Goal: Communication & Community: Connect with others

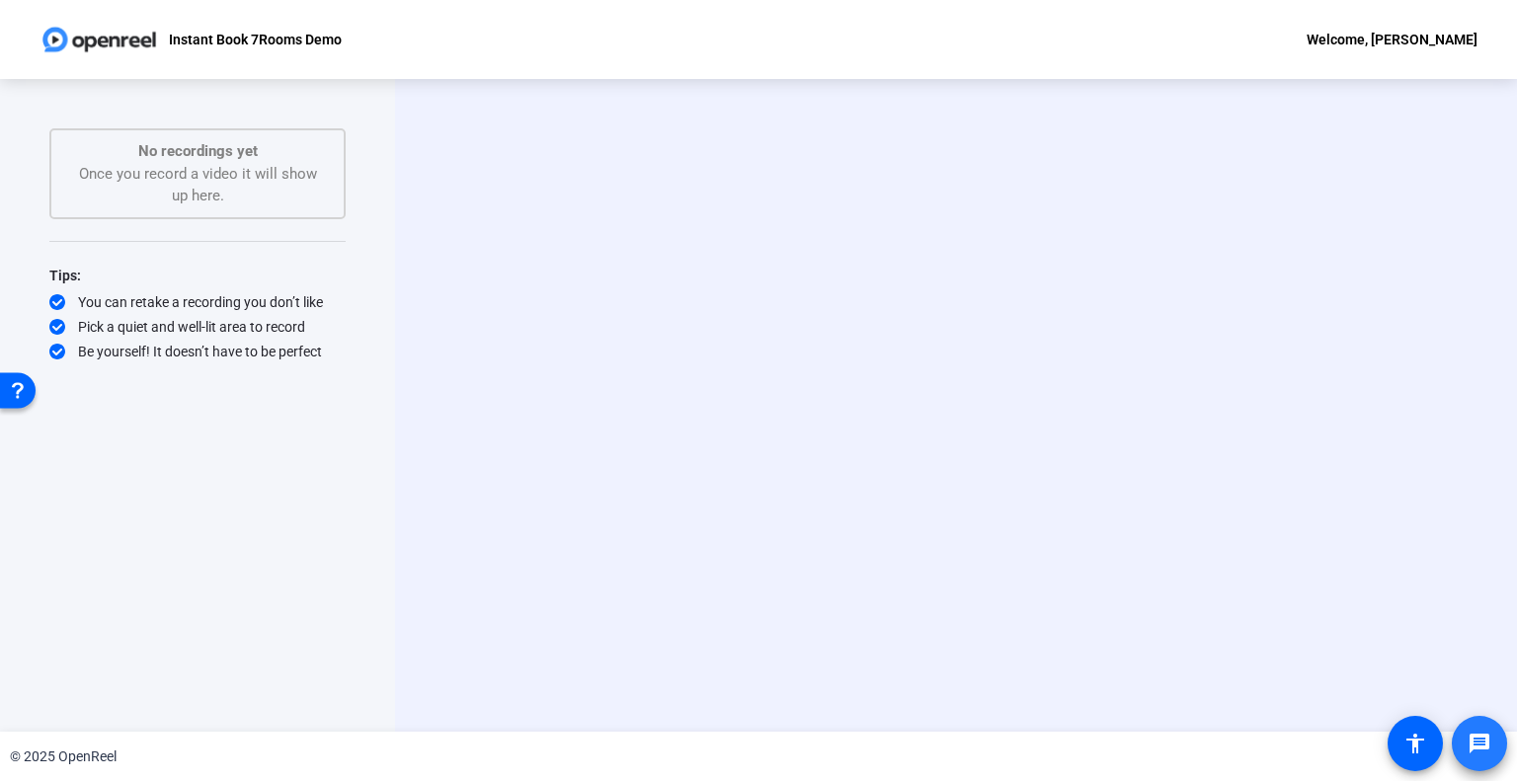
click at [1482, 735] on mat-icon "message" at bounding box center [1480, 744] width 24 height 24
click at [113, 38] on img at bounding box center [100, 40] width 120 height 40
click at [276, 35] on p "Instant Book 7Rooms Demo" at bounding box center [255, 40] width 173 height 24
click at [1350, 34] on div "Welcome, Heather Carlson-Jaquez" at bounding box center [1392, 40] width 171 height 24
click at [747, 187] on div at bounding box center [758, 390] width 1517 height 781
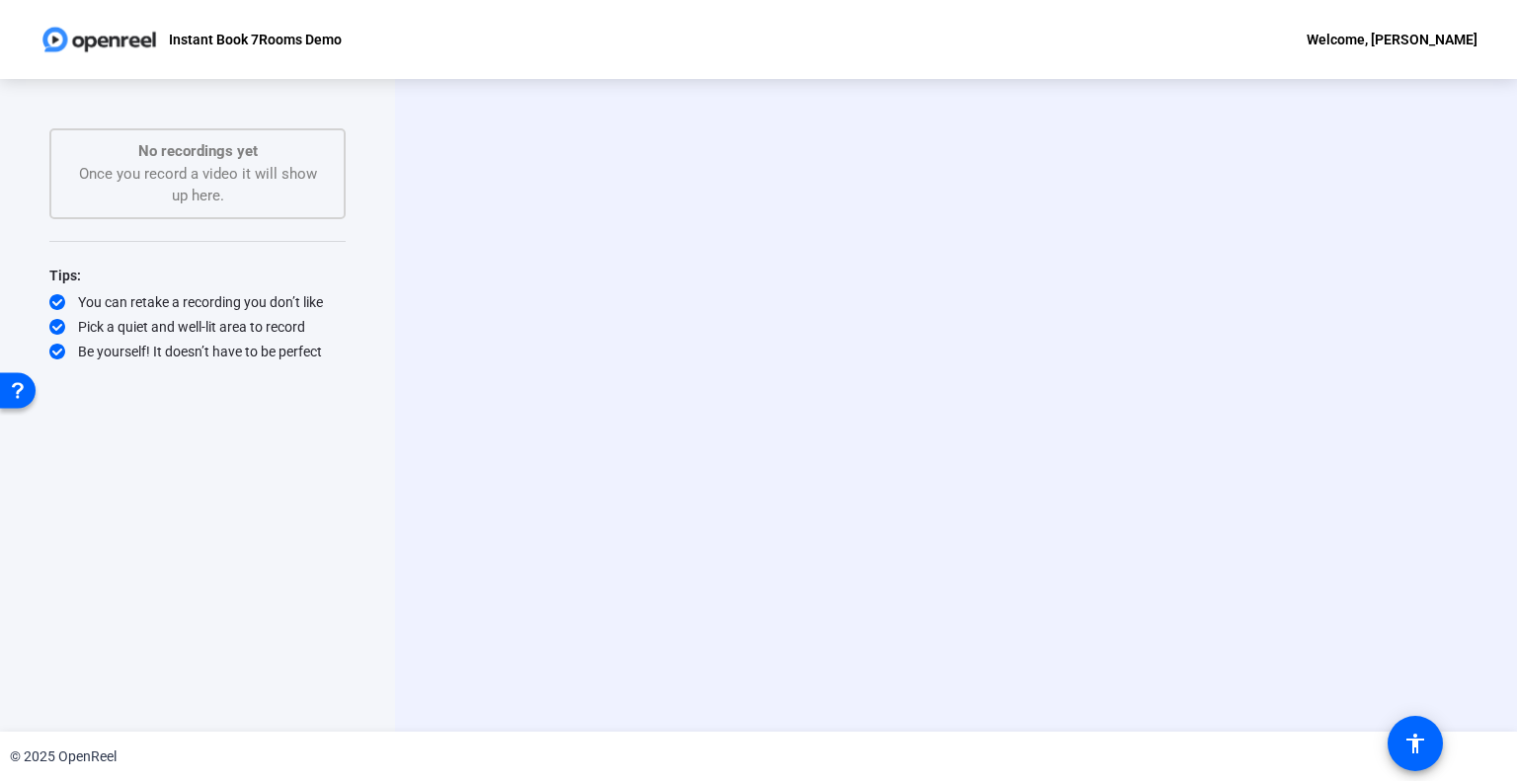
click at [204, 309] on div "You can retake a recording you don’t like" at bounding box center [197, 302] width 296 height 20
click at [172, 336] on div "Tips: You can retake a recording you don’t like Pick a quiet and well-lit area …" at bounding box center [197, 313] width 296 height 98
click at [22, 385] on div "Open Resource Center" at bounding box center [18, 389] width 16 height 16
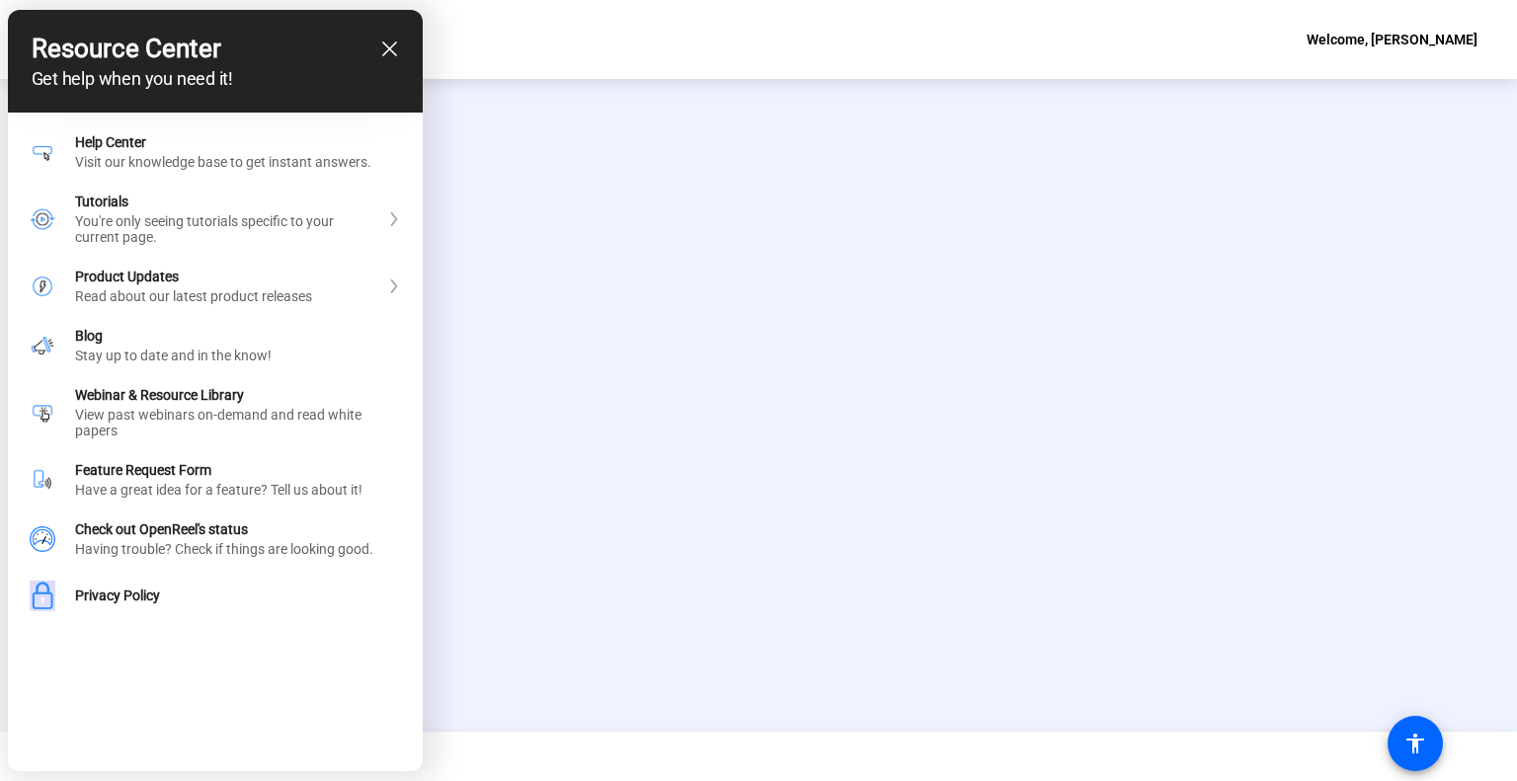
click at [857, 369] on div at bounding box center [758, 390] width 1517 height 781
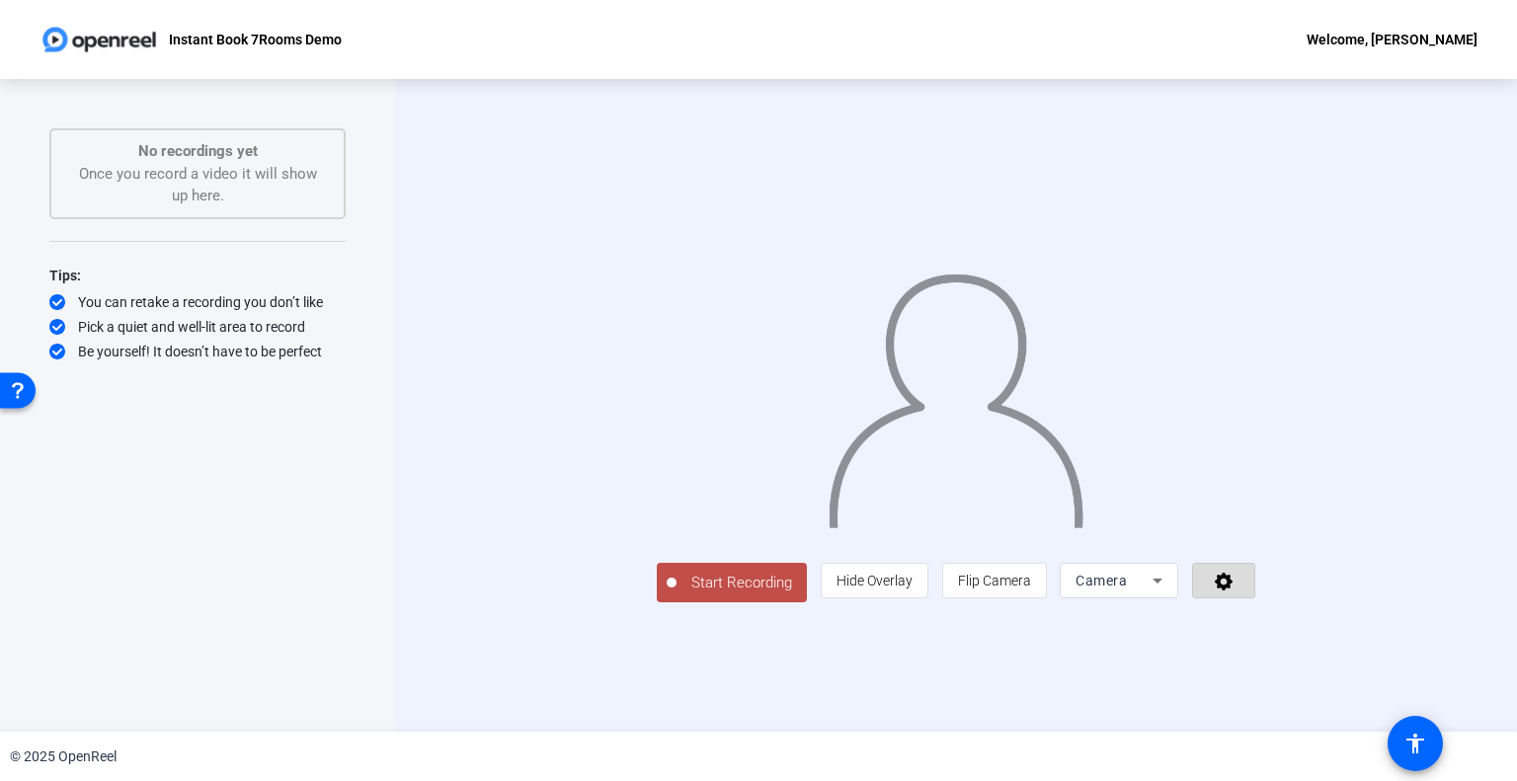
click at [1236, 591] on icon at bounding box center [1224, 581] width 23 height 20
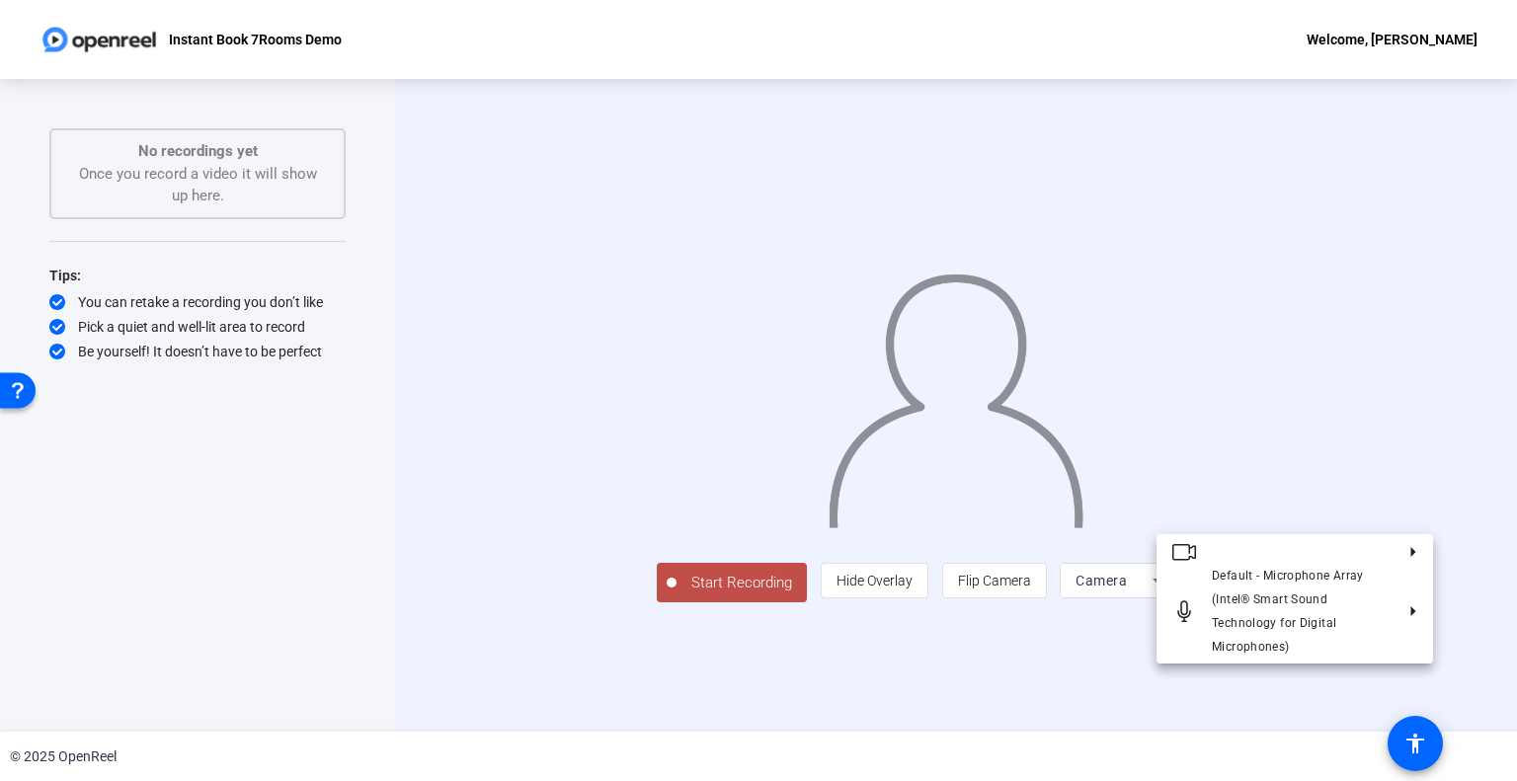
click at [1400, 684] on div at bounding box center [758, 390] width 1517 height 781
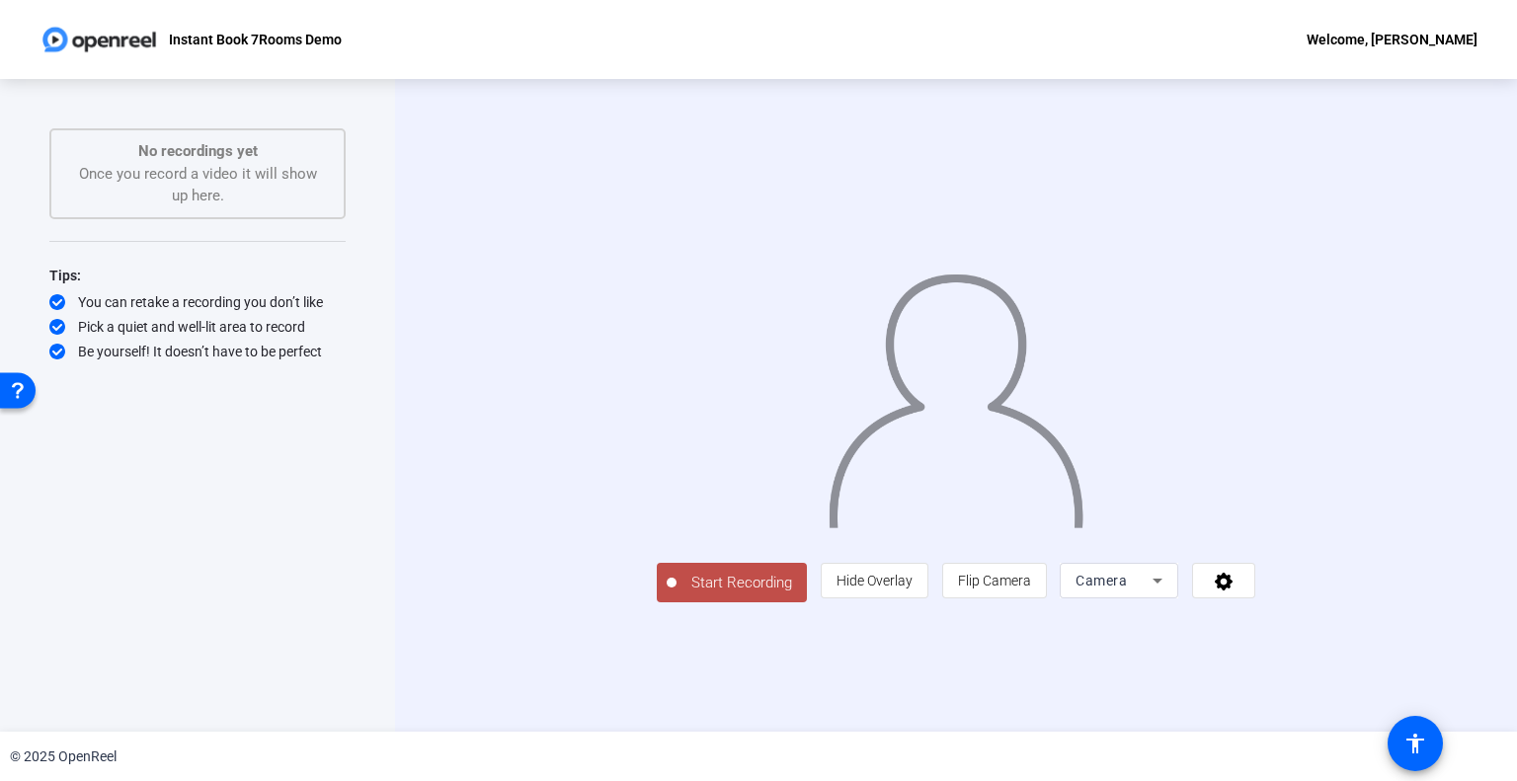
click at [1163, 584] on icon at bounding box center [1158, 581] width 10 height 5
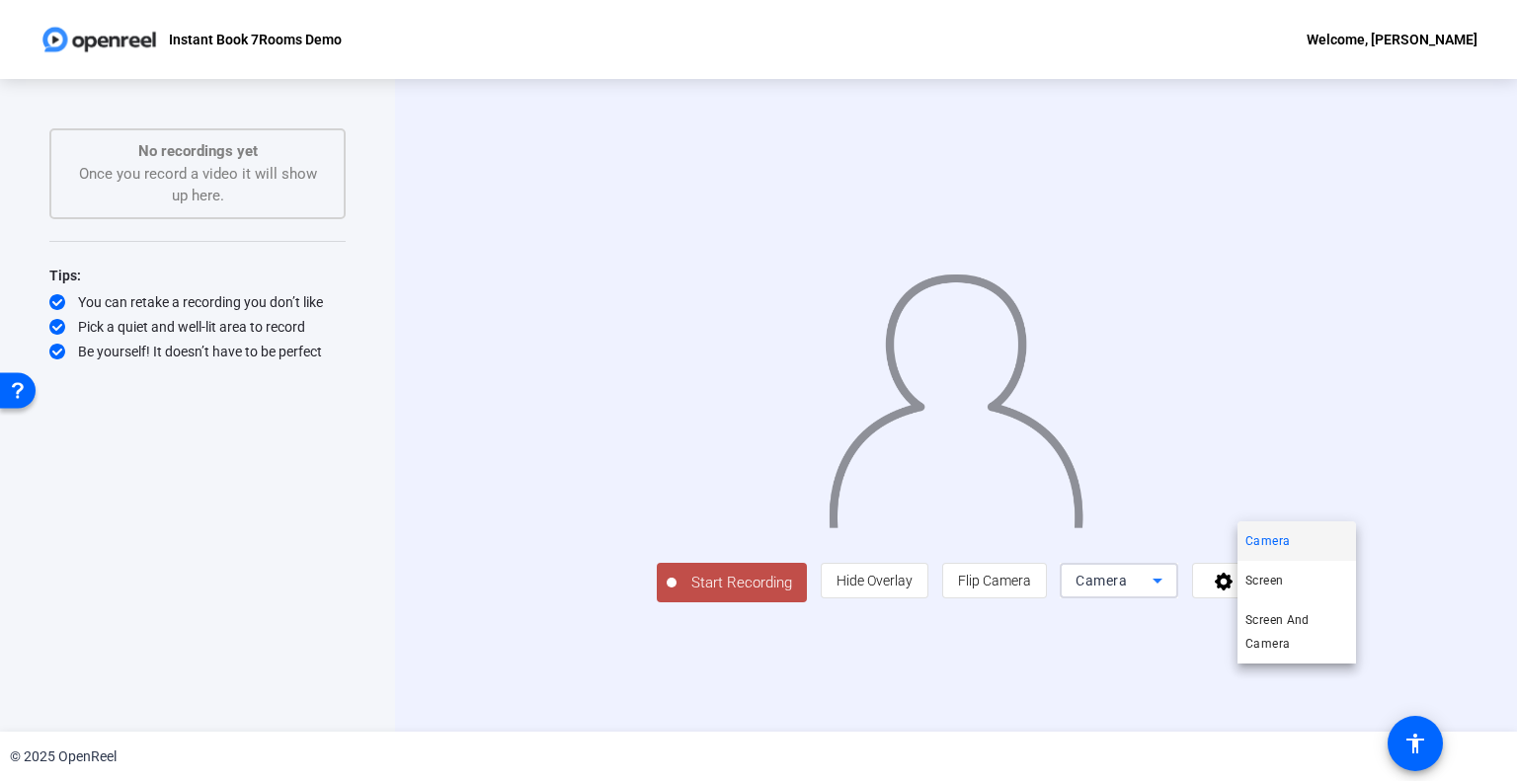
click at [1291, 721] on div at bounding box center [758, 390] width 1517 height 781
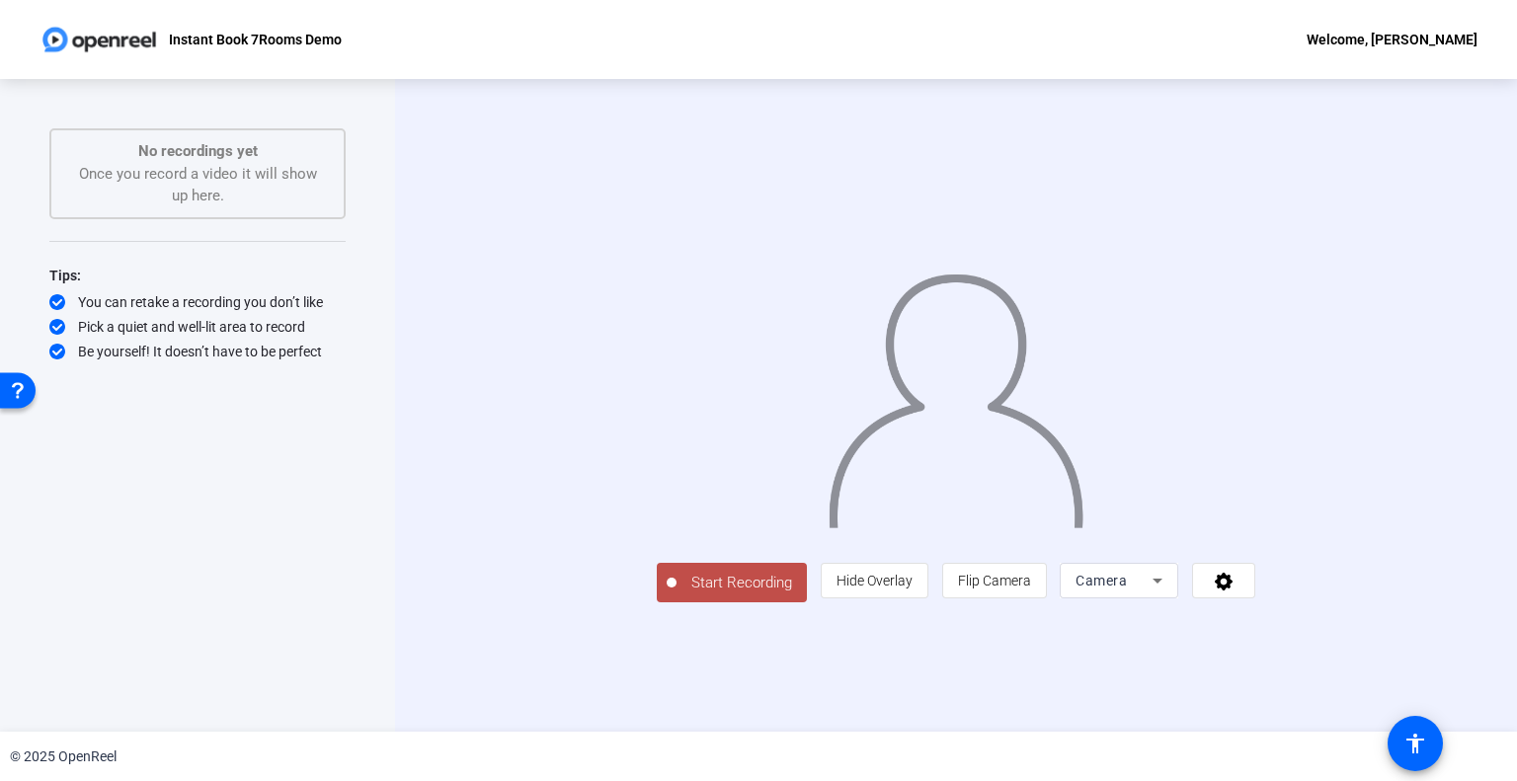
click at [864, 604] on div "Start Recording person Hide Overlay flip Flip Camera Camera" at bounding box center [956, 581] width 599 height 43
click at [1153, 593] on div "Camera" at bounding box center [1114, 581] width 77 height 24
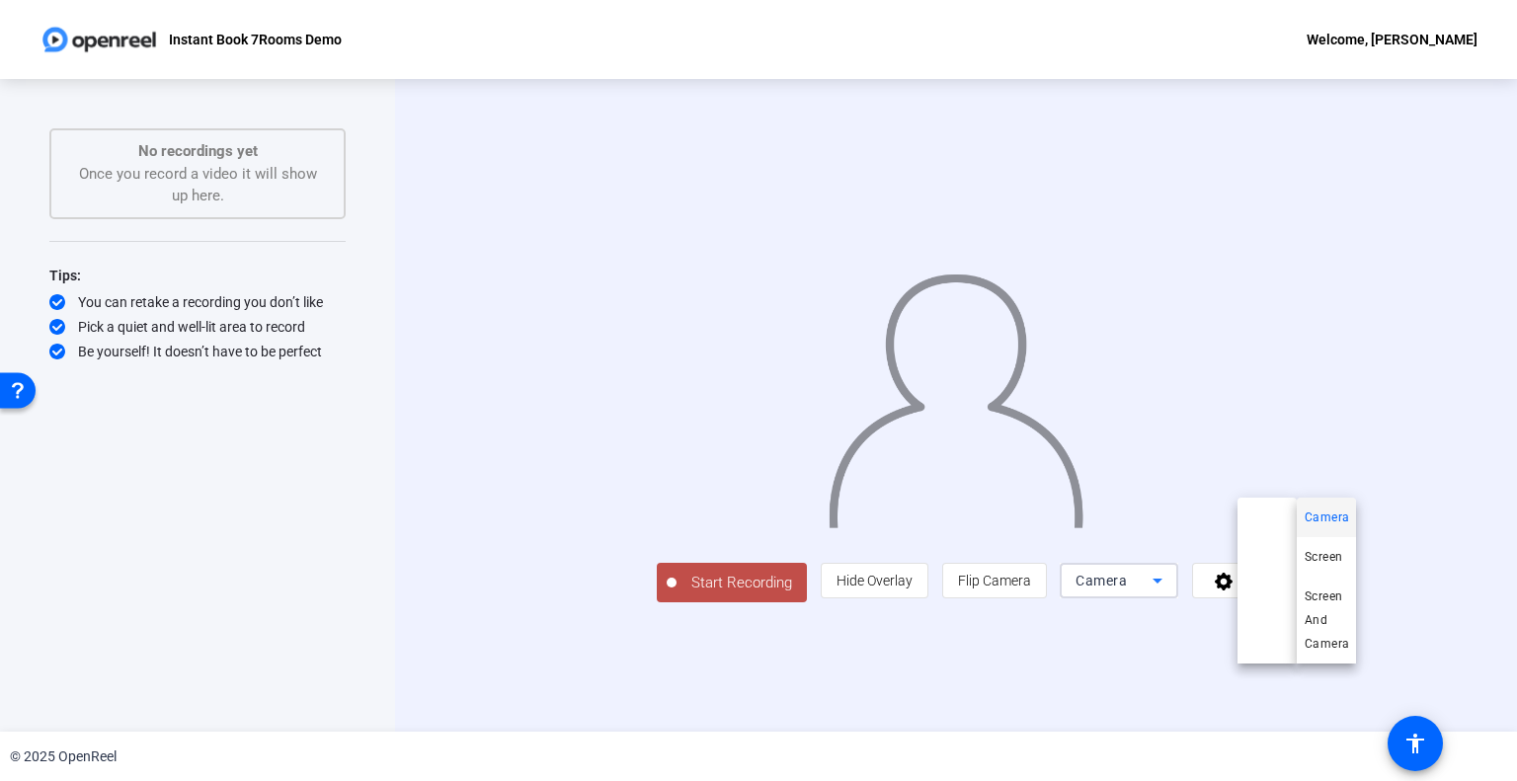
click at [316, 181] on div at bounding box center [758, 390] width 1517 height 781
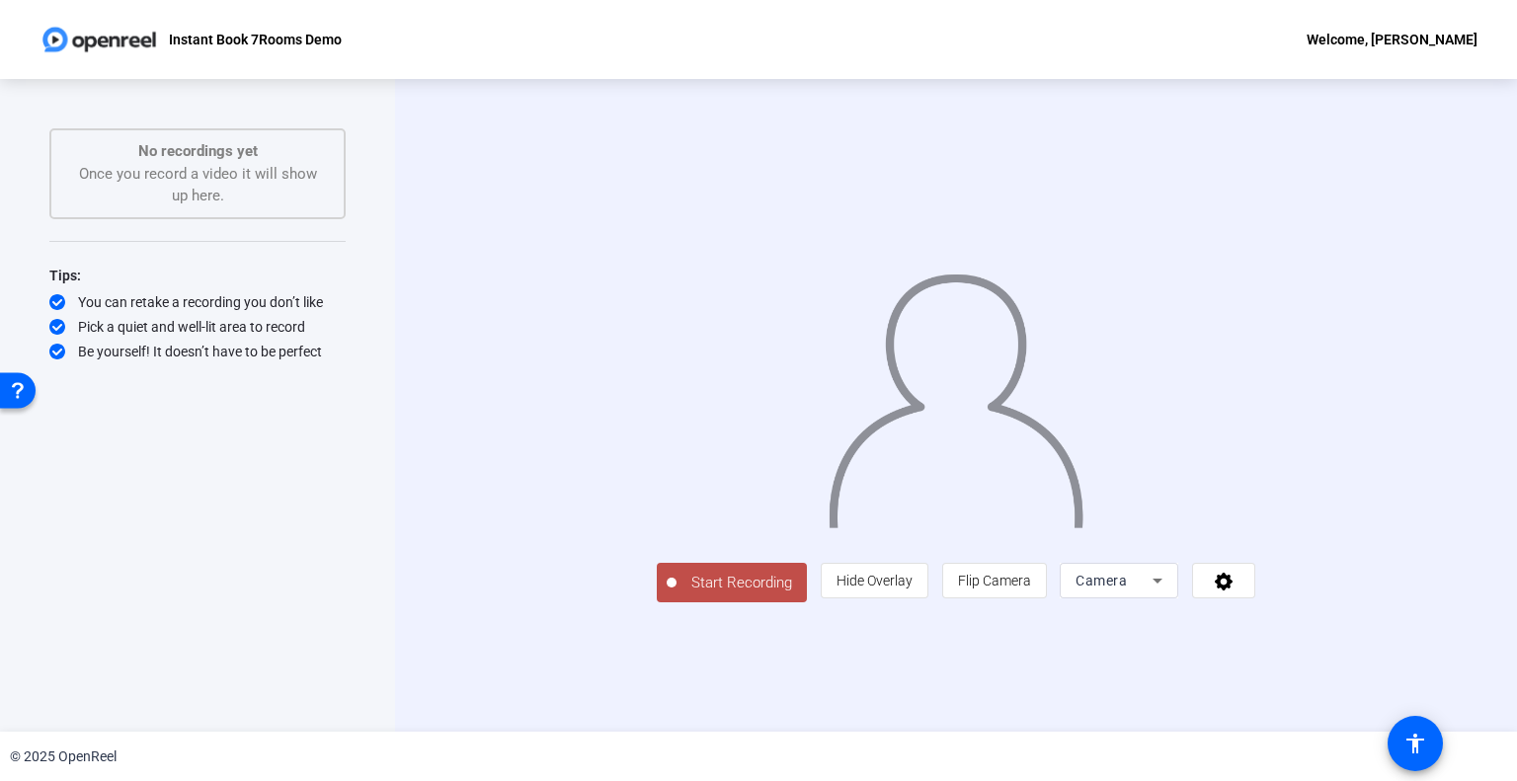
click at [904, 604] on div "Start Recording person Hide Overlay flip Flip Camera Camera" at bounding box center [956, 581] width 599 height 43
click at [913, 589] on span "Hide Overlay" at bounding box center [875, 581] width 76 height 16
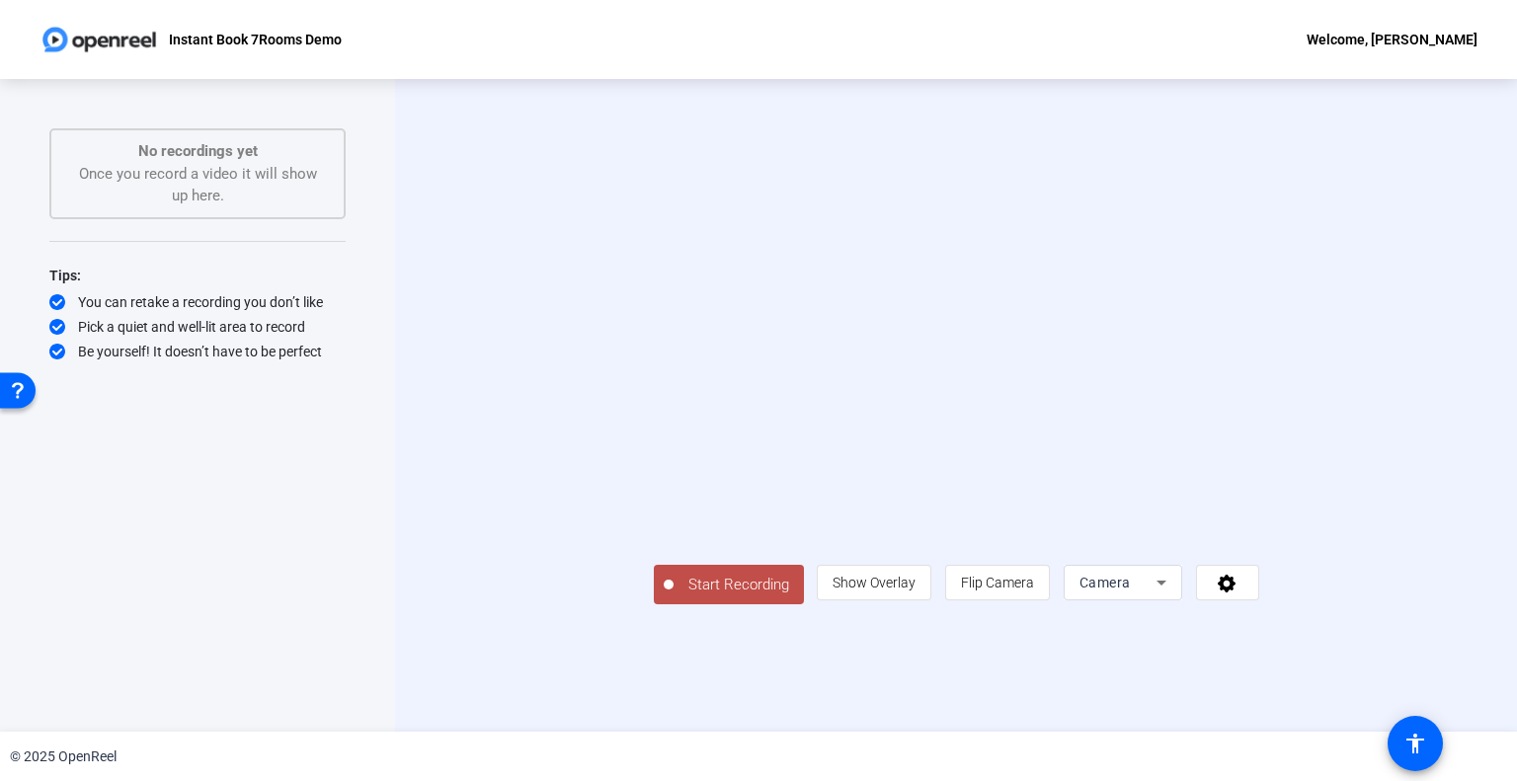
click at [26, 514] on div "Start Recording No recordings yet Once you record a video it will show up here.…" at bounding box center [197, 405] width 395 height 653
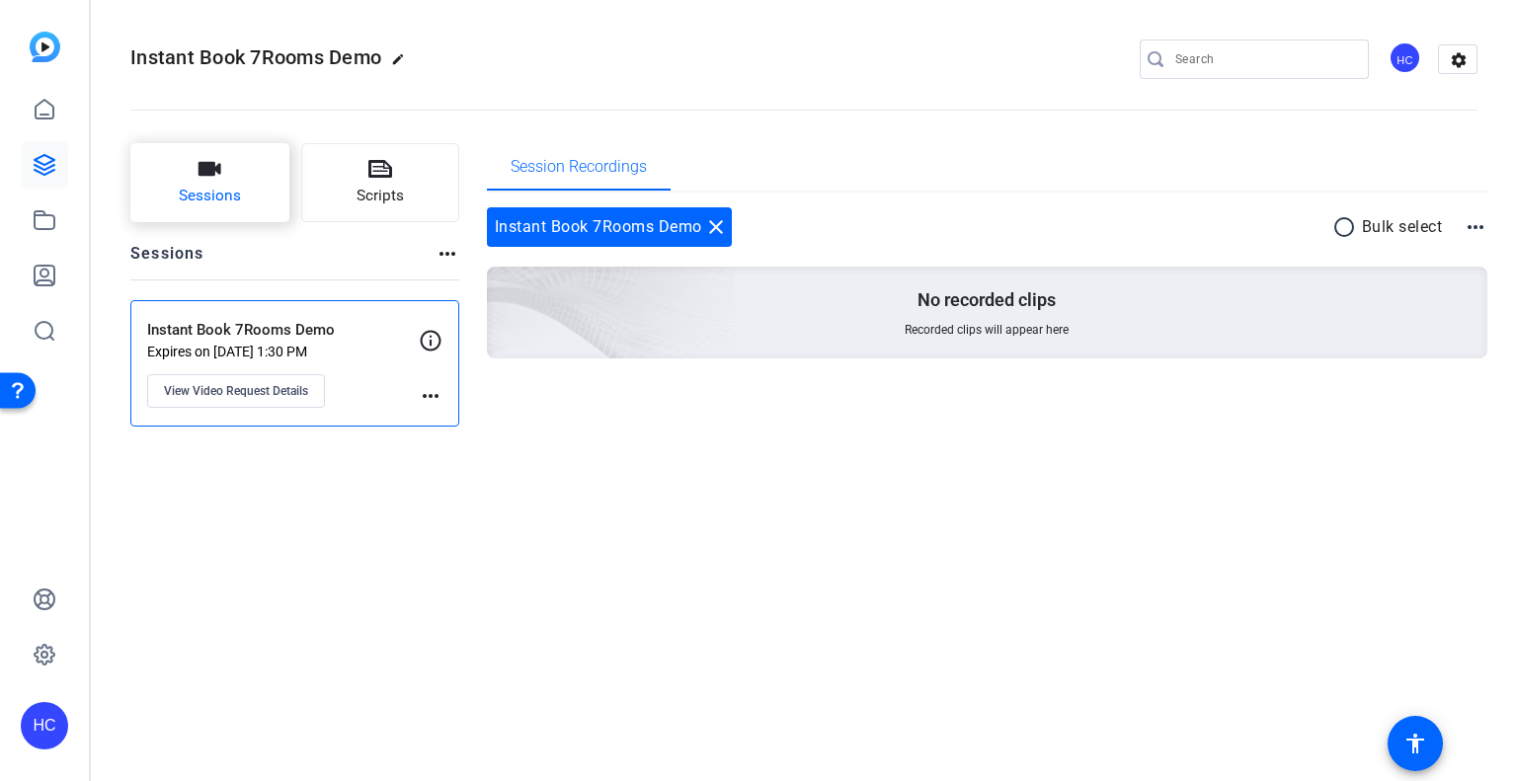
click at [252, 173] on button "Sessions" at bounding box center [209, 182] width 159 height 79
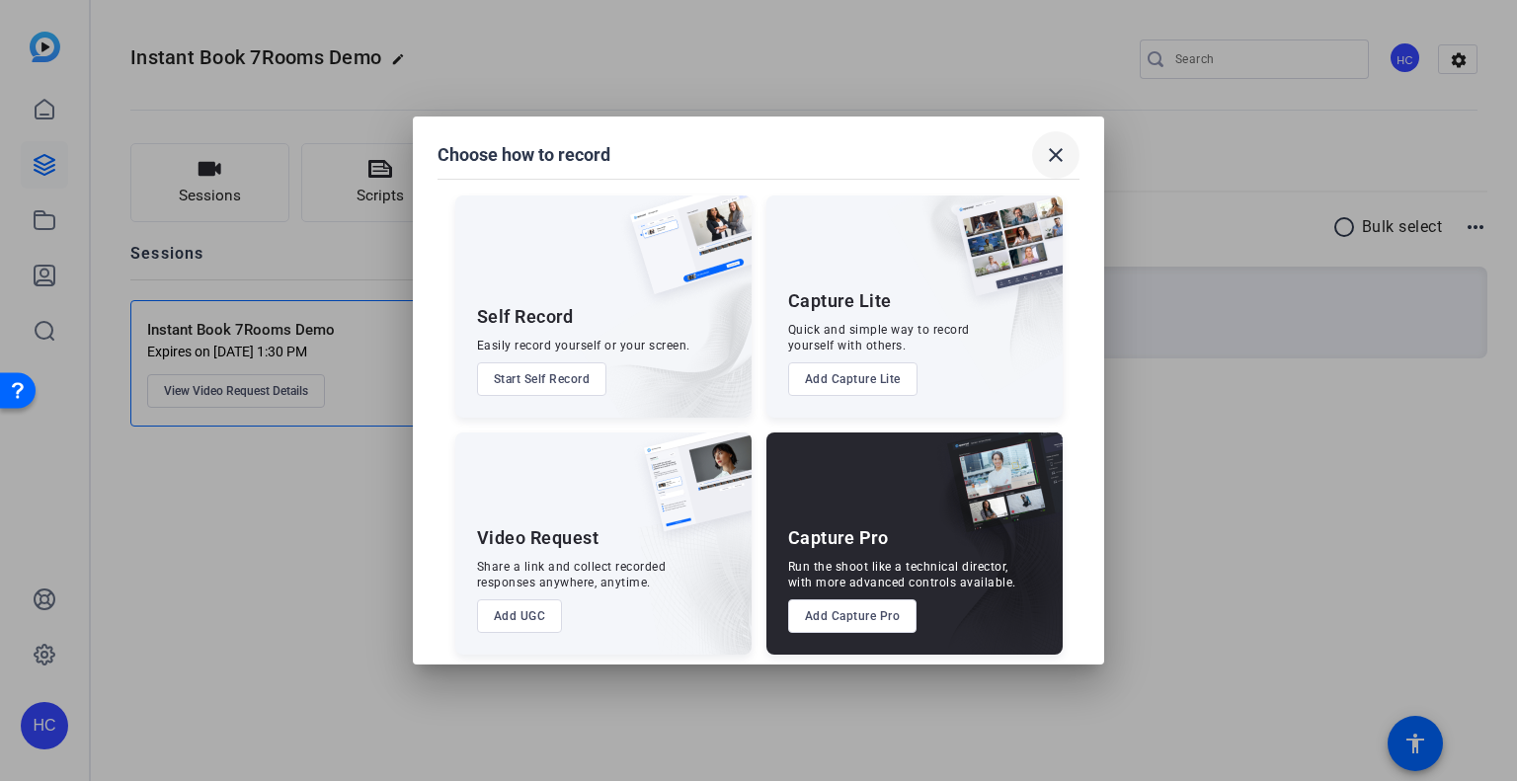
click at [1065, 151] on mat-icon "close" at bounding box center [1056, 155] width 24 height 24
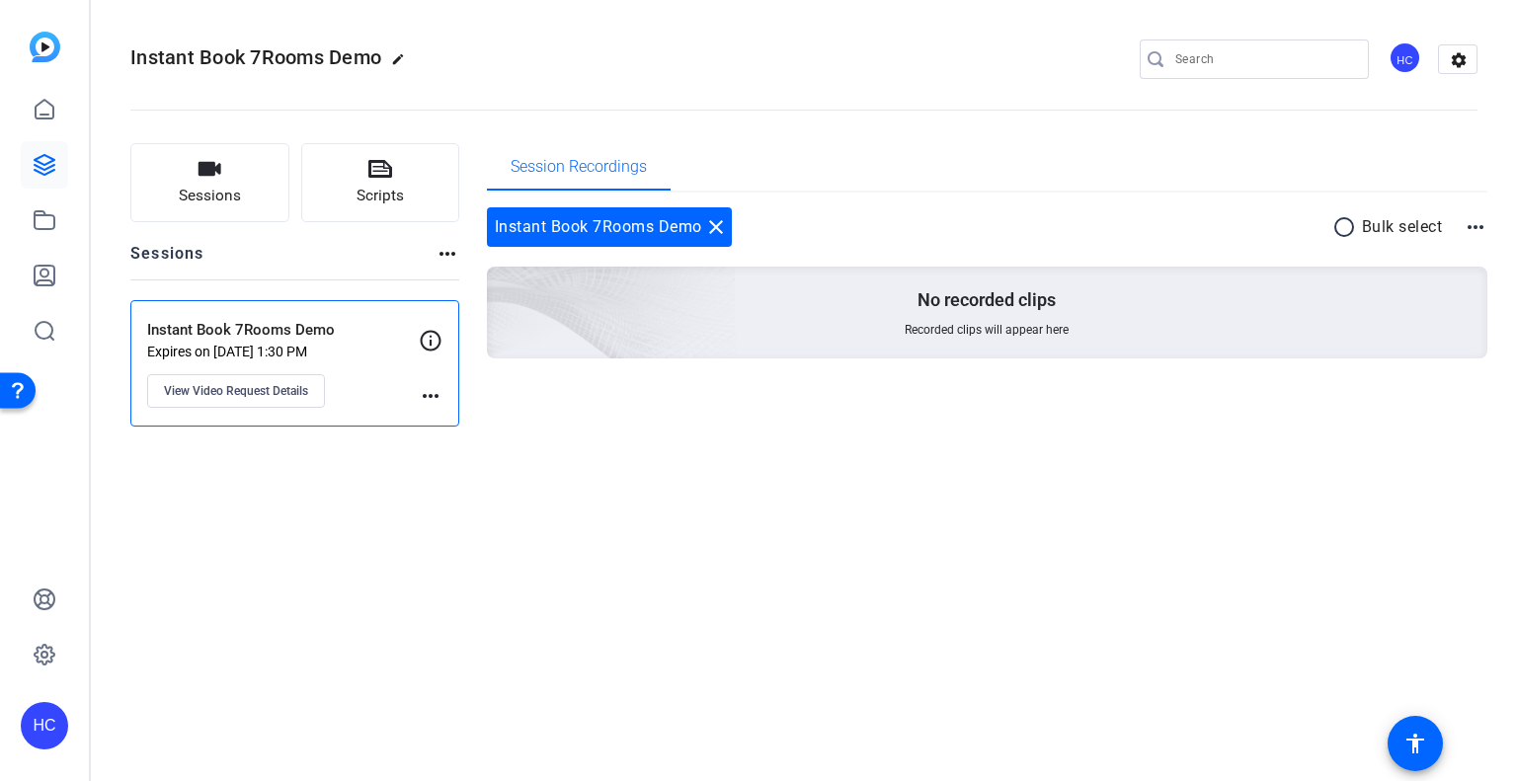
click at [424, 396] on mat-icon "more_horiz" at bounding box center [431, 396] width 24 height 24
click at [332, 335] on div at bounding box center [758, 390] width 1517 height 781
click at [273, 383] on span "View Video Request Details" at bounding box center [236, 391] width 144 height 16
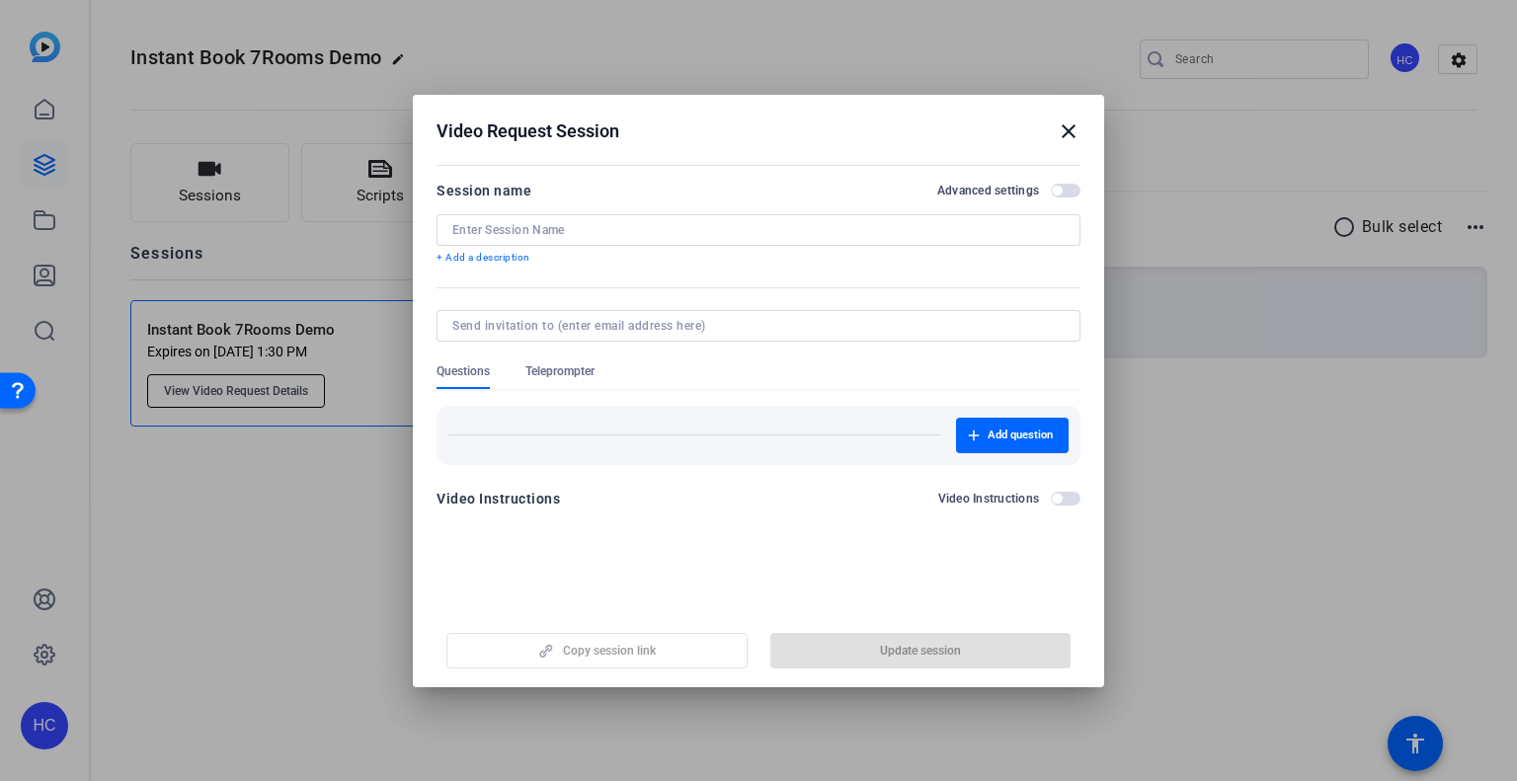
type input "Instant Book 7Rooms Demo"
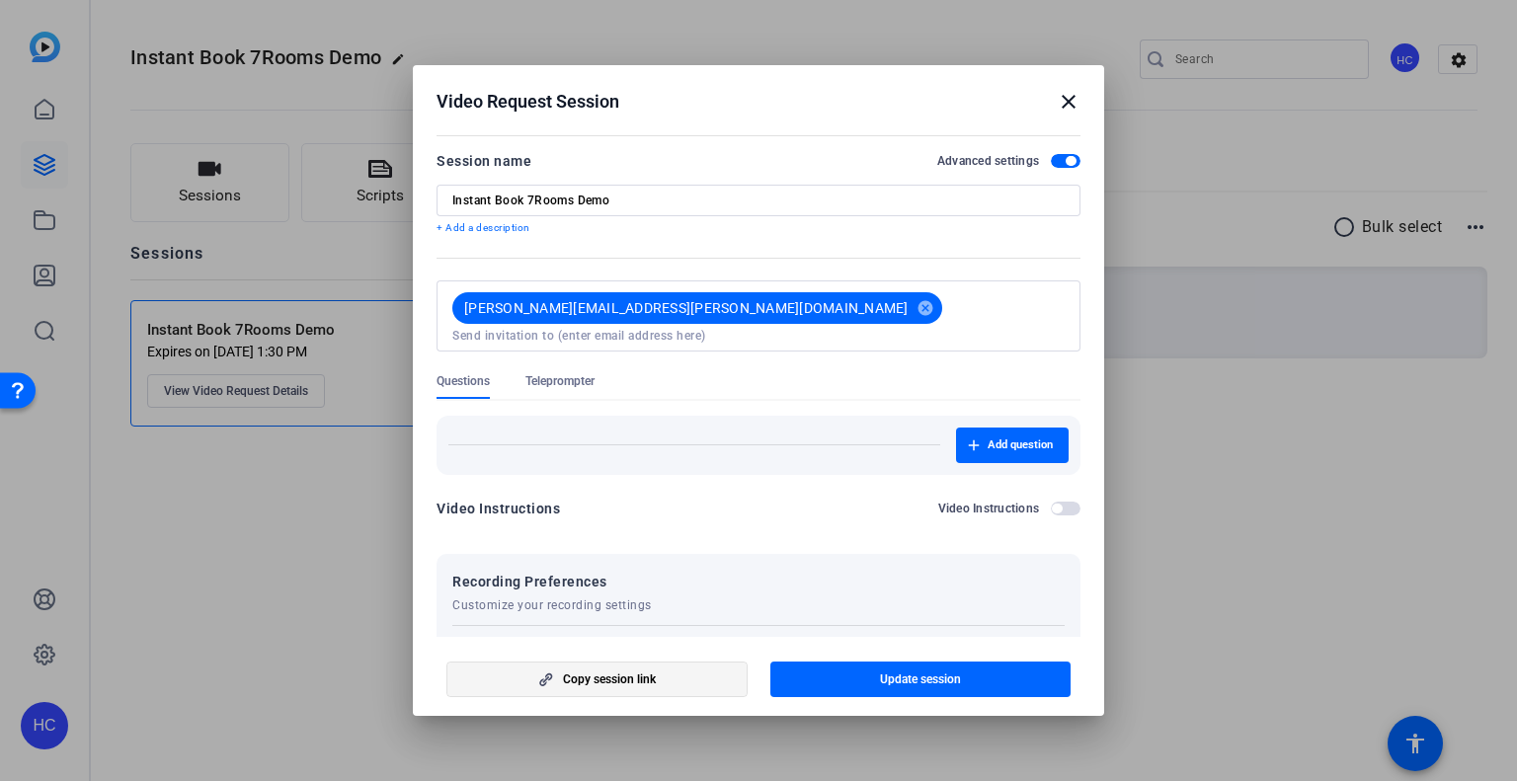
click at [634, 682] on span "Copy session link" at bounding box center [609, 680] width 93 height 16
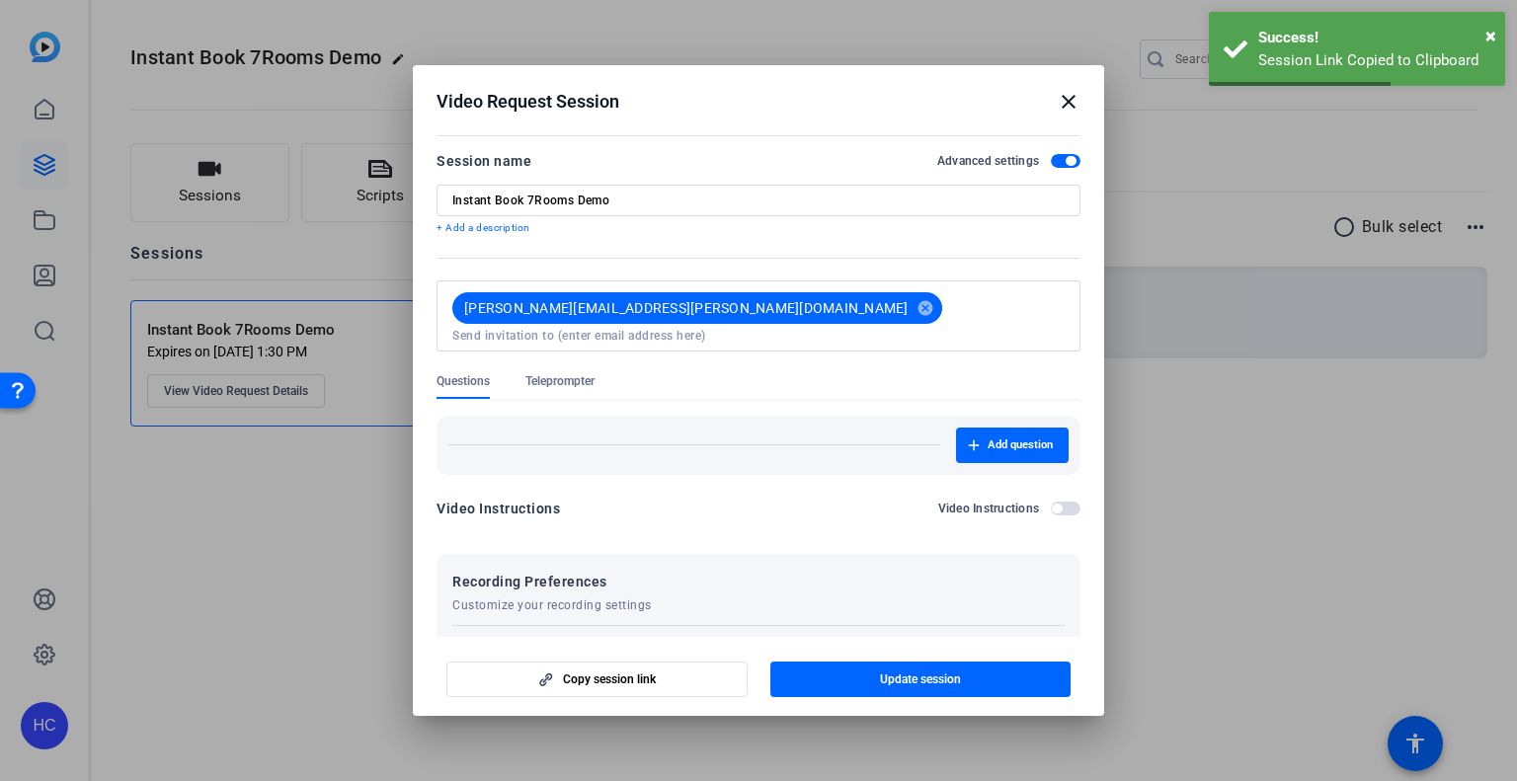
click at [1063, 92] on mat-icon "close" at bounding box center [1069, 102] width 24 height 24
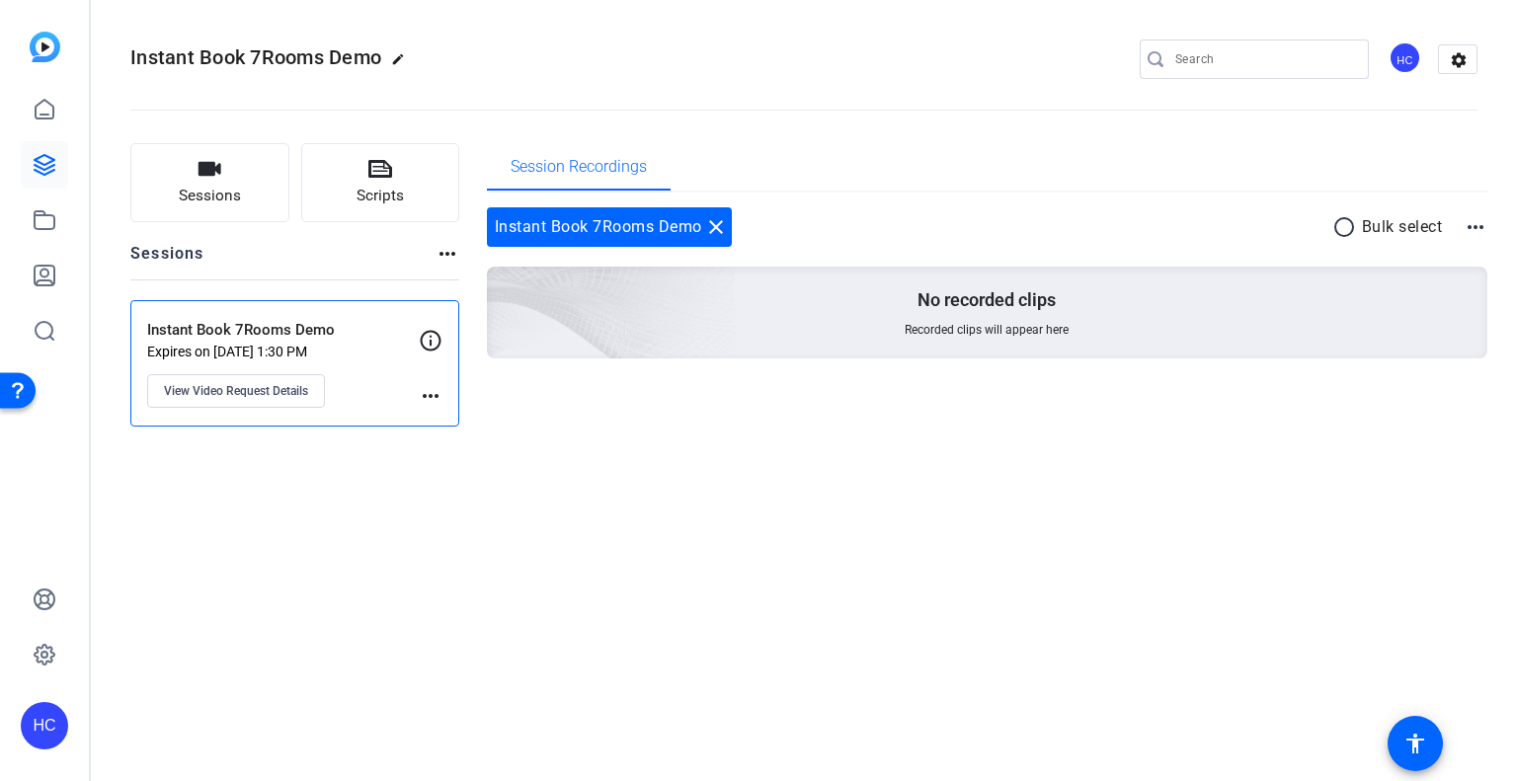
click at [43, 52] on img at bounding box center [45, 47] width 31 height 31
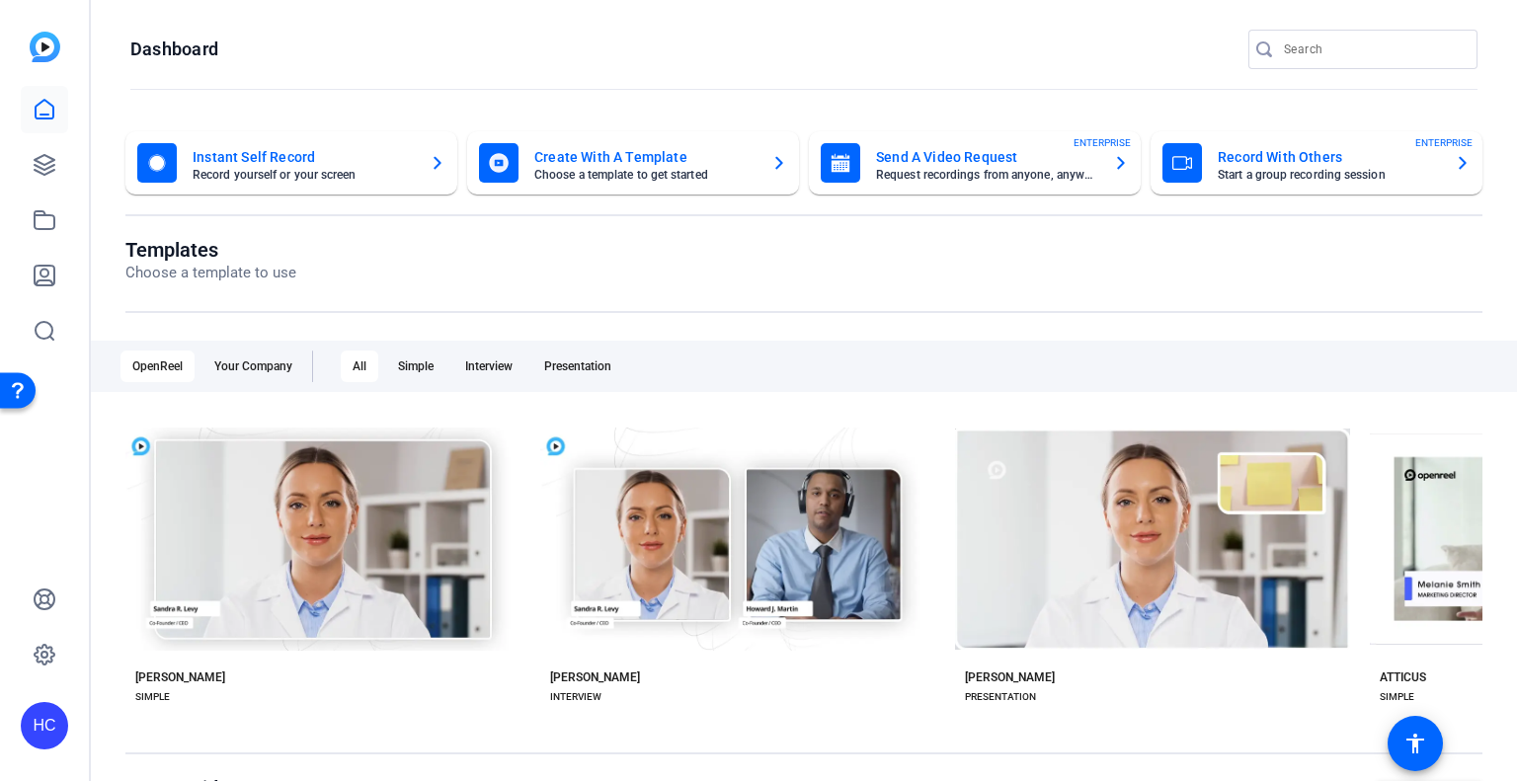
click at [1430, 162] on div "Record With Others Start a group recording session ENTERPRISE" at bounding box center [1317, 163] width 308 height 40
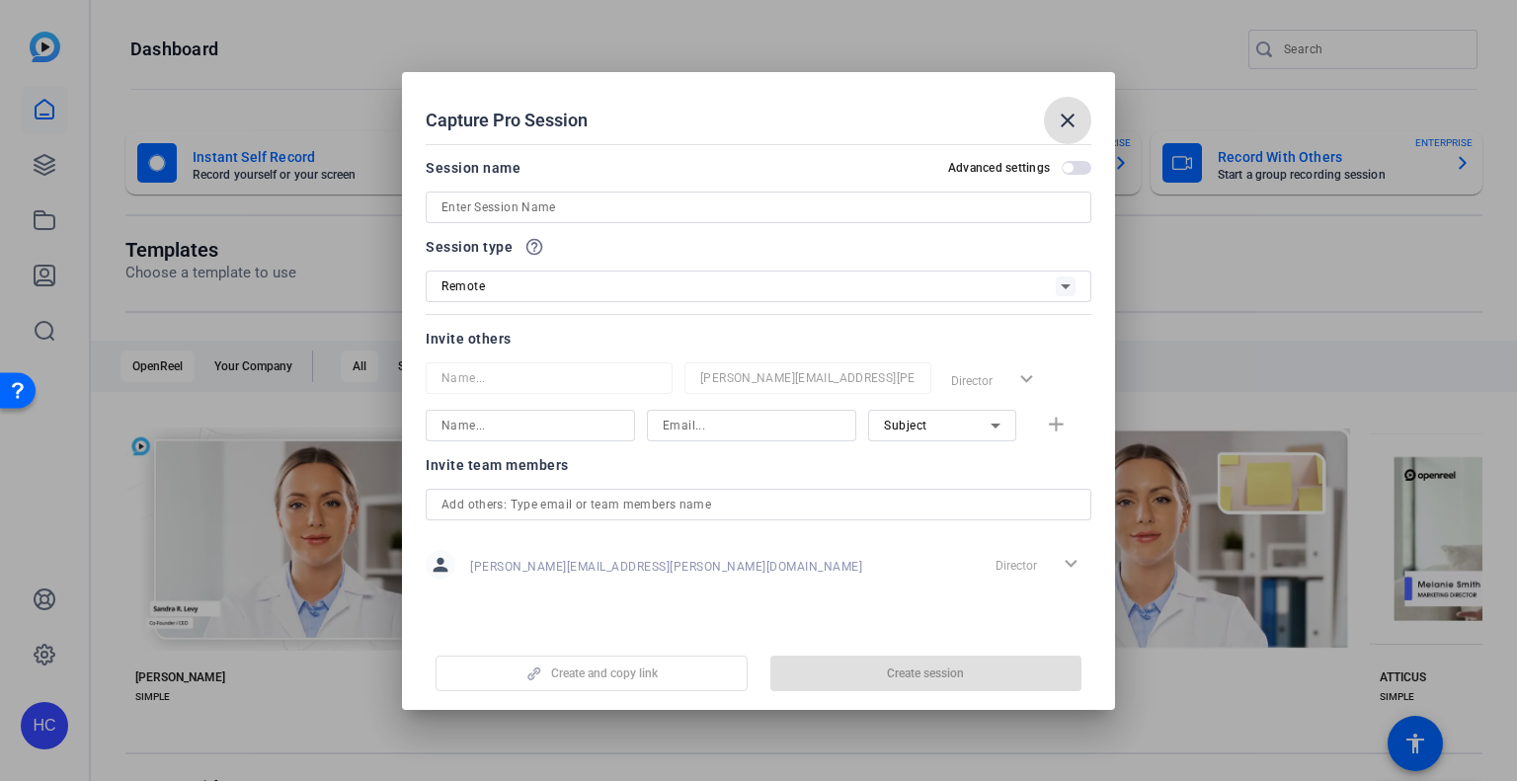
click at [605, 216] on input at bounding box center [759, 208] width 634 height 24
type input "7"
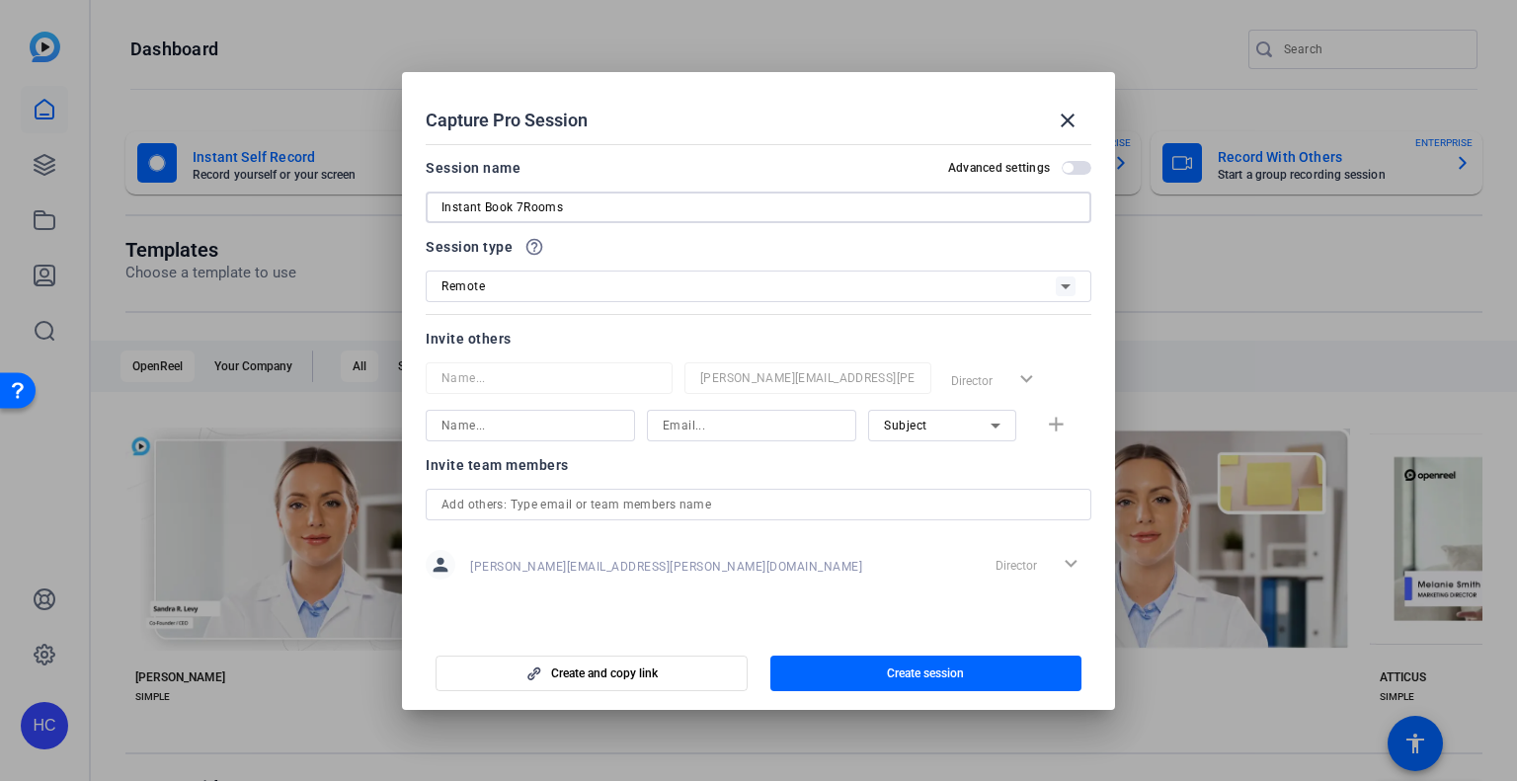
type input "Instant Book 7Rooms"
click at [623, 293] on div "Remote" at bounding box center [749, 286] width 614 height 25
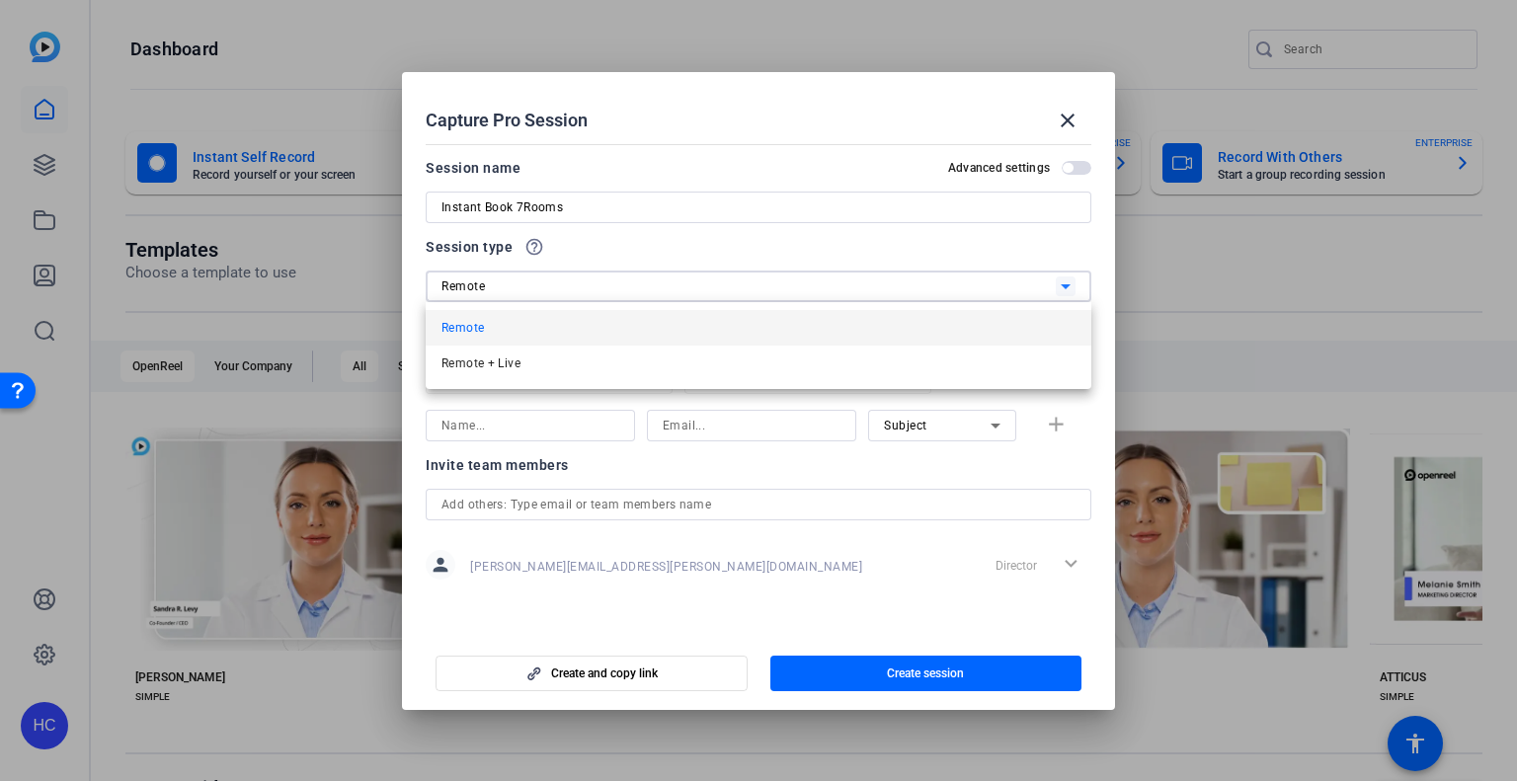
click at [623, 293] on div at bounding box center [758, 390] width 1517 height 781
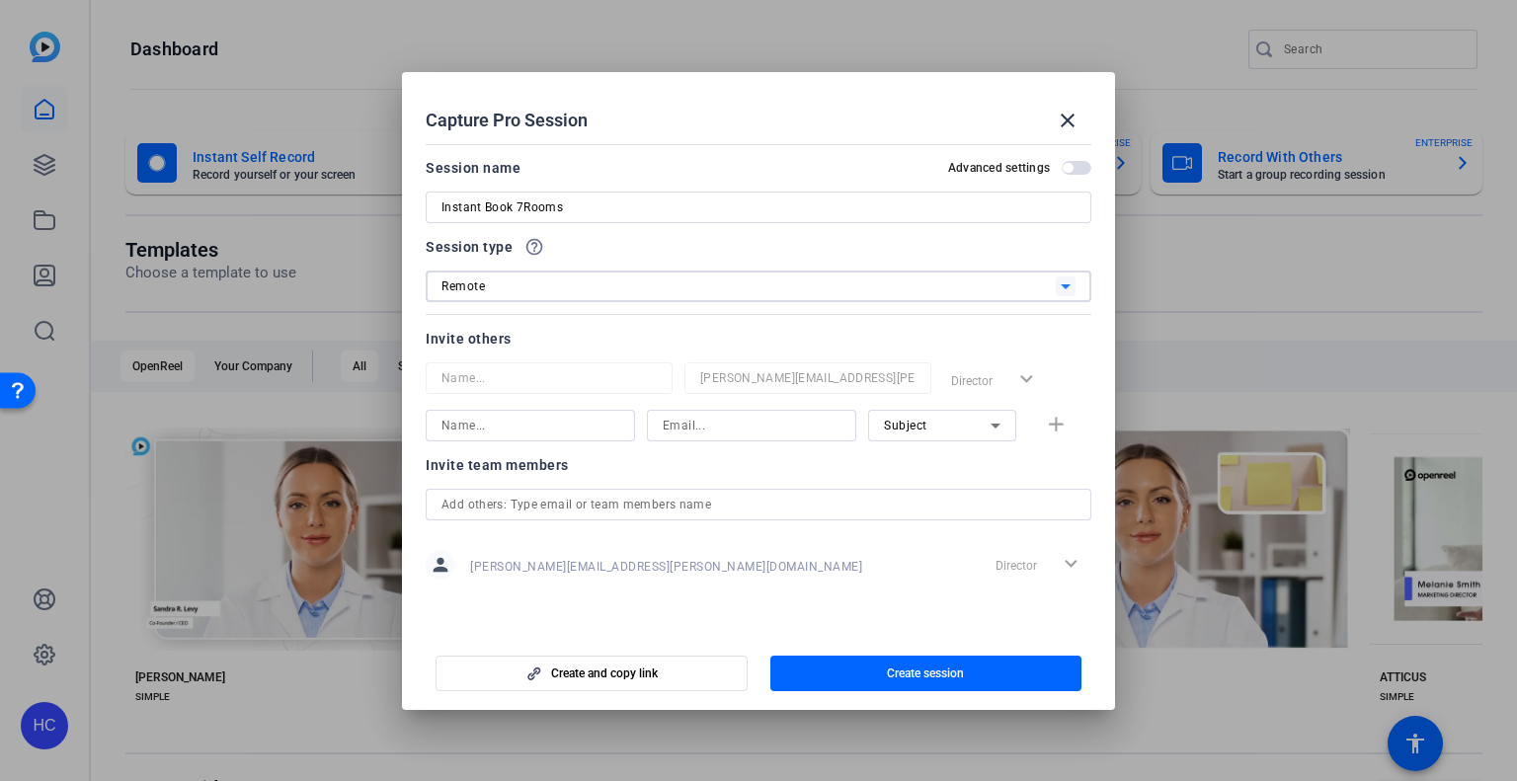
click at [593, 283] on div "Remote" at bounding box center [749, 286] width 614 height 25
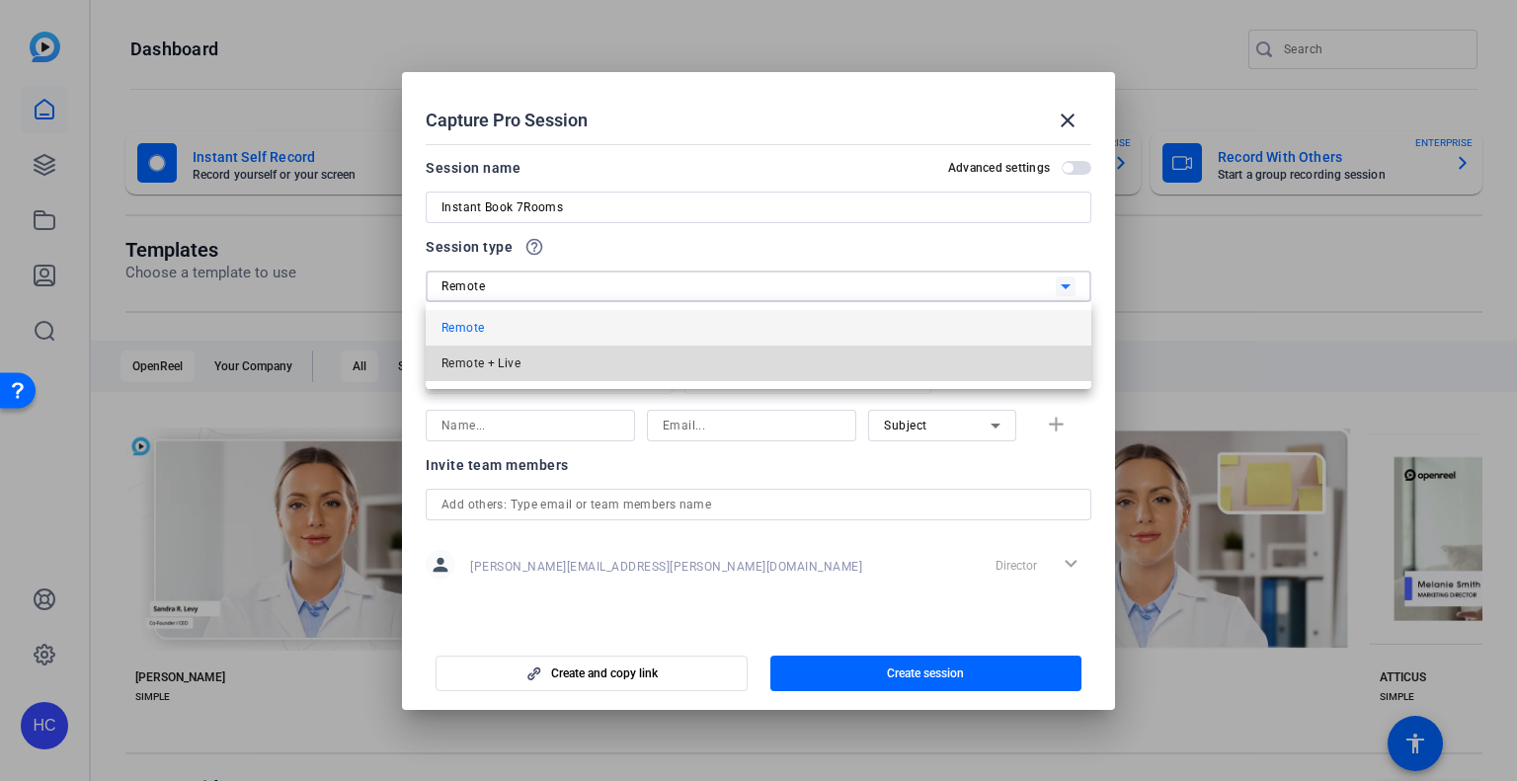
click at [592, 359] on mat-option "Remote + Live" at bounding box center [759, 364] width 666 height 36
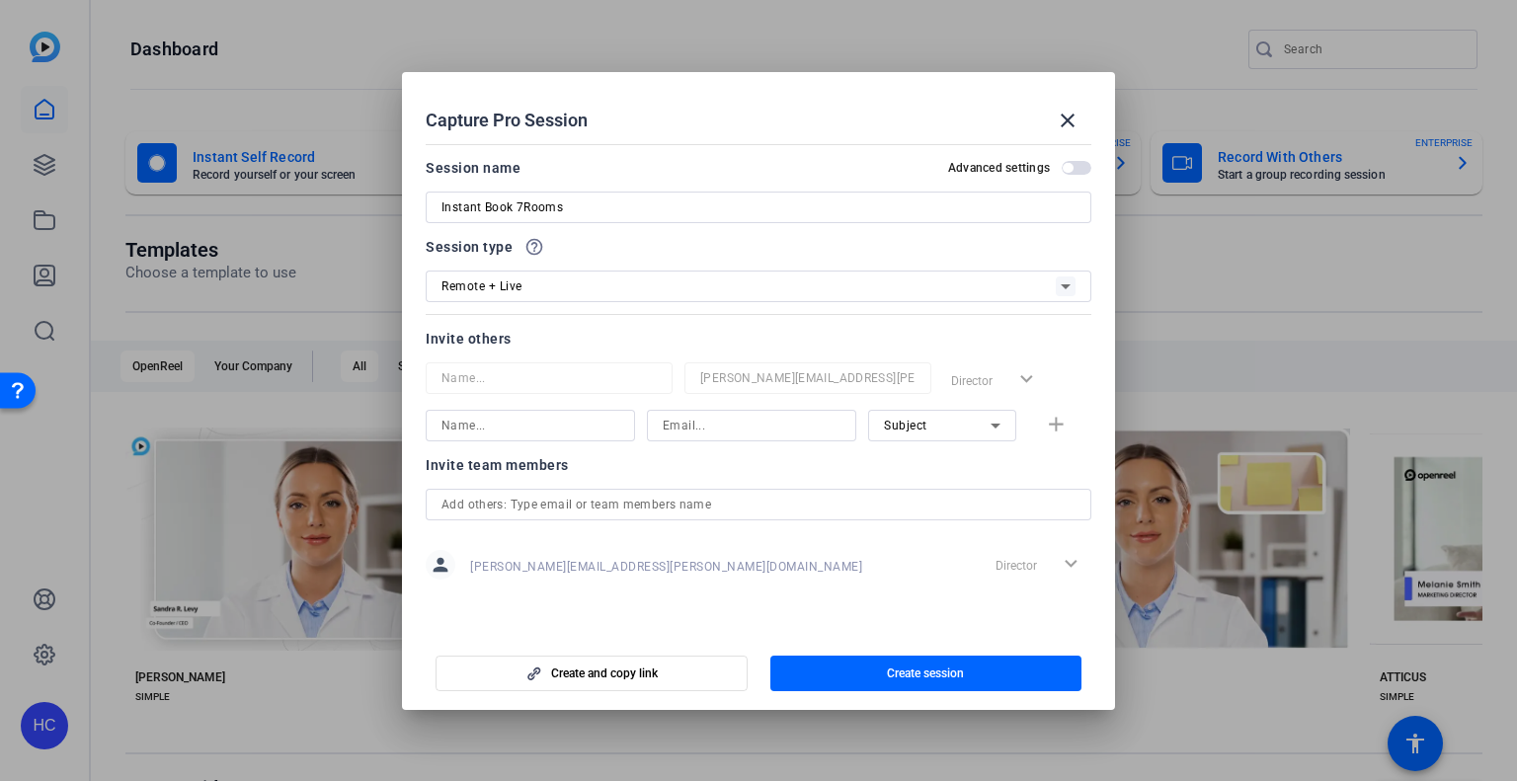
click at [718, 501] on input "text" at bounding box center [759, 505] width 634 height 24
type input "C"
paste input "https://capture.openreel.com/ugc-subject/ce1e5ab6d8d9353c05574e59d03f4150937633…"
type input "https://capture.openreel.com/ugc-subject/ce1e5ab6d8d9353c05574e59d03f4150937633…"
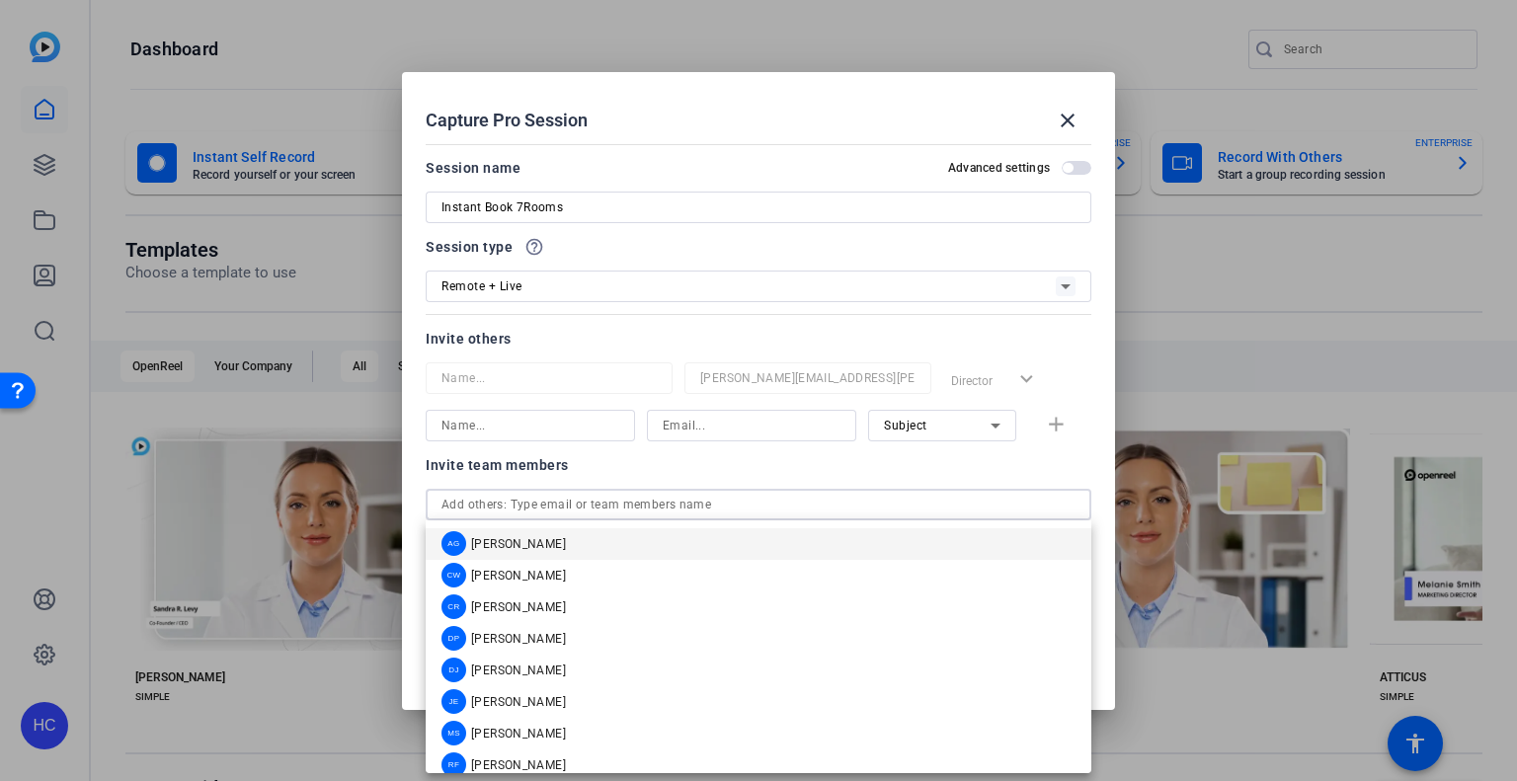
click at [587, 501] on input "text" at bounding box center [759, 505] width 634 height 24
paste input "cassandra.hart@capitalone.com"
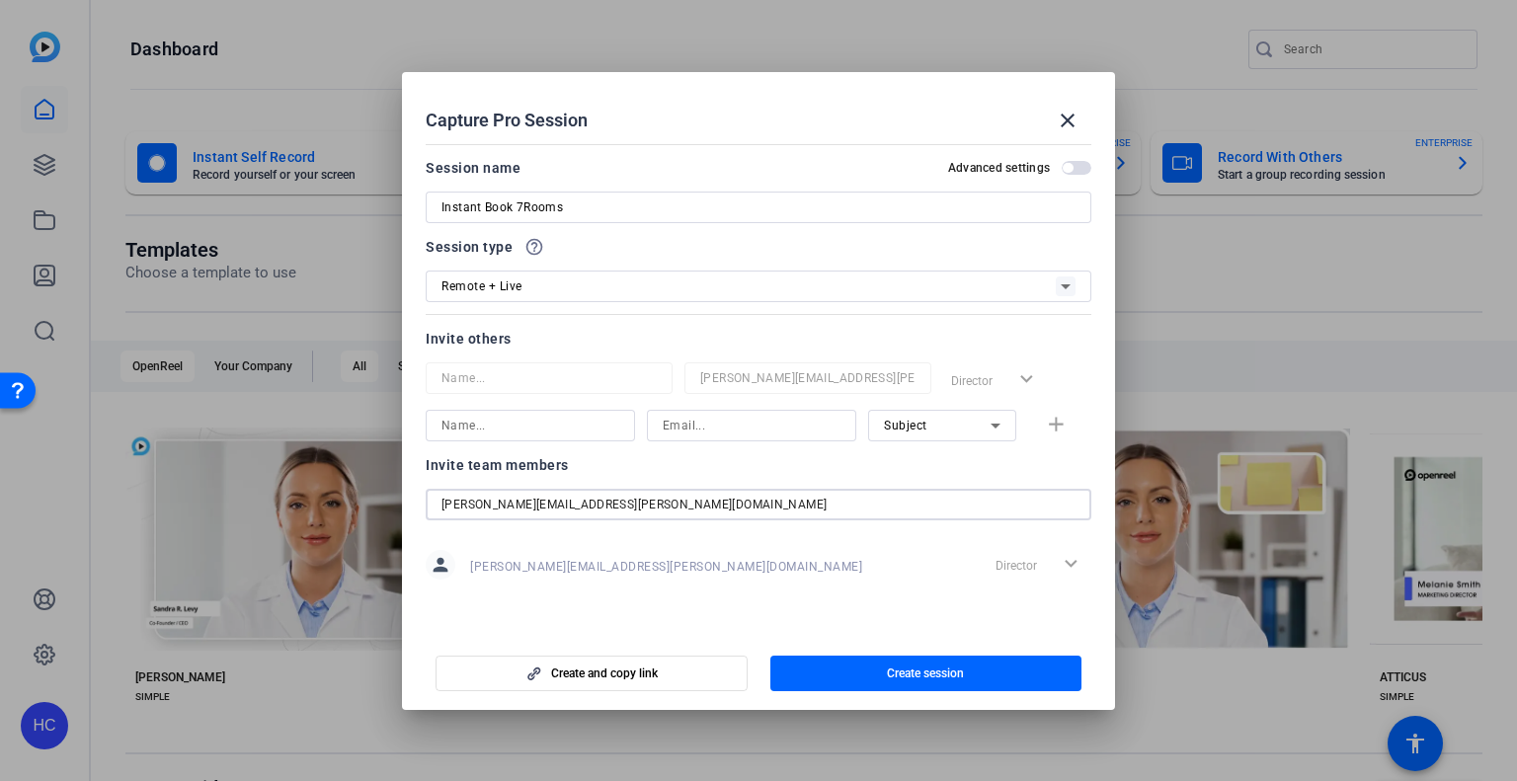
type input "cassandra.hart@capitalone.com"
click at [666, 464] on div "Invite team members" at bounding box center [759, 465] width 666 height 24
click at [687, 683] on span "button" at bounding box center [592, 673] width 310 height 47
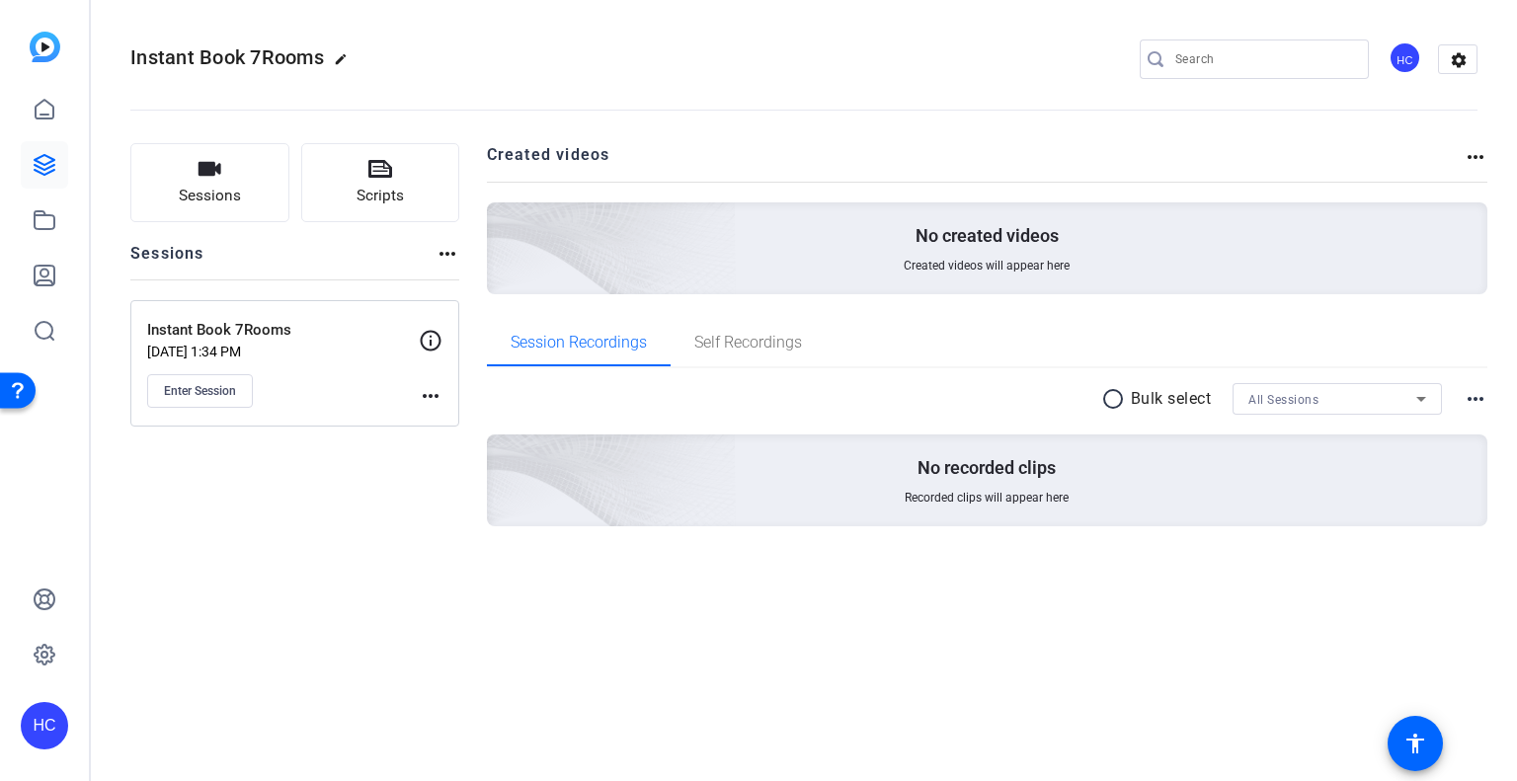
click at [130, 512] on div "Sessions Scripts Sessions more_horiz Instant Book 7Rooms Aug 23, 2025 @ 1:34 PM…" at bounding box center [294, 366] width 329 height 446
click at [215, 197] on span "Sessions" at bounding box center [210, 196] width 62 height 23
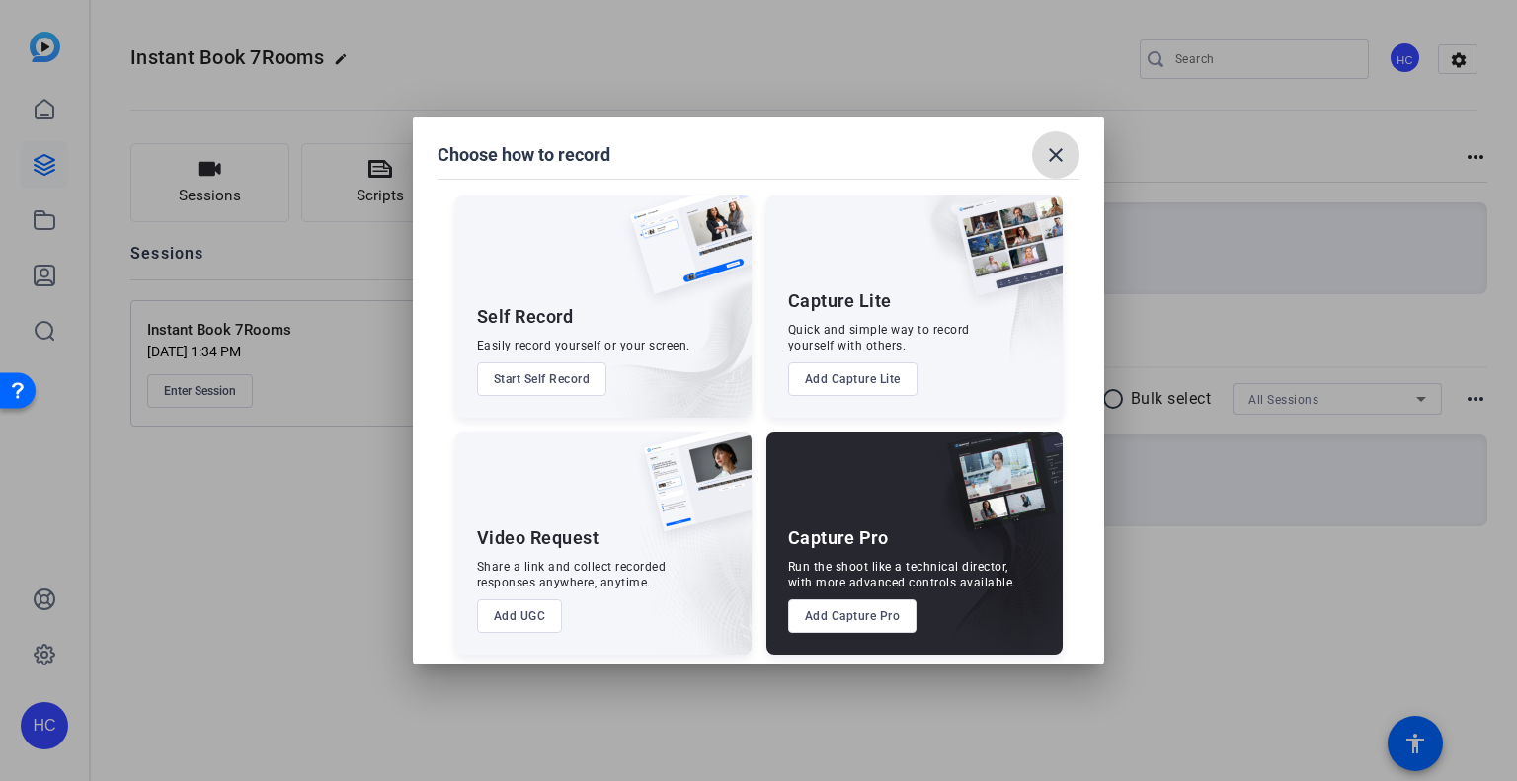
click at [1059, 148] on mat-icon "close" at bounding box center [1056, 155] width 24 height 24
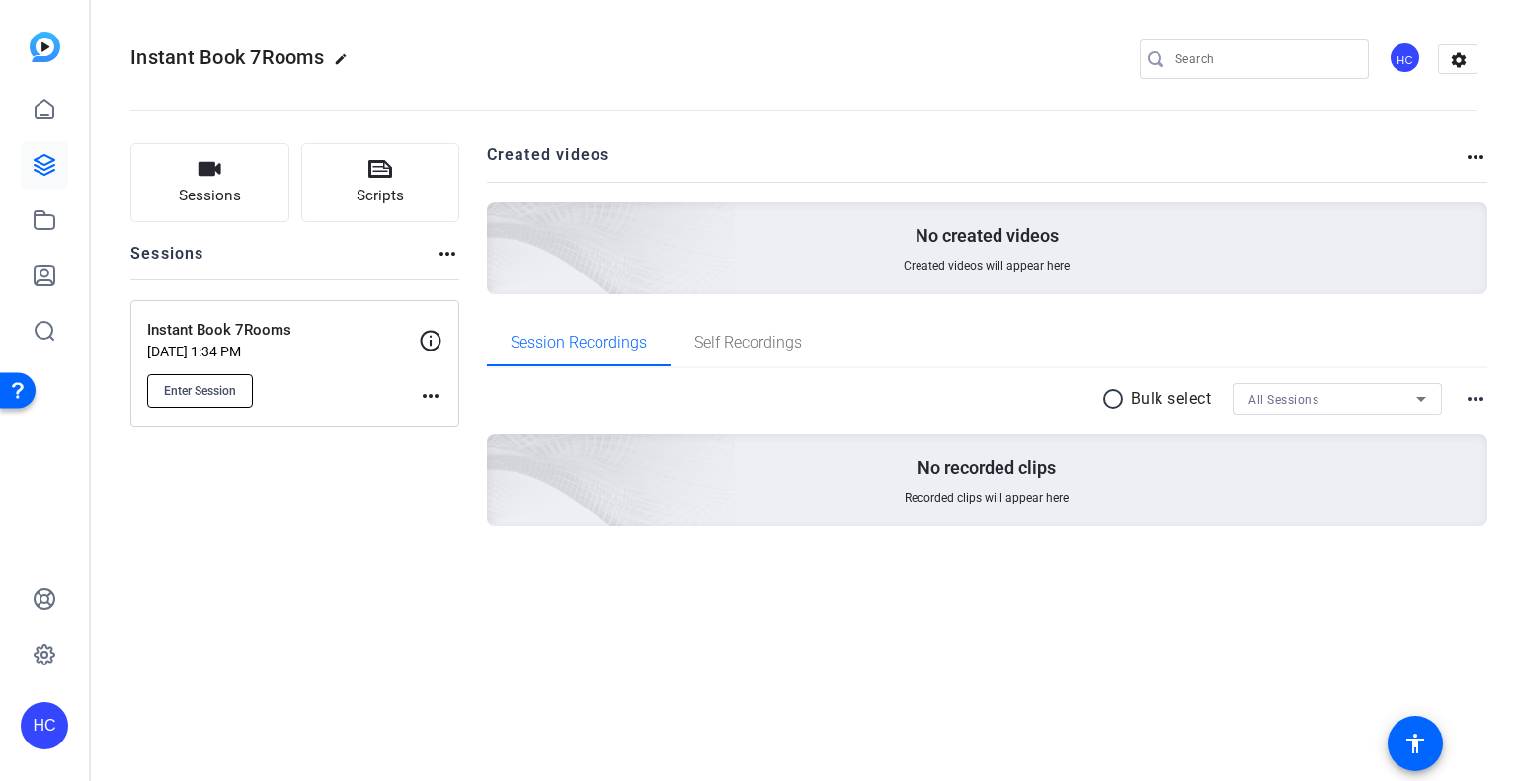
click at [234, 392] on span "Enter Session" at bounding box center [200, 391] width 72 height 16
click at [221, 388] on span "Enter Session" at bounding box center [200, 391] width 72 height 16
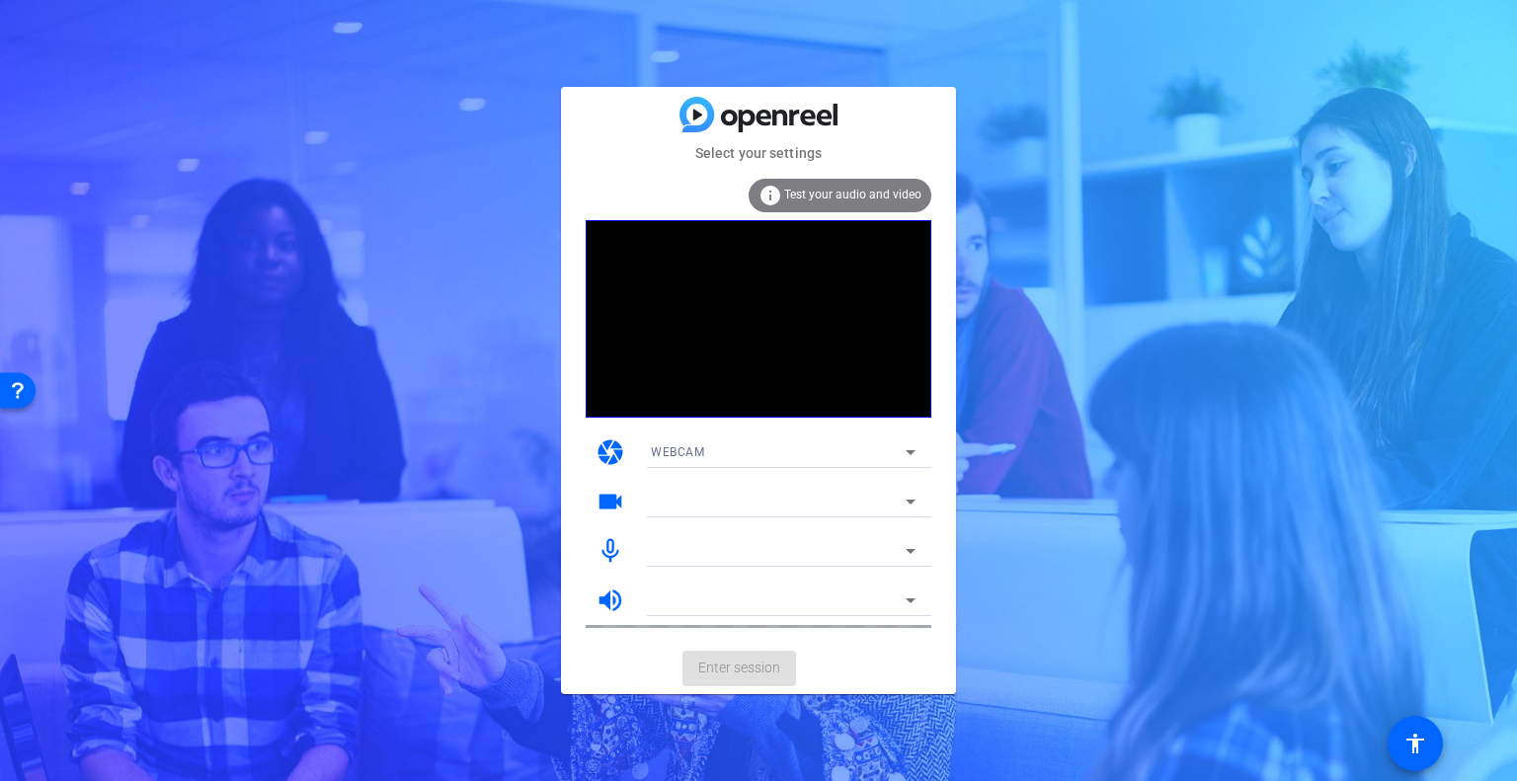
click at [909, 458] on icon at bounding box center [911, 453] width 24 height 24
click at [869, 449] on div at bounding box center [758, 390] width 1517 height 781
click at [866, 493] on div at bounding box center [778, 502] width 255 height 24
click at [1056, 491] on div "Select your settings info Test your audio and video camera WEBCAM videocam HP 5…" at bounding box center [758, 390] width 1517 height 781
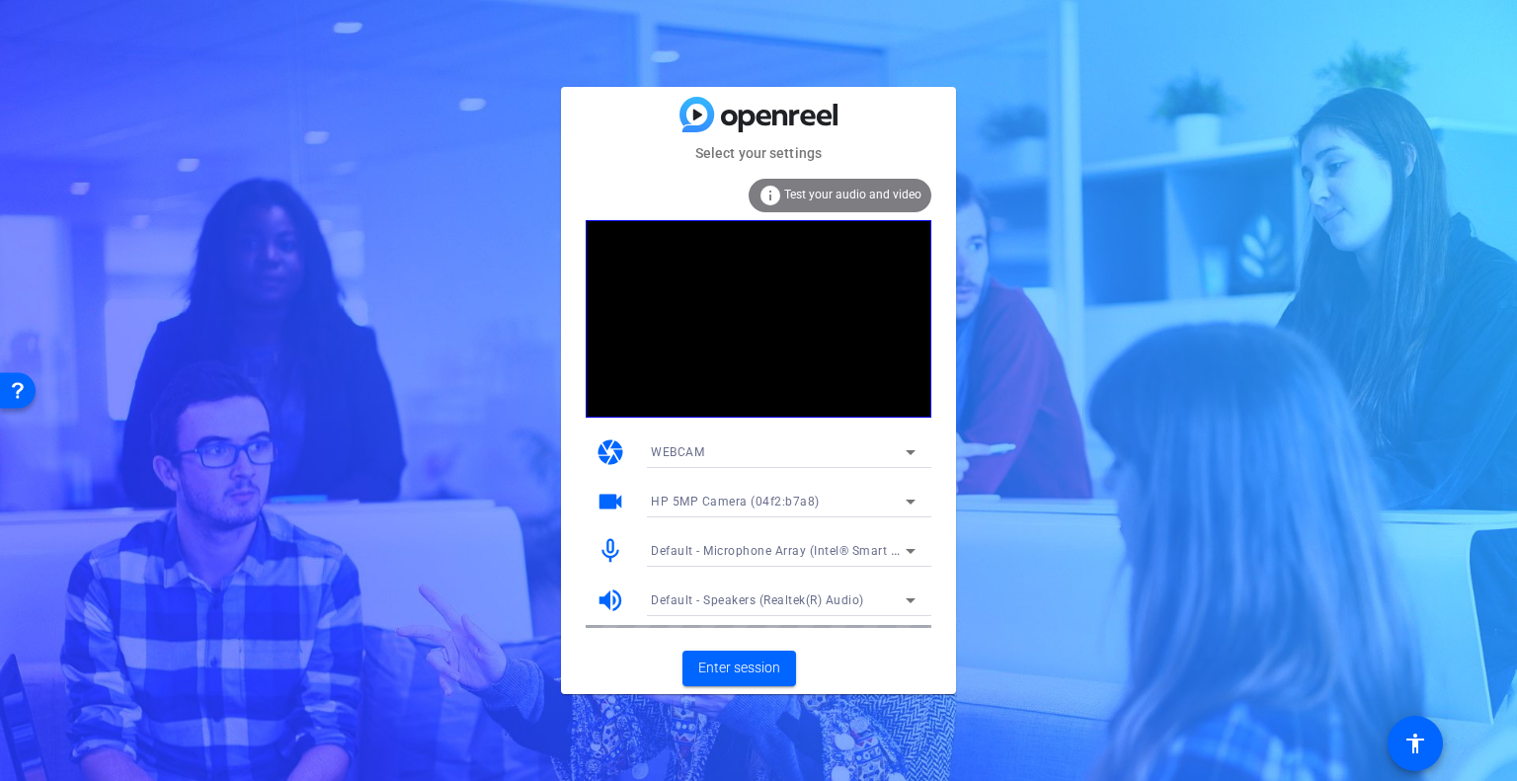
click at [802, 658] on mat-card-actions "Enter session" at bounding box center [758, 668] width 395 height 51
click at [760, 661] on span "Enter session" at bounding box center [739, 668] width 82 height 21
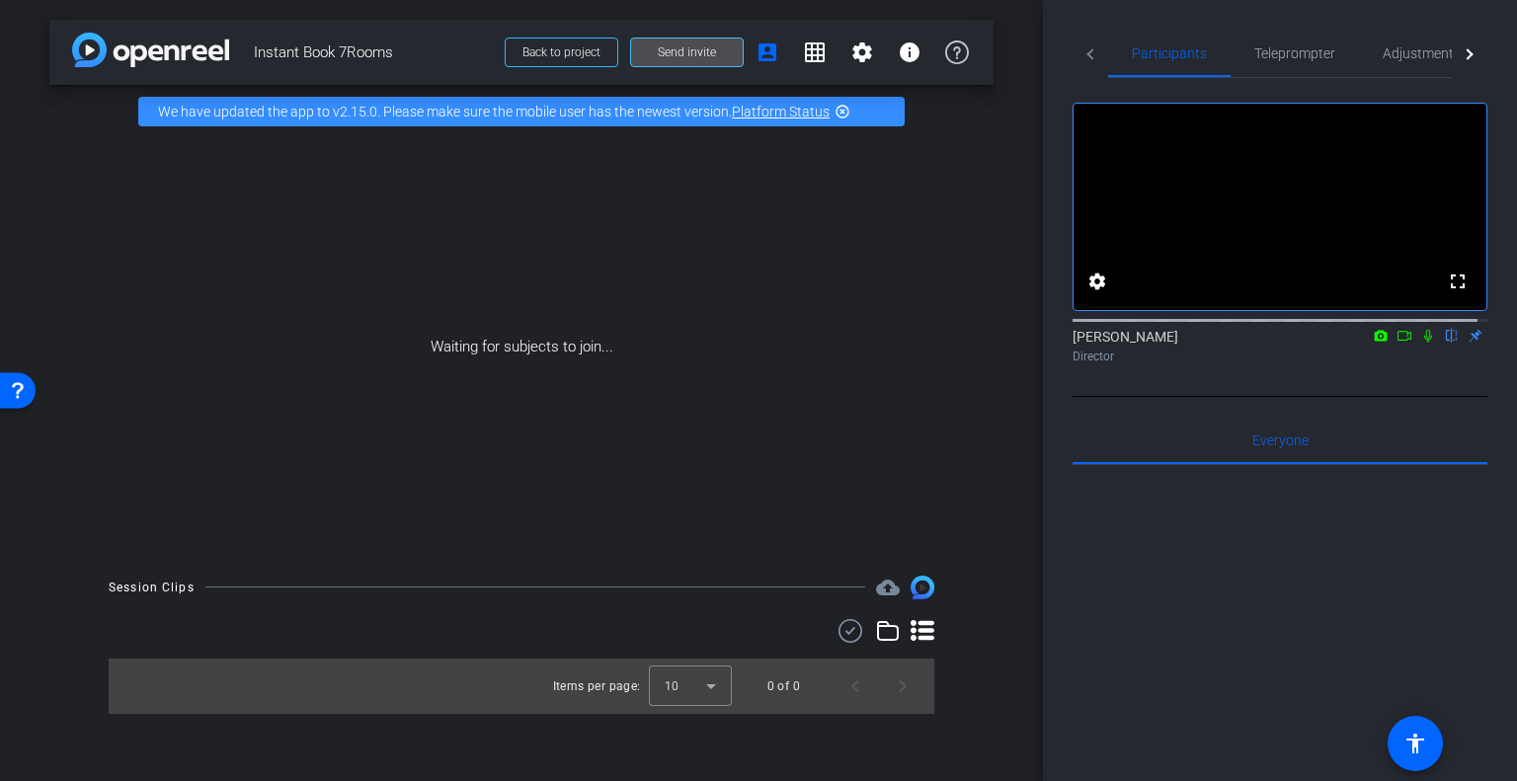
click at [661, 51] on span "Send invite" at bounding box center [687, 52] width 58 height 16
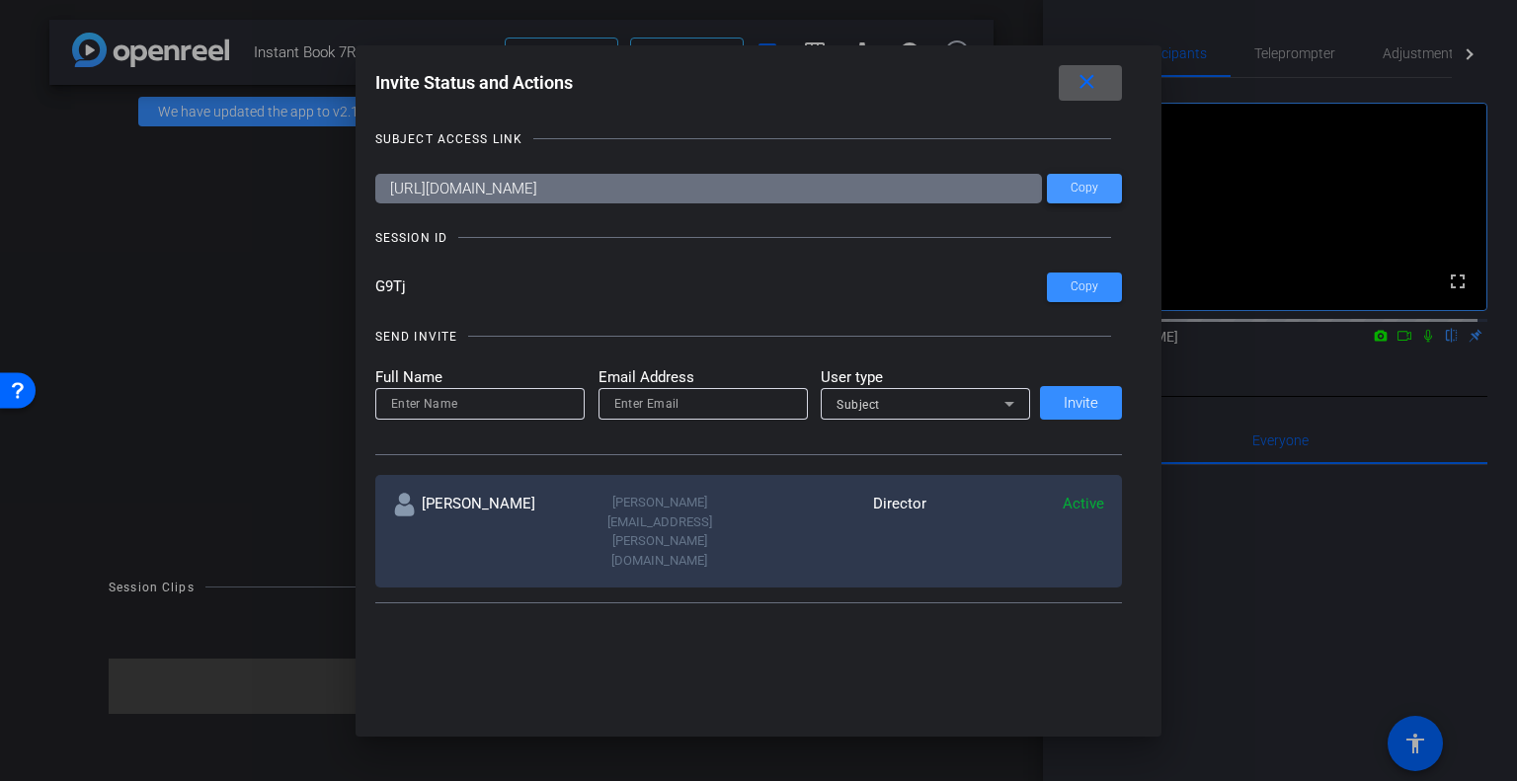
click at [1094, 197] on span at bounding box center [1084, 188] width 75 height 47
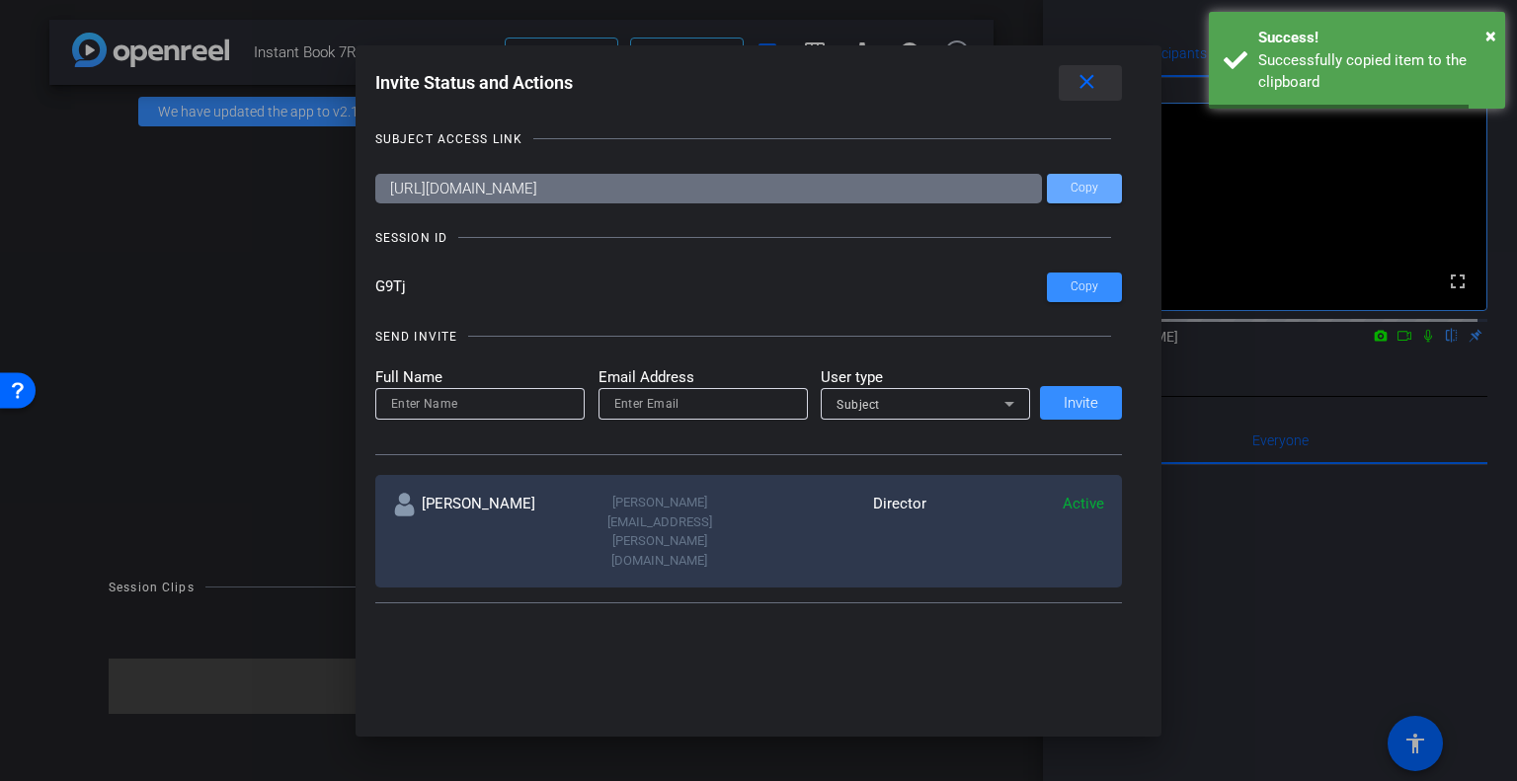
click at [1090, 75] on mat-icon "close" at bounding box center [1087, 82] width 25 height 25
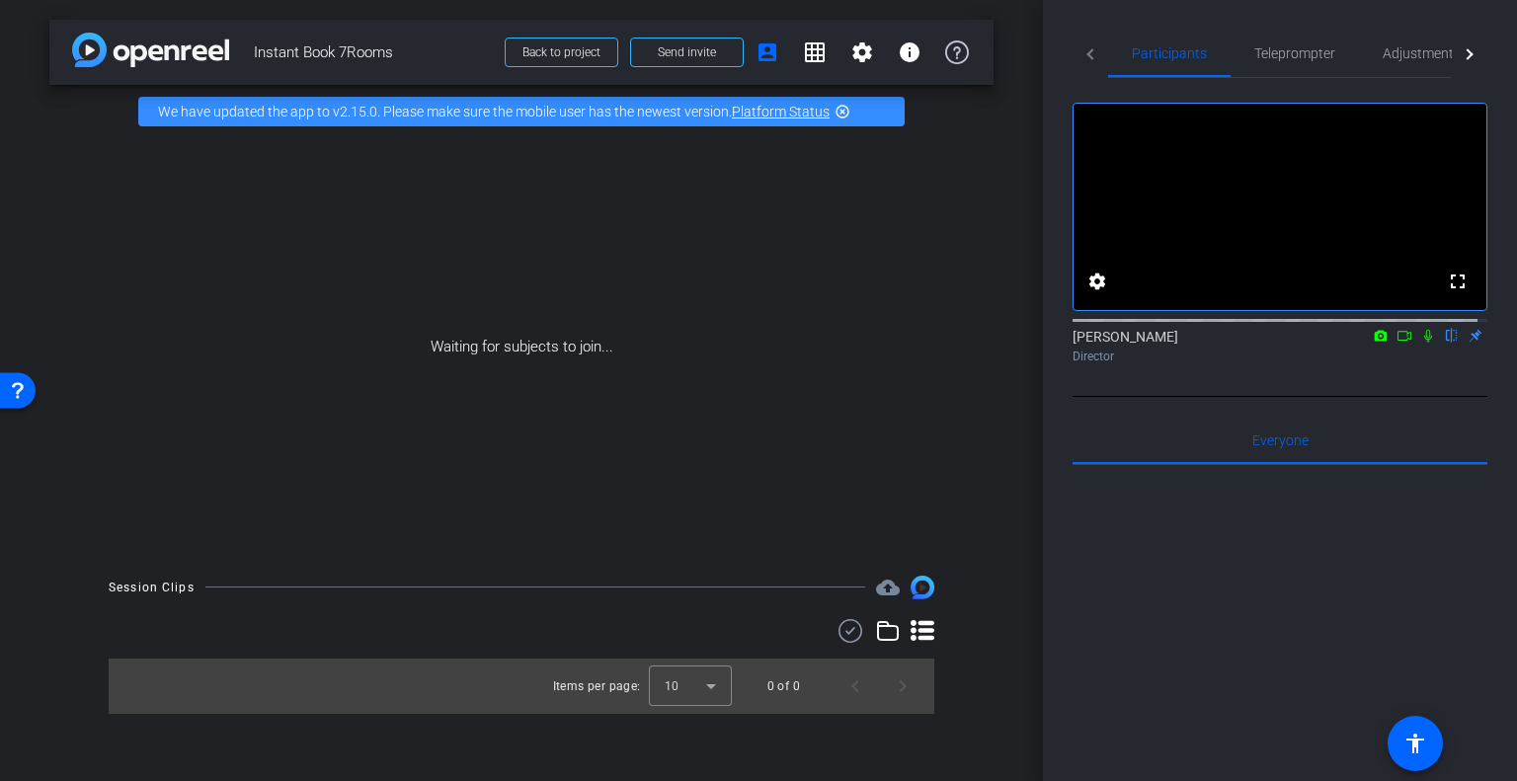
click at [83, 490] on div "Waiting for subjects to join..." at bounding box center [521, 347] width 944 height 418
click at [79, 554] on div "Waiting for subjects to join..." at bounding box center [521, 347] width 944 height 418
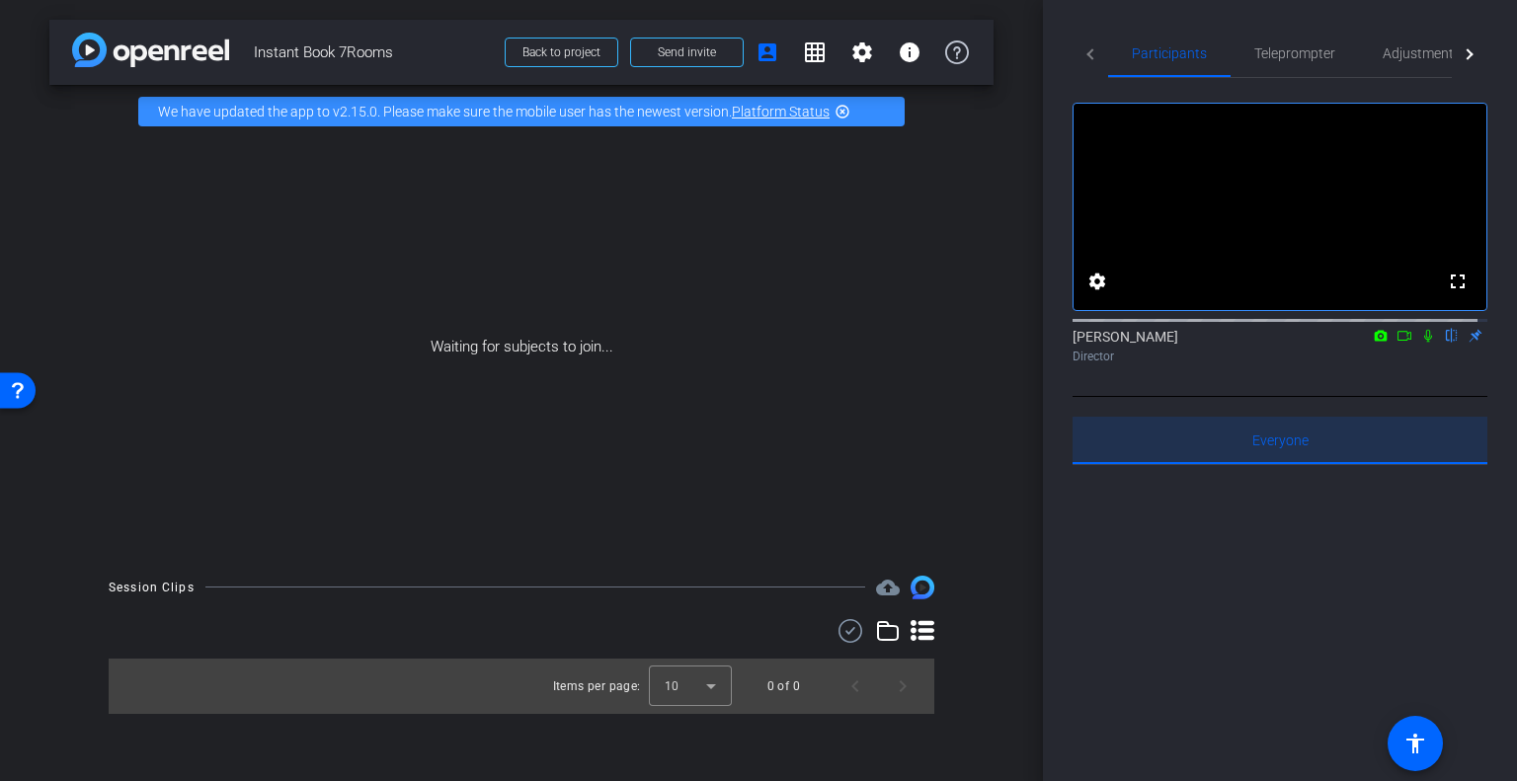
click at [1289, 447] on span "Everyone 0" at bounding box center [1280, 441] width 56 height 14
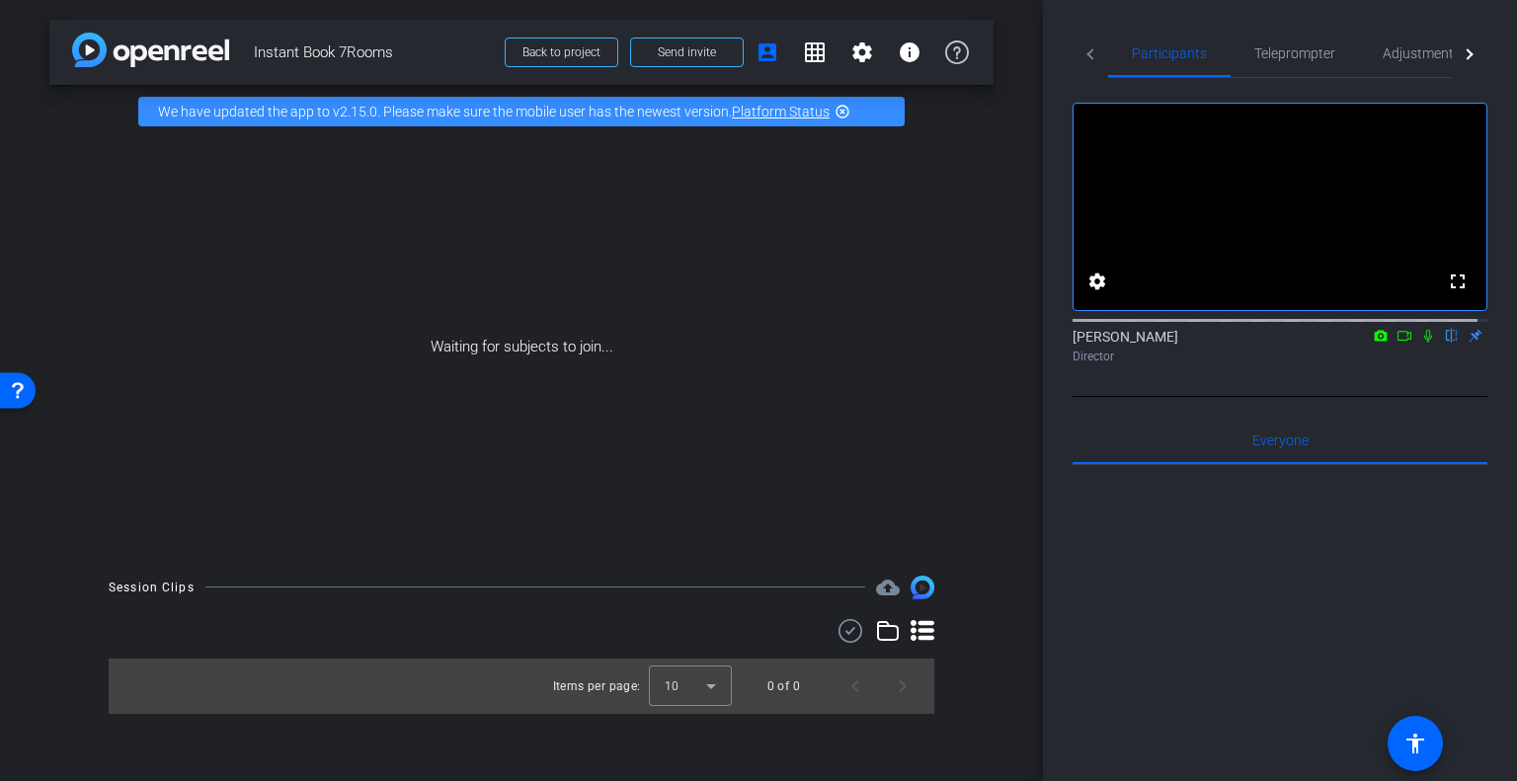
click at [1397, 343] on icon at bounding box center [1405, 336] width 16 height 14
click at [1420, 343] on icon at bounding box center [1428, 336] width 16 height 14
click at [844, 110] on mat-icon "highlight_off" at bounding box center [843, 112] width 16 height 16
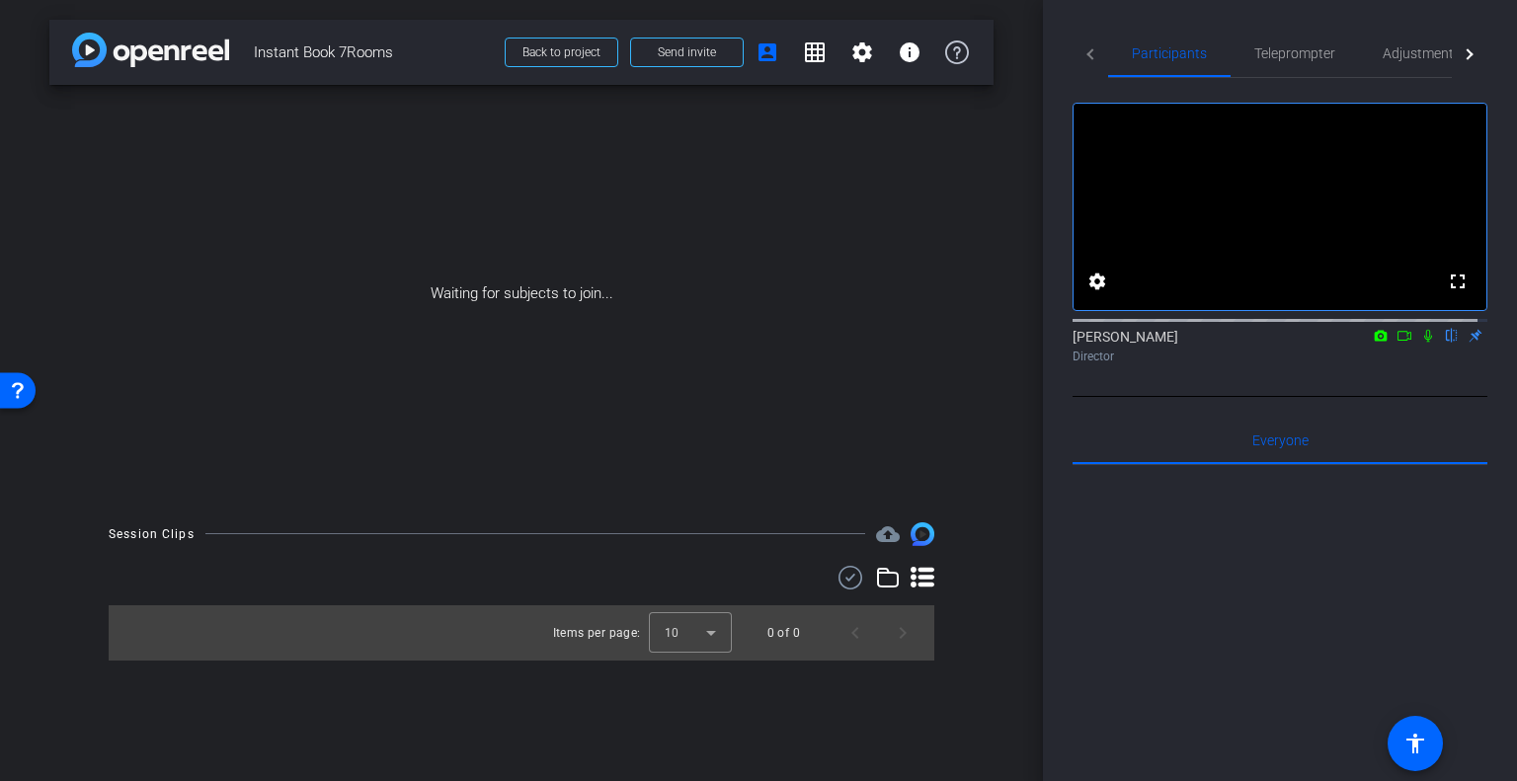
click at [925, 571] on icon at bounding box center [923, 577] width 24 height 21
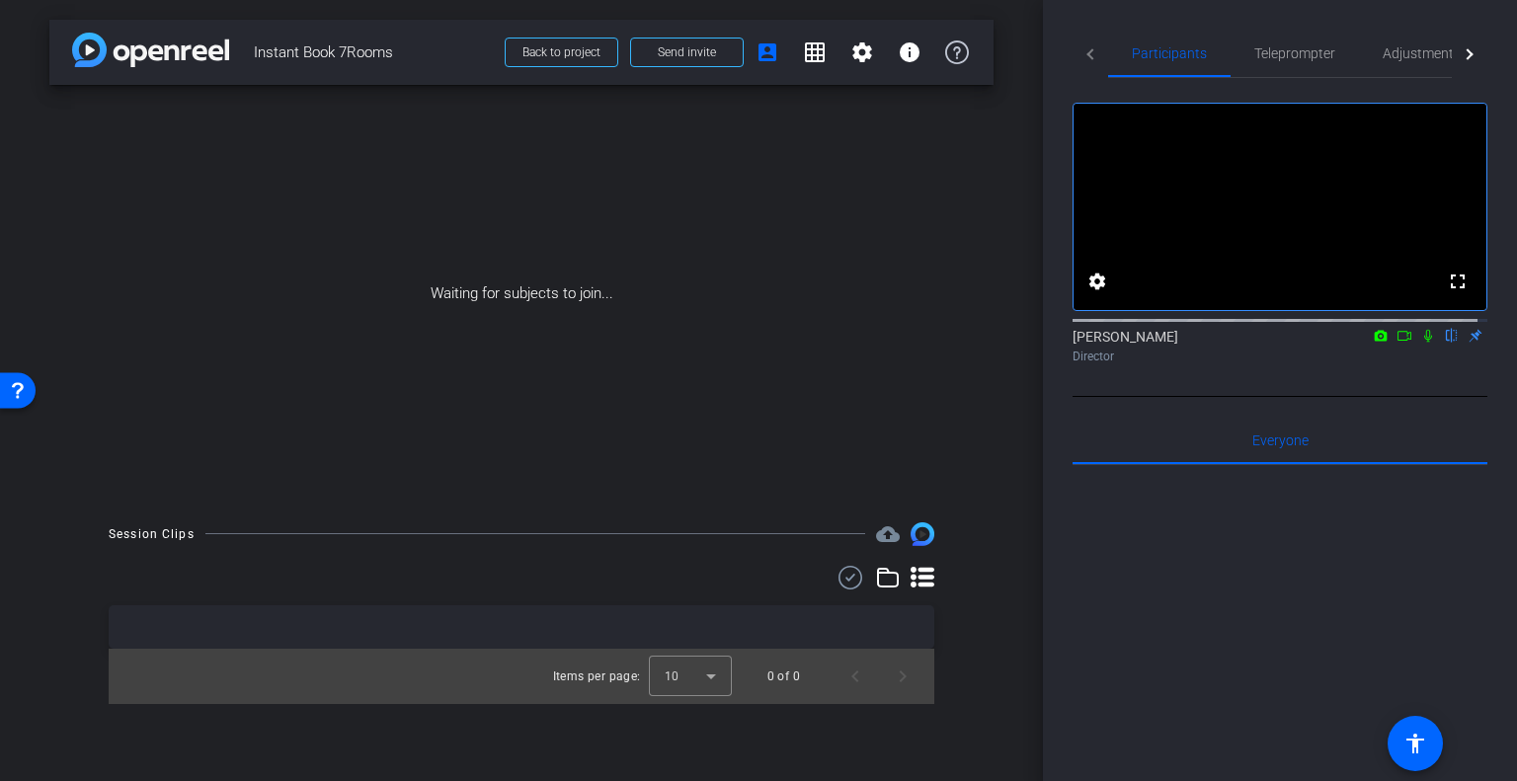
click at [925, 571] on icon at bounding box center [923, 577] width 24 height 21
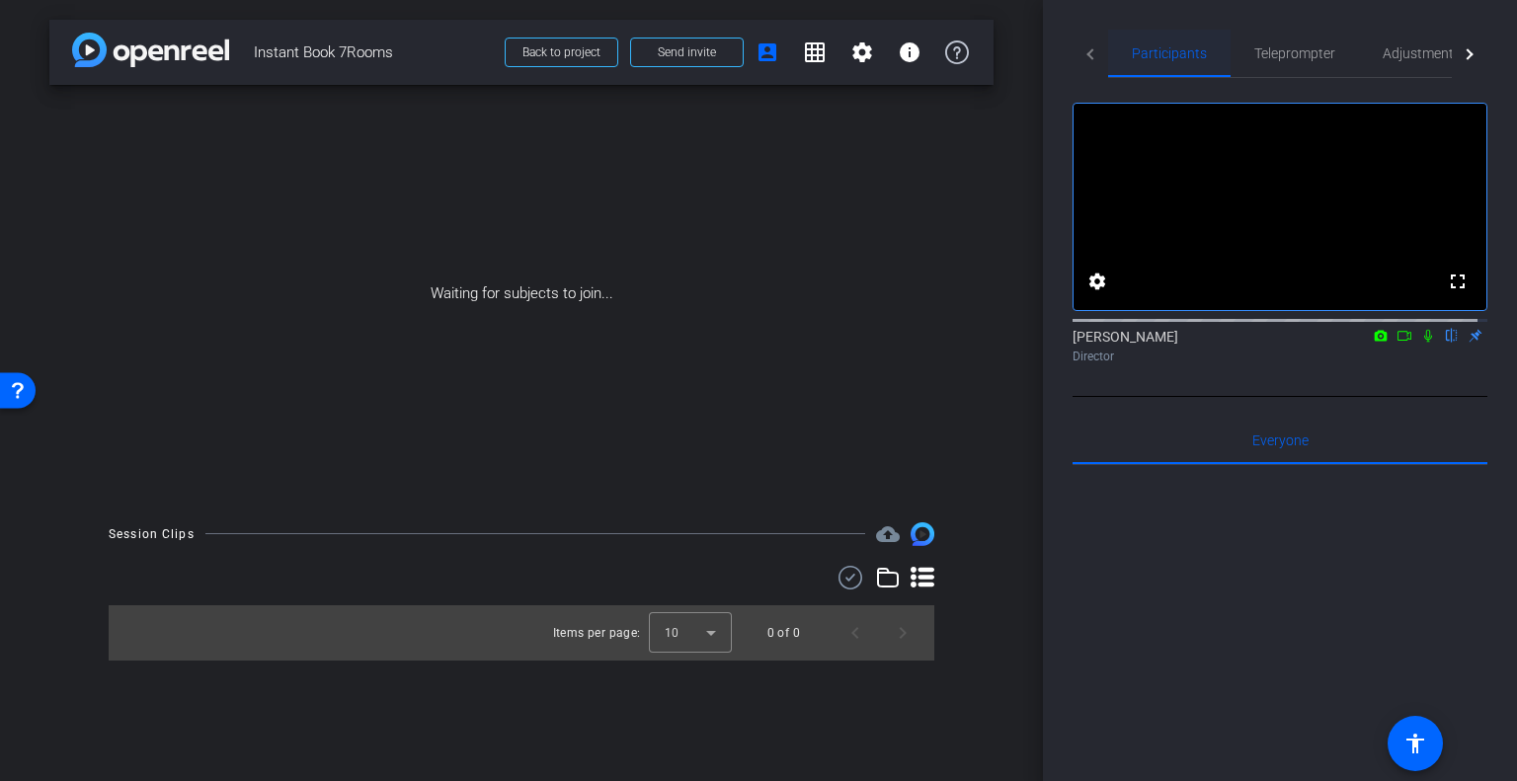
click at [1193, 71] on span "Participants" at bounding box center [1169, 53] width 75 height 47
click at [1099, 54] on mat-tab-header "Participants Teleprompter Adjustments Live" at bounding box center [1280, 54] width 415 height 48
click at [1087, 53] on mat-tab-header "Participants Teleprompter Adjustments Live" at bounding box center [1280, 54] width 415 height 48
click at [1462, 54] on div at bounding box center [1467, 53] width 11 height 11
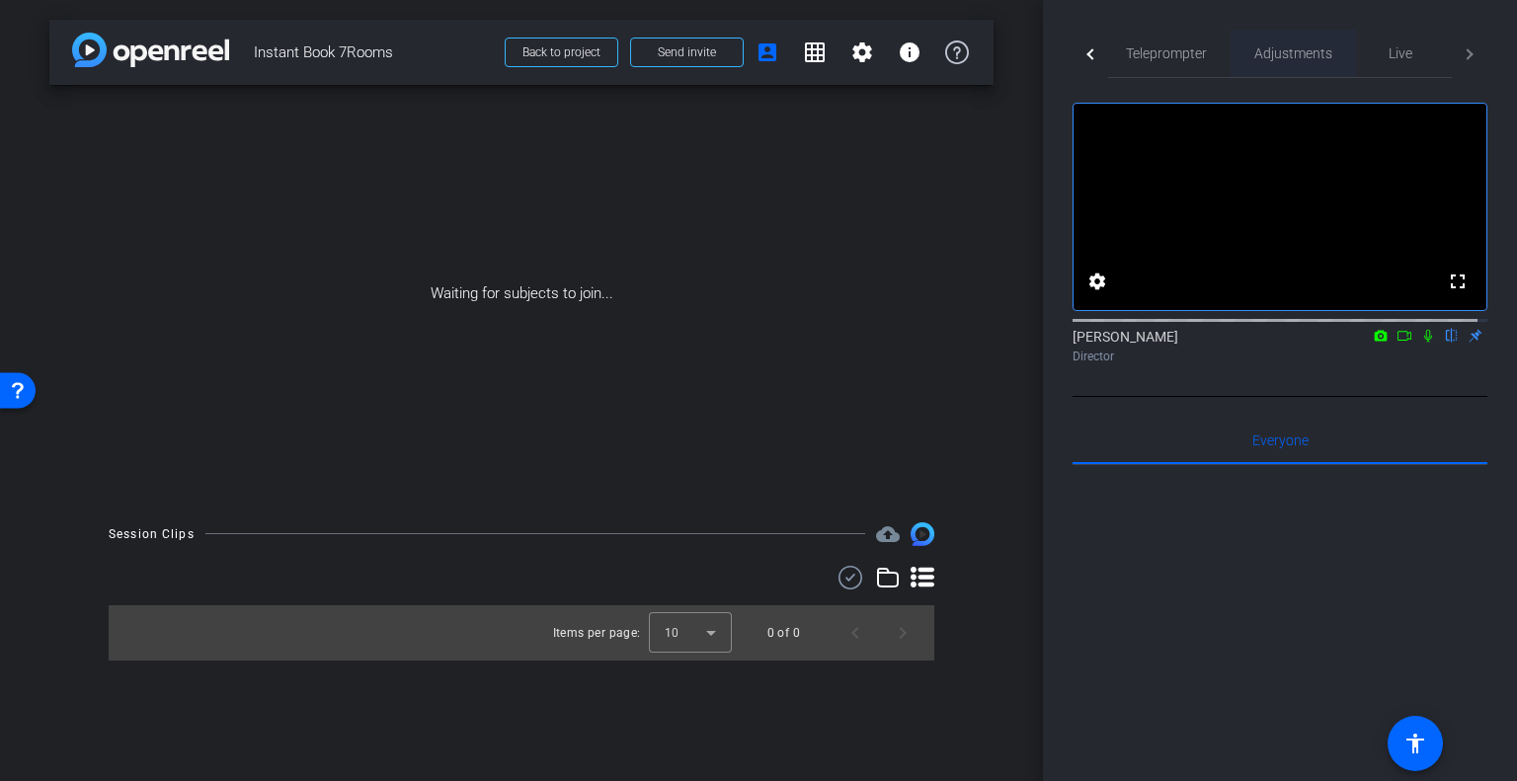
click at [1283, 54] on span "Adjustments" at bounding box center [1293, 53] width 78 height 14
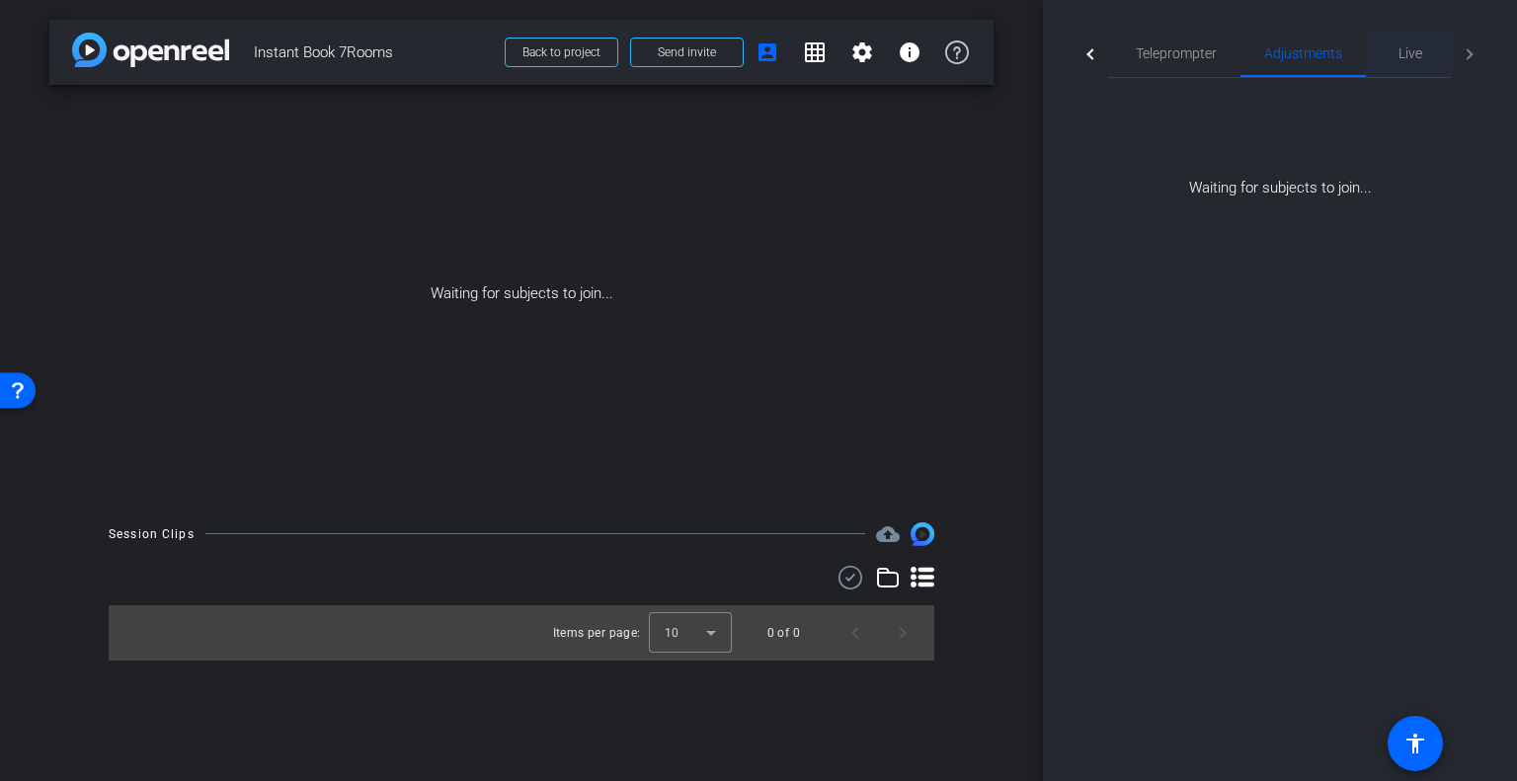
click at [1409, 46] on span "Live" at bounding box center [1411, 53] width 24 height 14
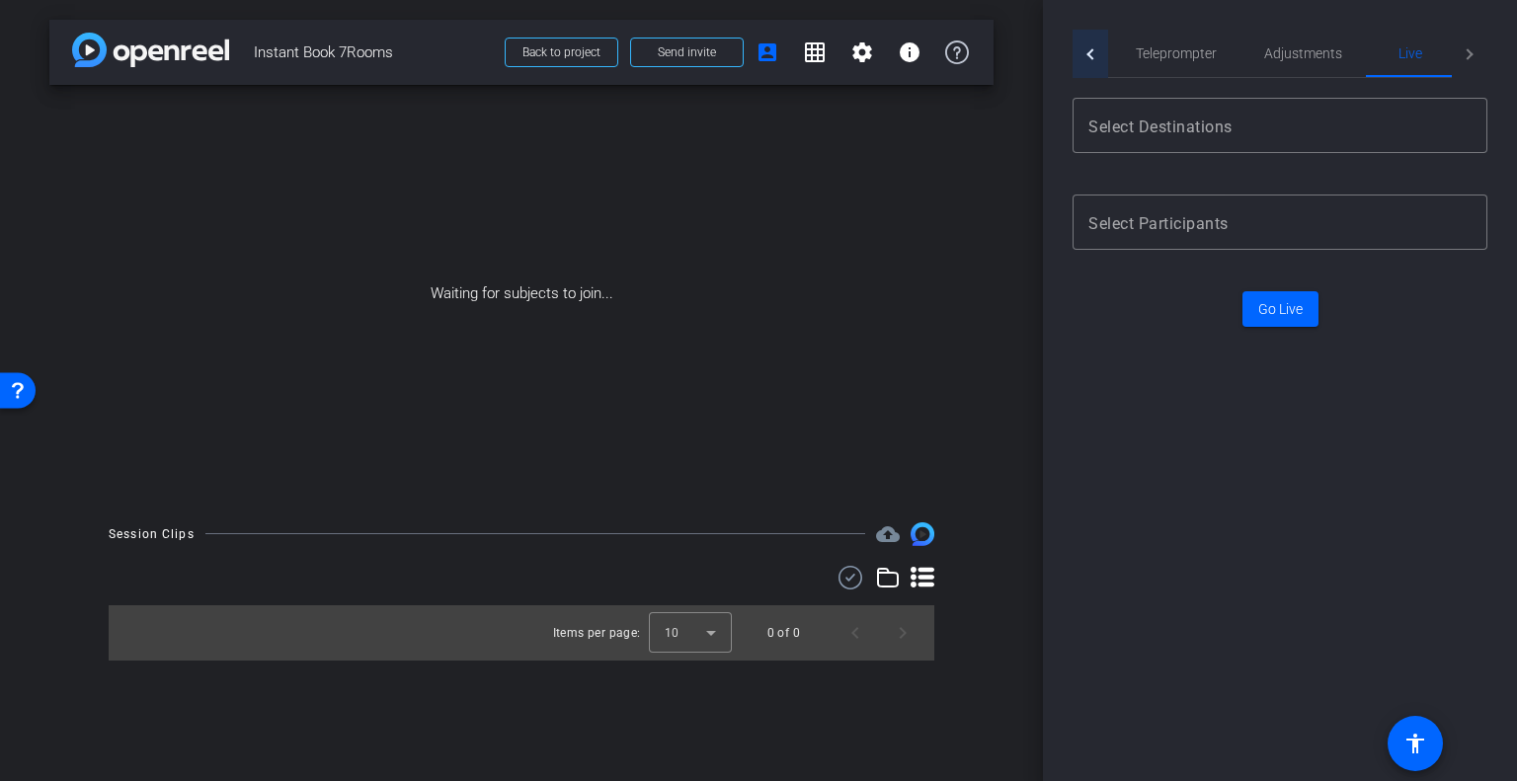
click at [1093, 50] on div at bounding box center [1092, 53] width 11 height 11
click at [1148, 50] on span "Participants" at bounding box center [1169, 53] width 75 height 14
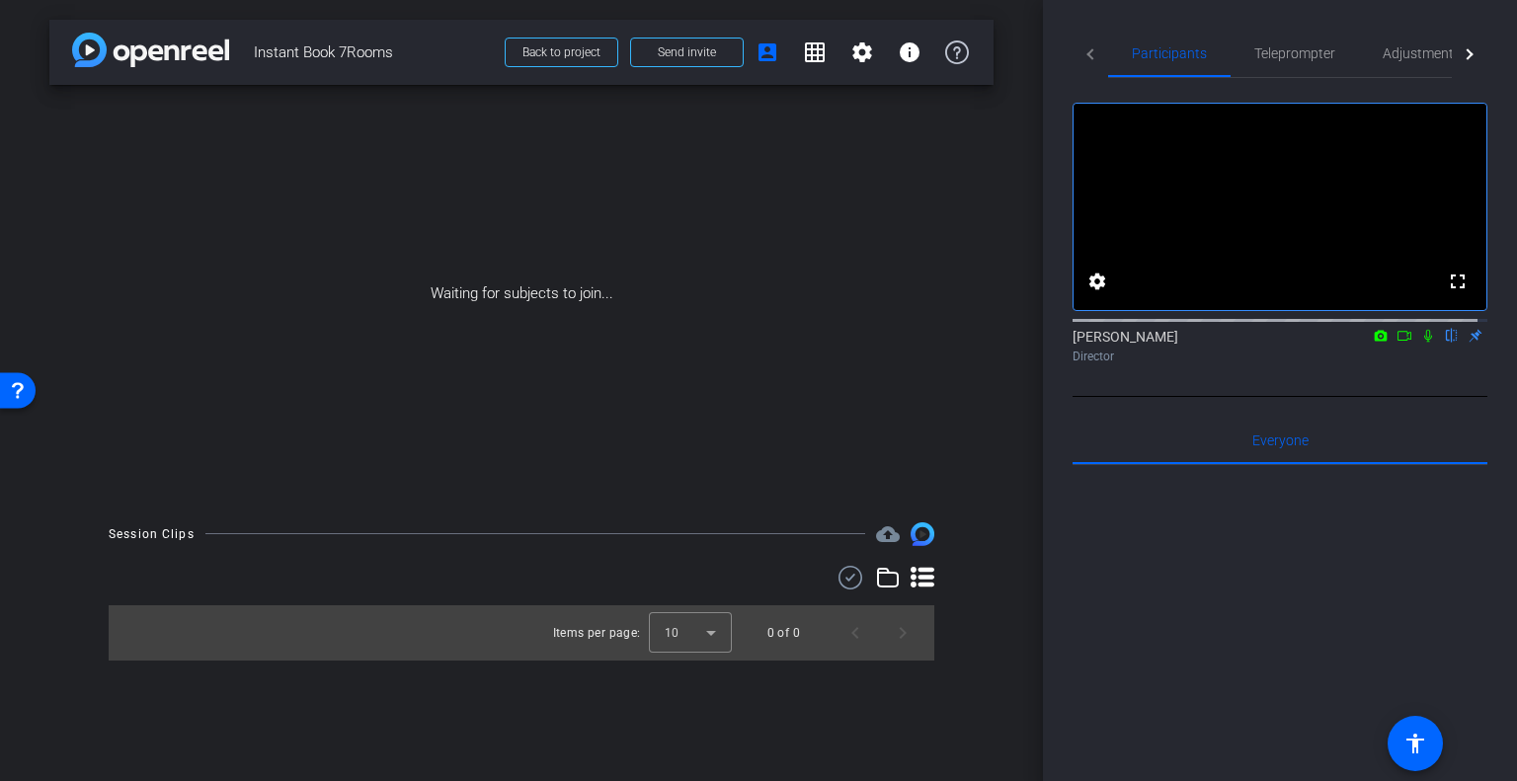
click at [1462, 42] on div at bounding box center [1470, 54] width 36 height 48
click at [1389, 54] on span "Live" at bounding box center [1401, 53] width 24 height 14
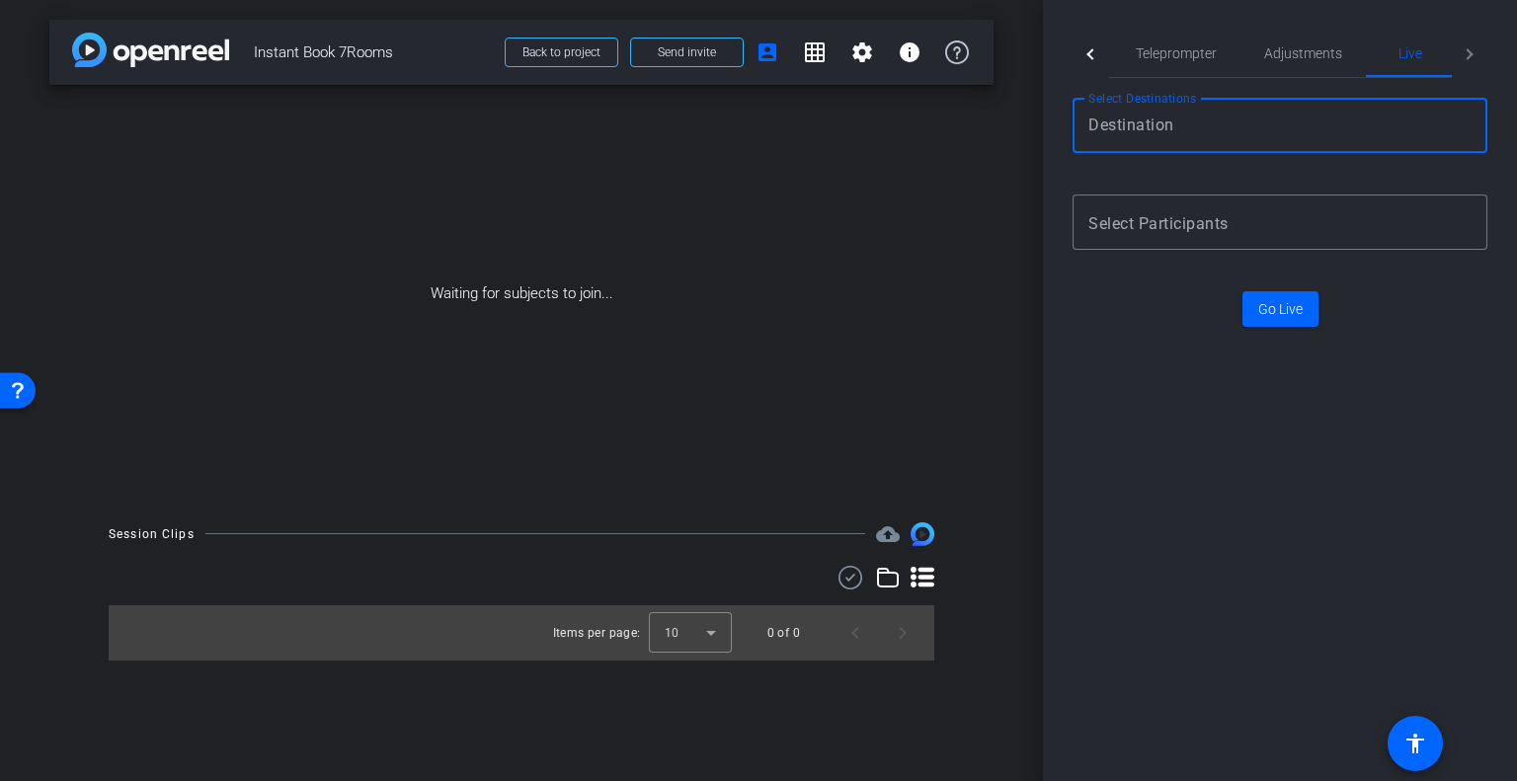
click at [1331, 135] on input "Destination selection" at bounding box center [1275, 126] width 375 height 24
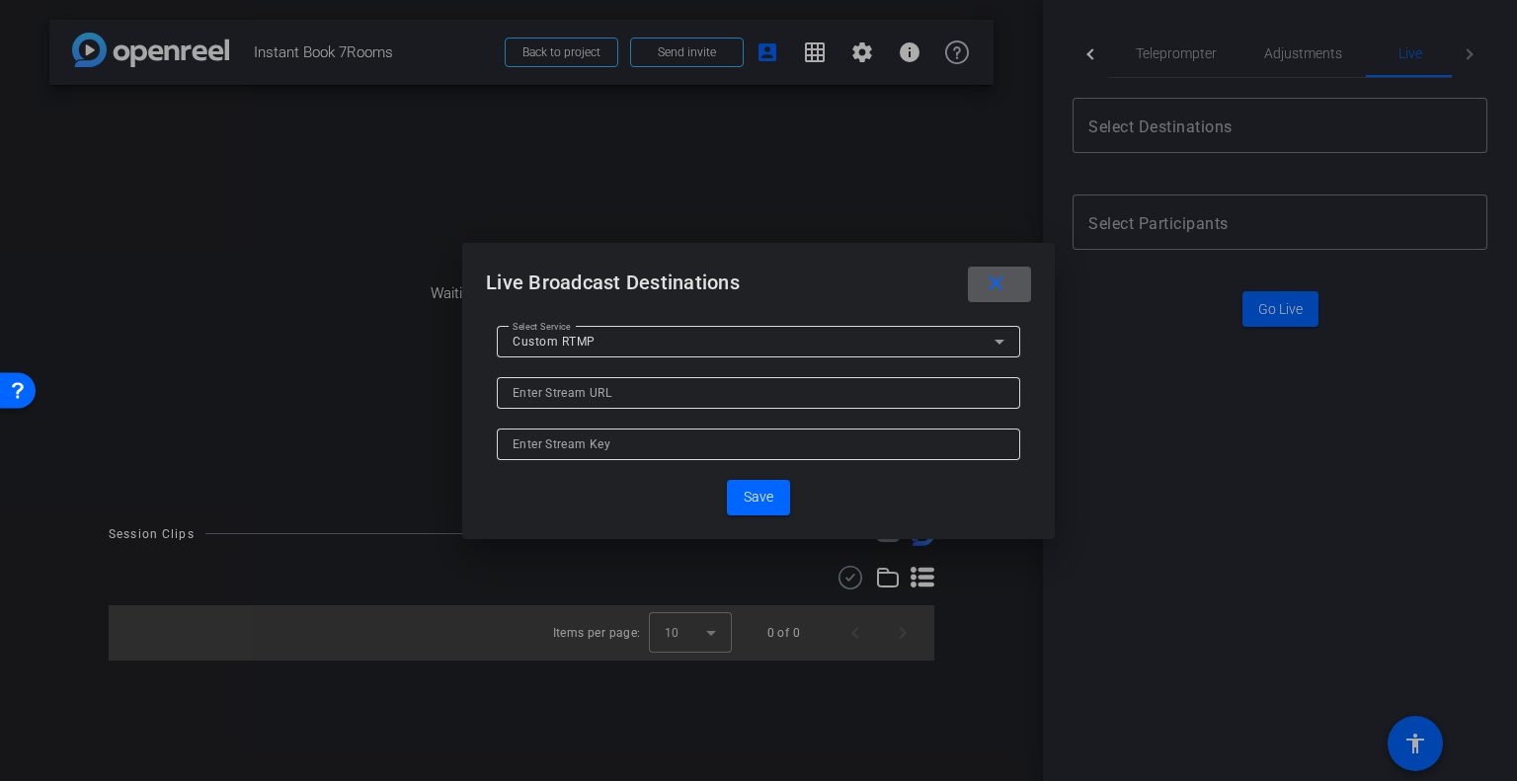
click at [1005, 291] on mat-icon "close" at bounding box center [996, 284] width 25 height 25
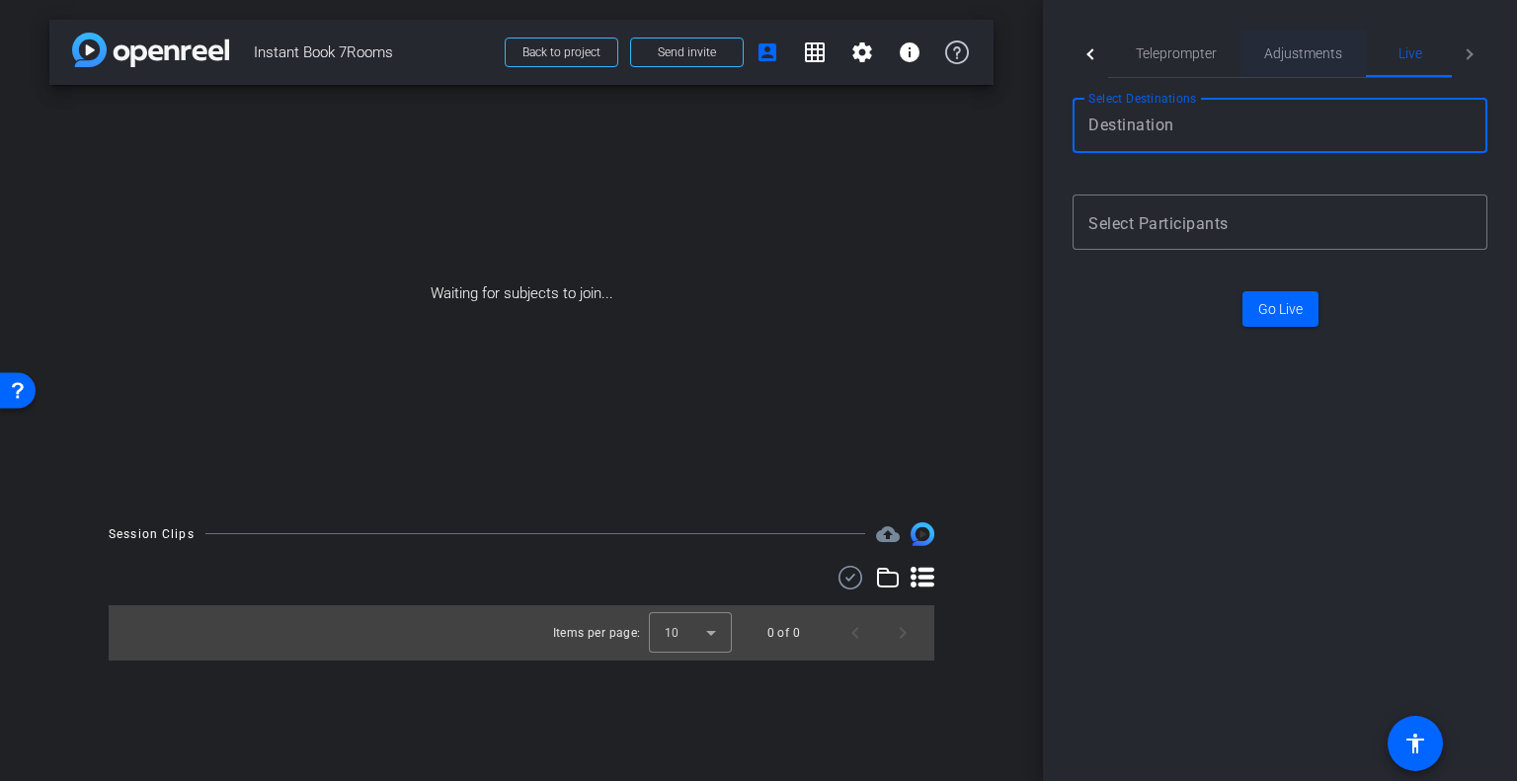
click at [1278, 40] on span "Adjustments" at bounding box center [1303, 53] width 78 height 47
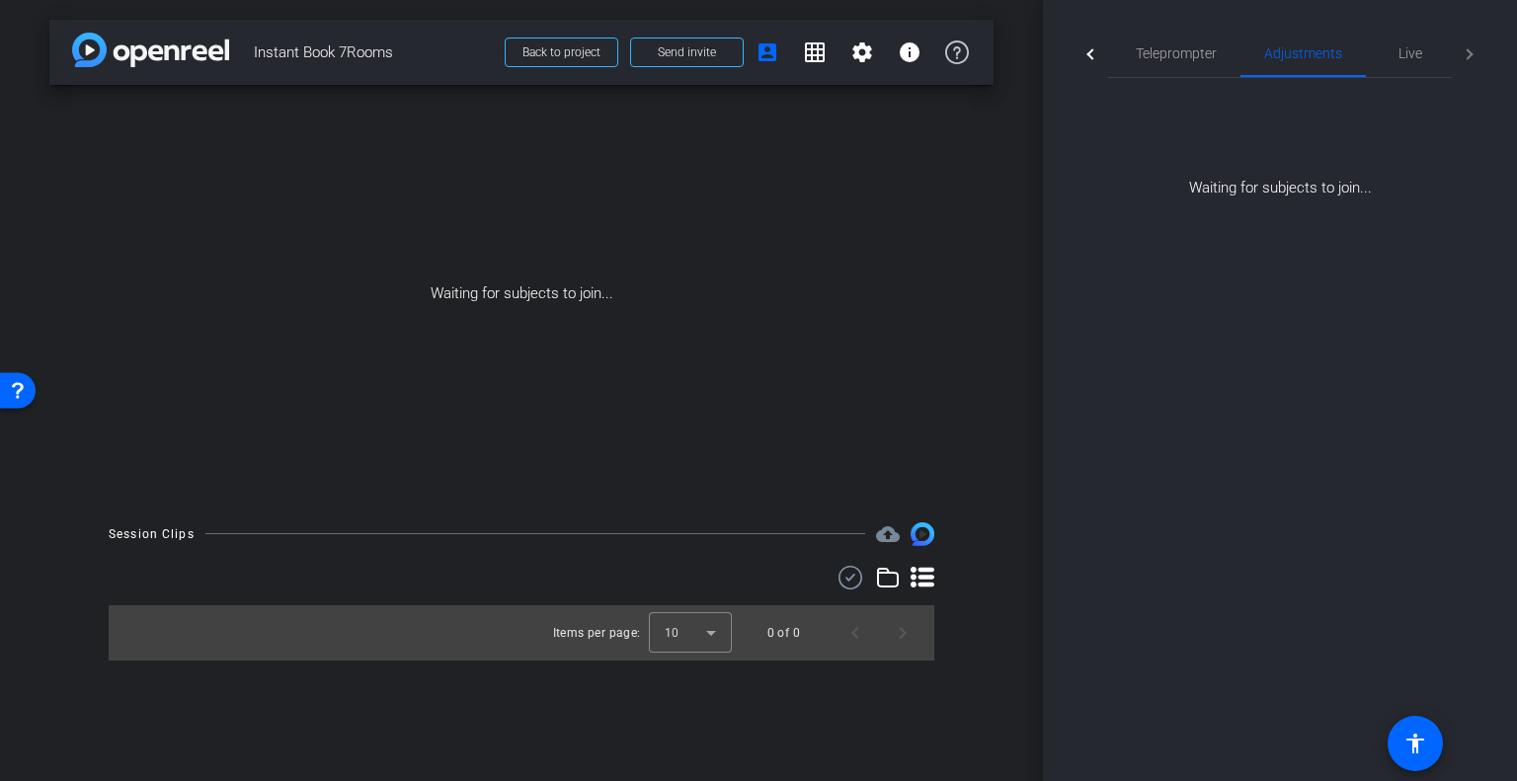
click at [1103, 44] on div at bounding box center [1091, 54] width 36 height 48
click at [1132, 46] on span "Participants" at bounding box center [1169, 53] width 75 height 14
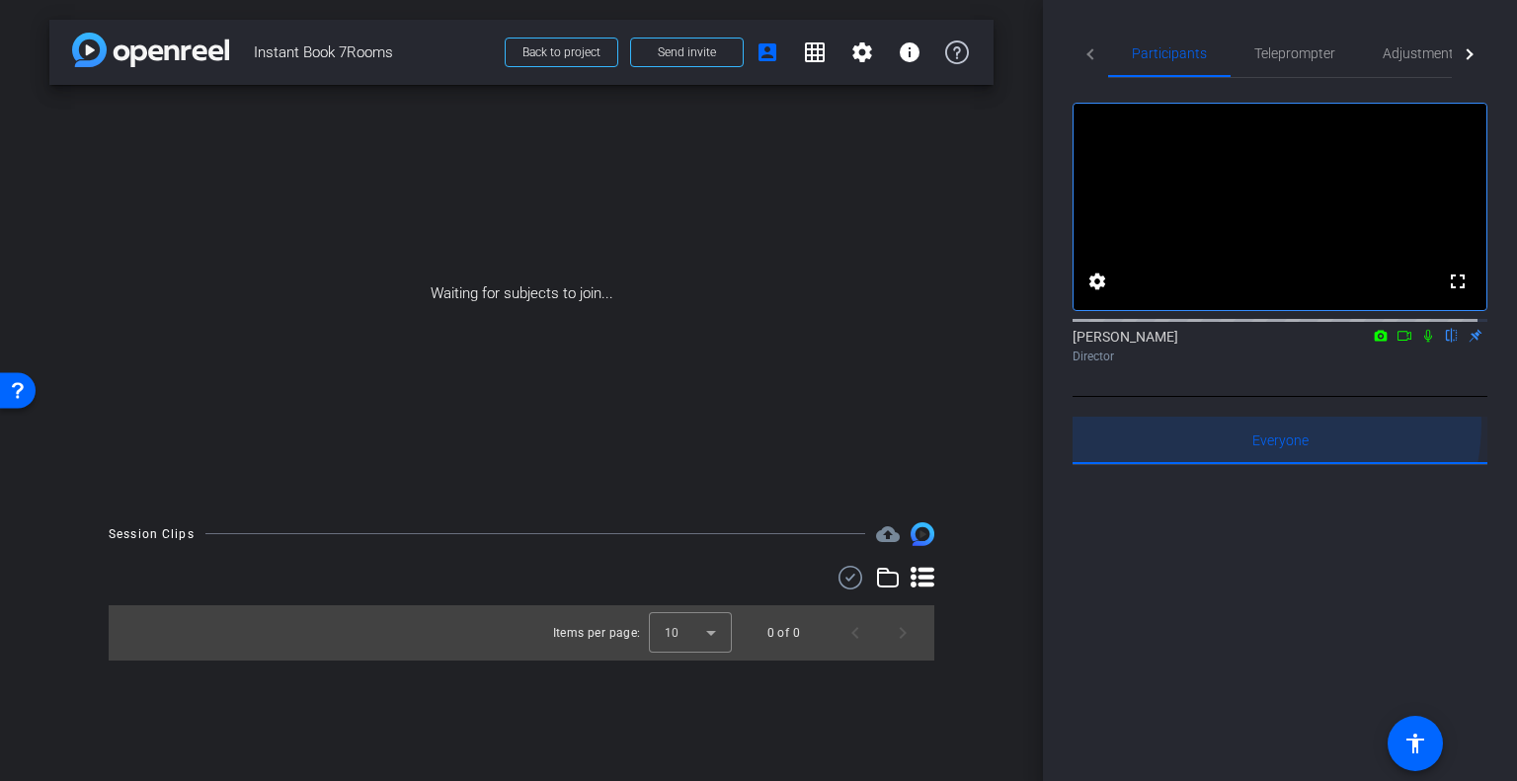
click at [1252, 442] on span "Everyone 0" at bounding box center [1280, 440] width 56 height 47
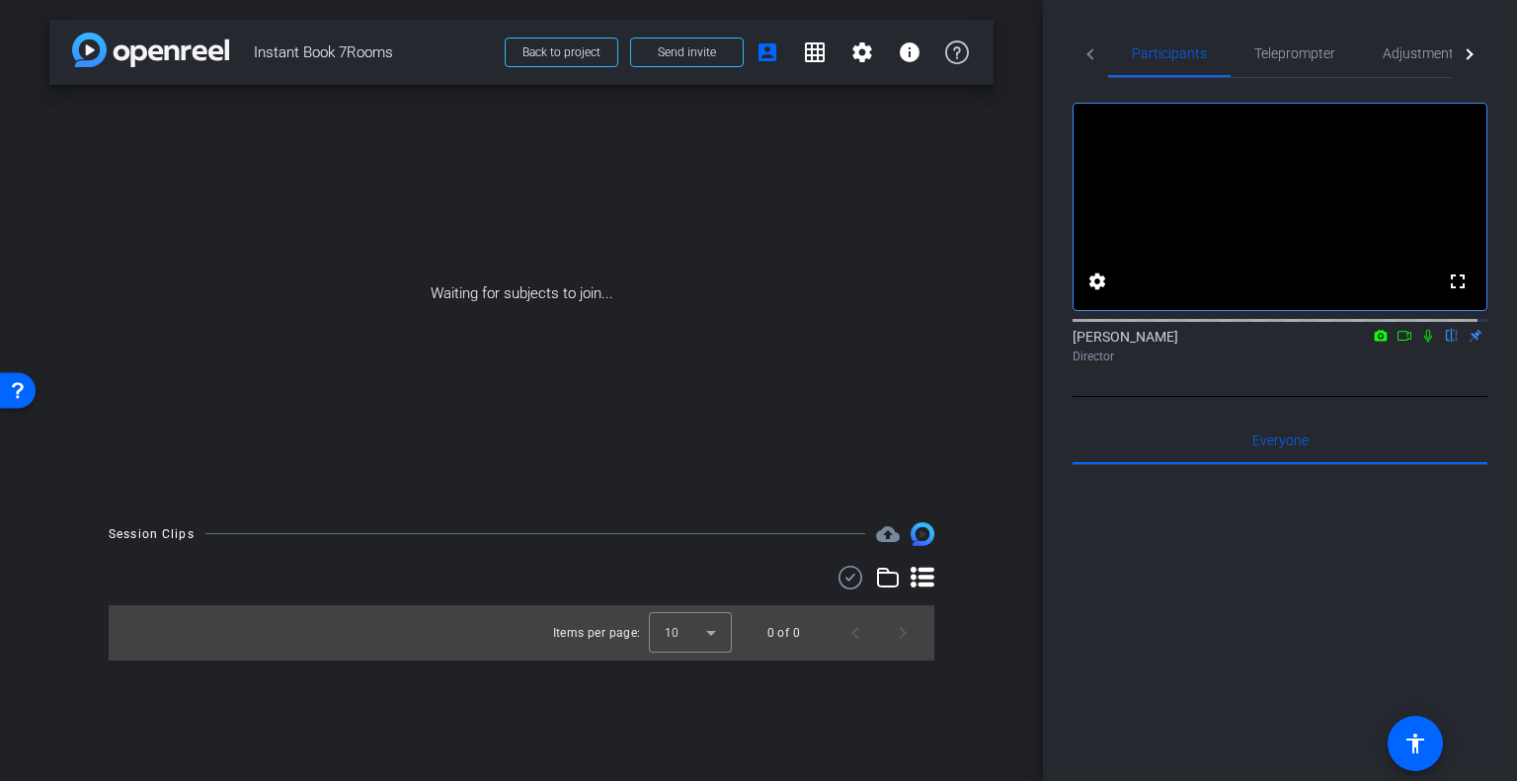
click at [1378, 631] on div at bounding box center [1280, 709] width 415 height 489
click at [913, 576] on icon at bounding box center [923, 577] width 24 height 21
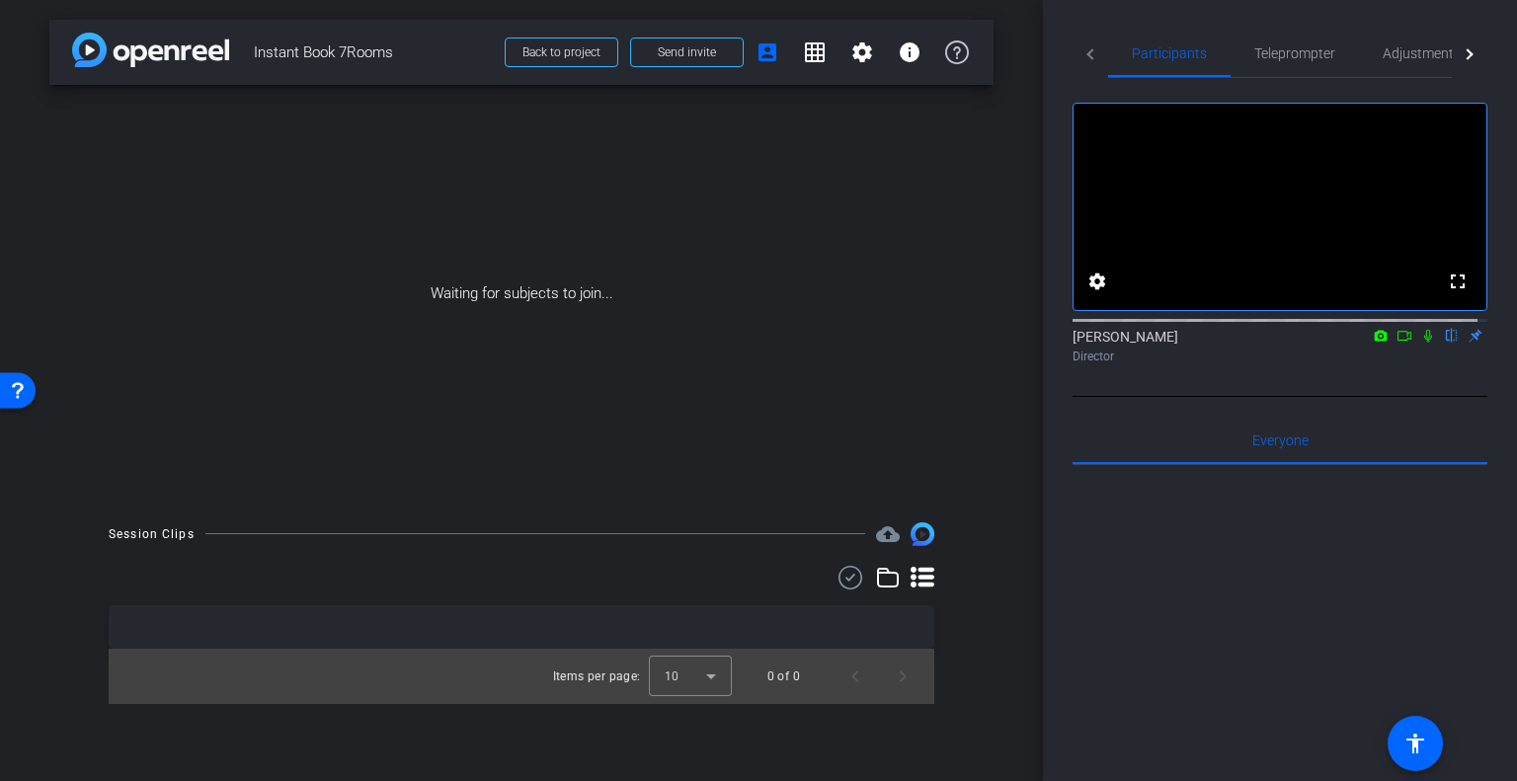
click at [851, 573] on icon at bounding box center [851, 578] width 30 height 24
click at [834, 582] on icon at bounding box center [837, 579] width 10 height 25
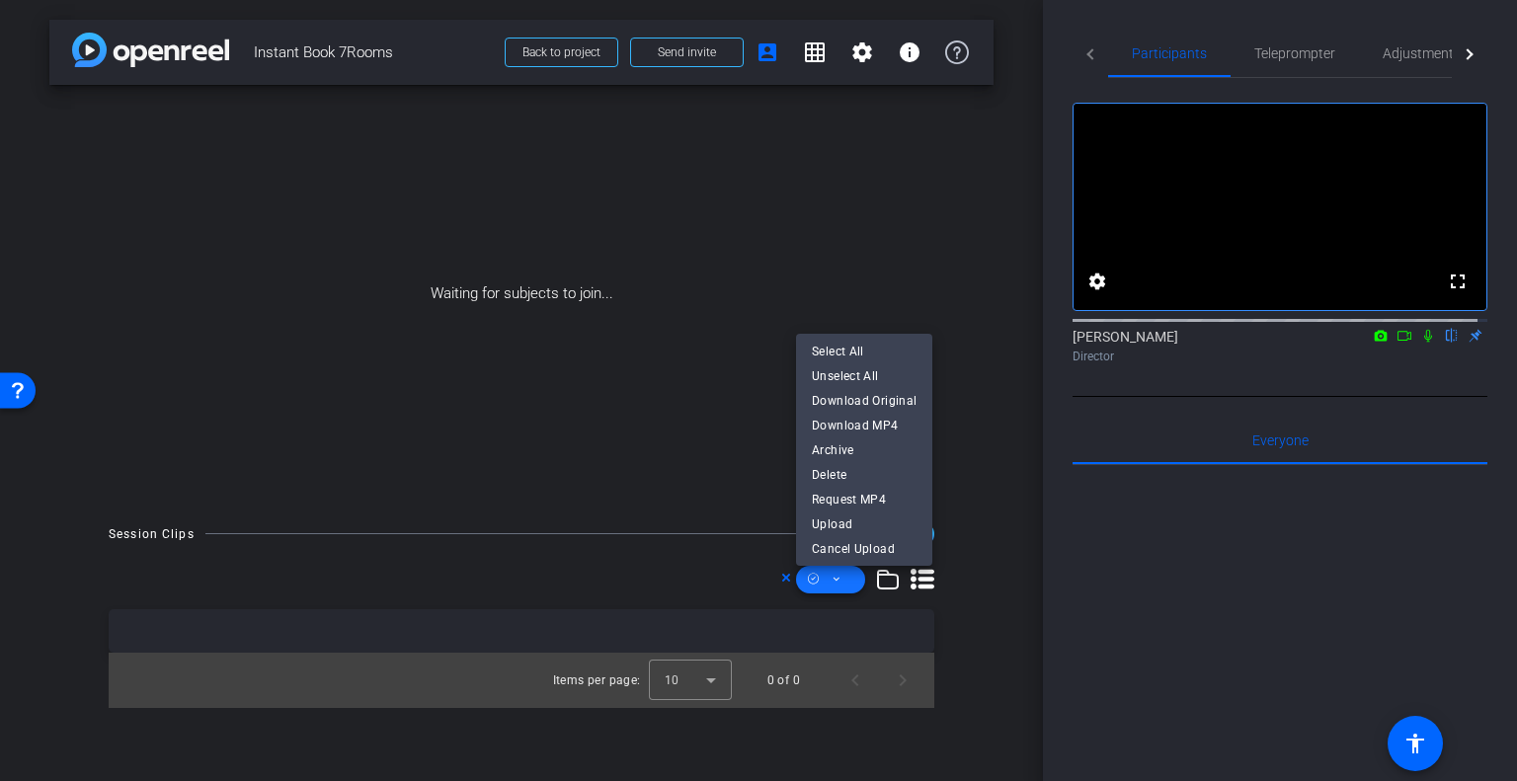
click at [834, 582] on div at bounding box center [758, 390] width 1517 height 781
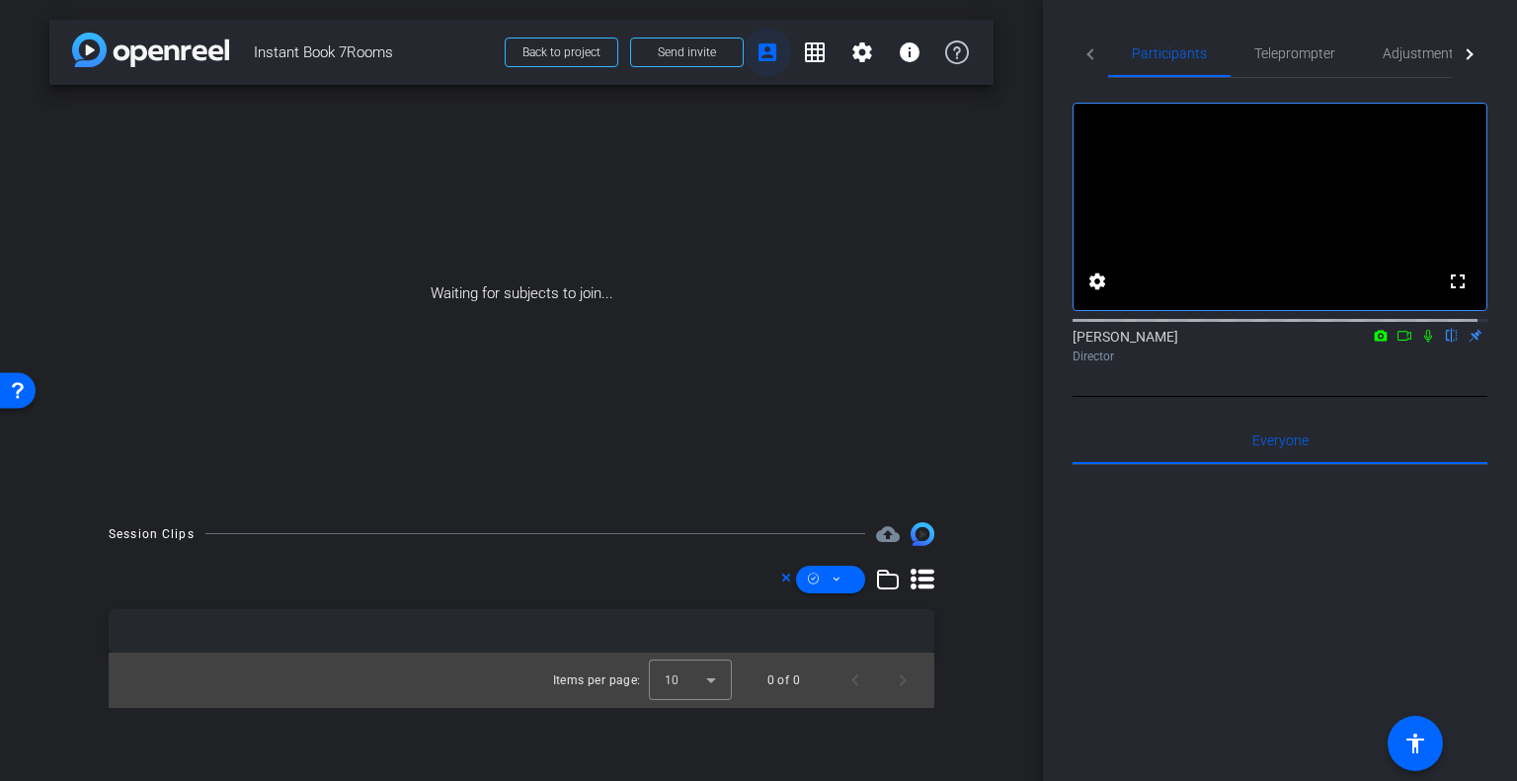
click at [774, 44] on mat-icon "account_box" at bounding box center [768, 52] width 24 height 24
click at [766, 51] on mat-icon "account_box" at bounding box center [768, 52] width 24 height 24
click at [827, 44] on span at bounding box center [814, 52] width 47 height 47
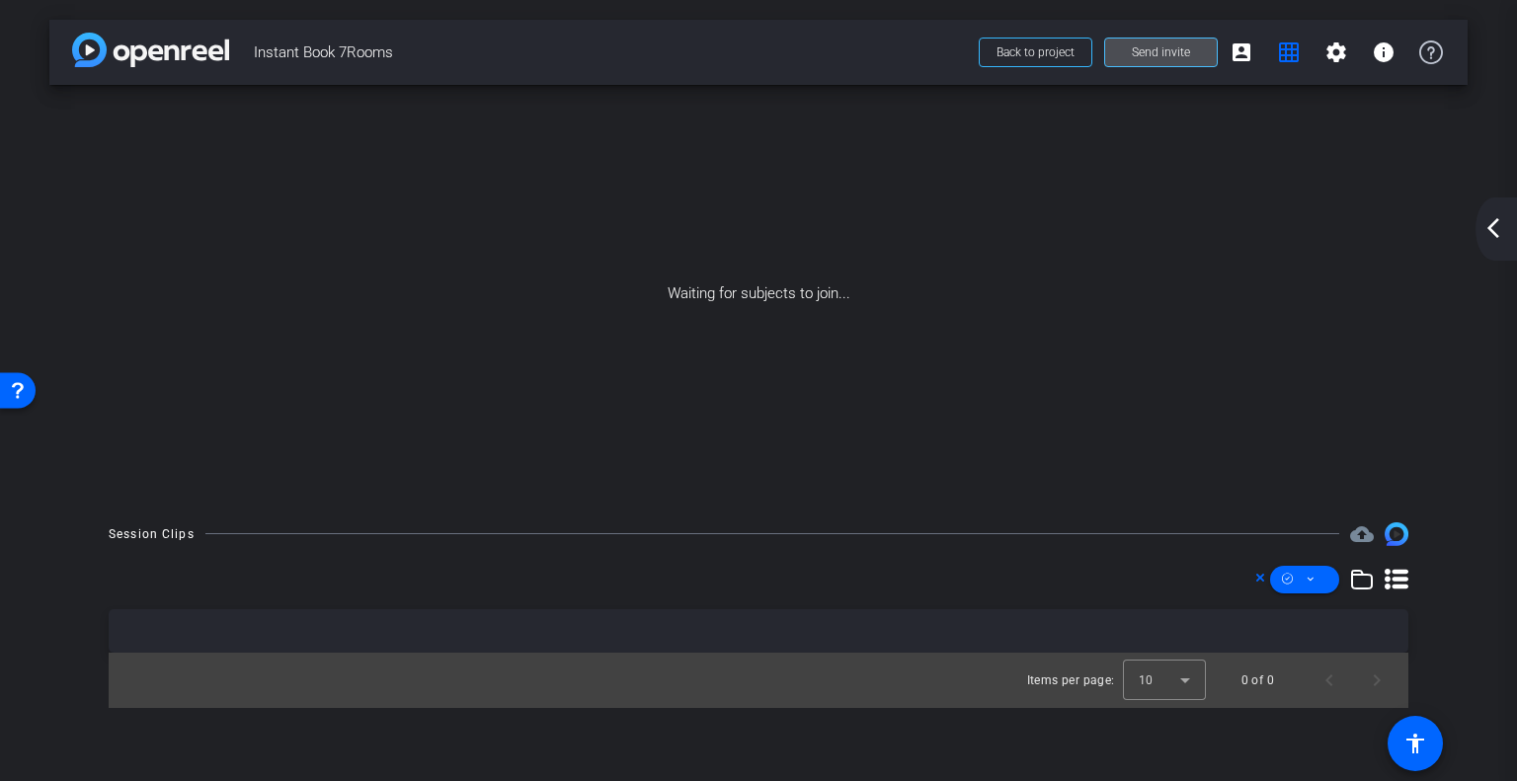
click at [1146, 42] on span at bounding box center [1161, 52] width 112 height 47
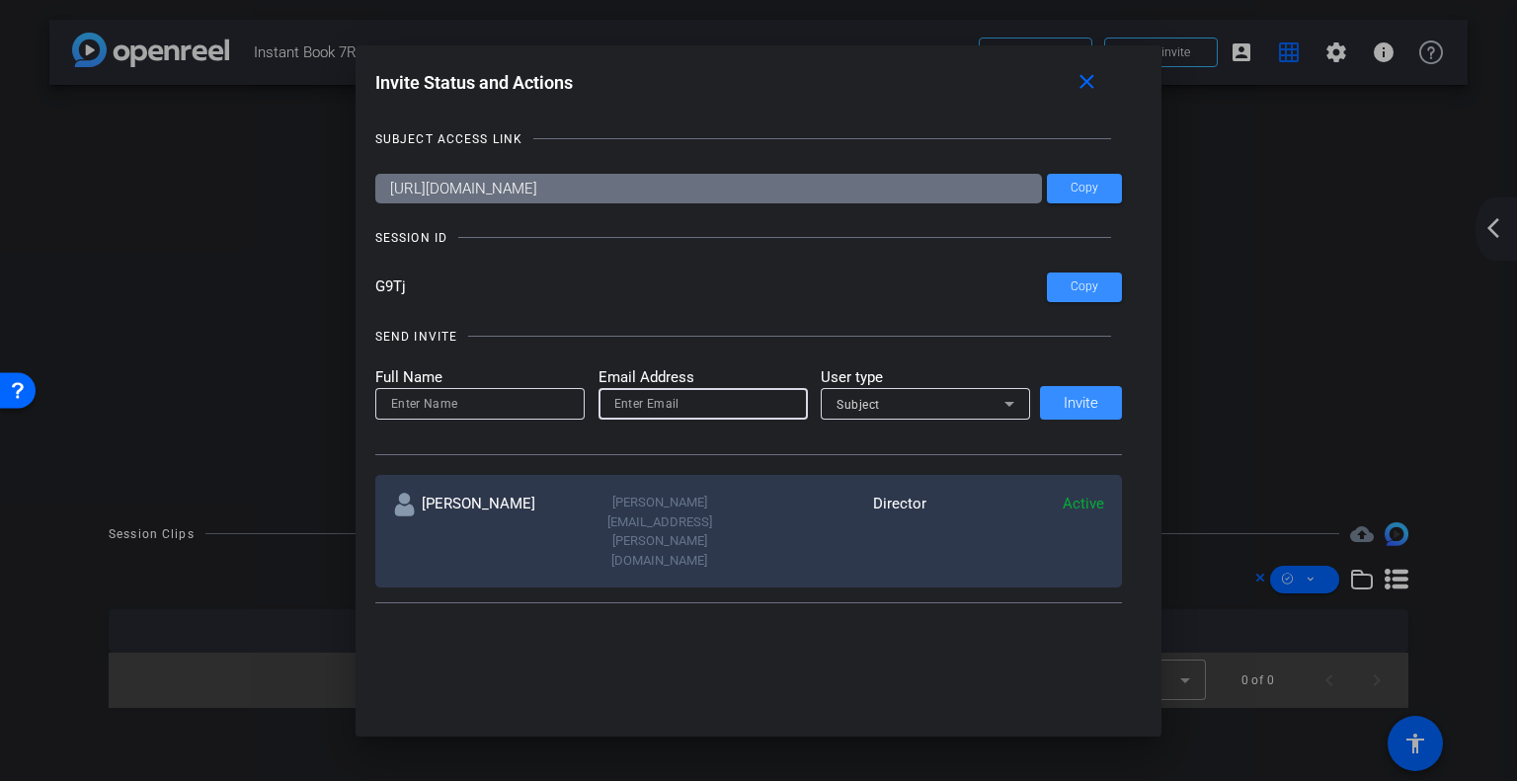
click at [690, 413] on input "email" at bounding box center [703, 404] width 178 height 24
paste input "[URL][DOMAIN_NAME]"
type input "[URL][DOMAIN_NAME]"
click at [690, 413] on input "c" at bounding box center [703, 404] width 178 height 24
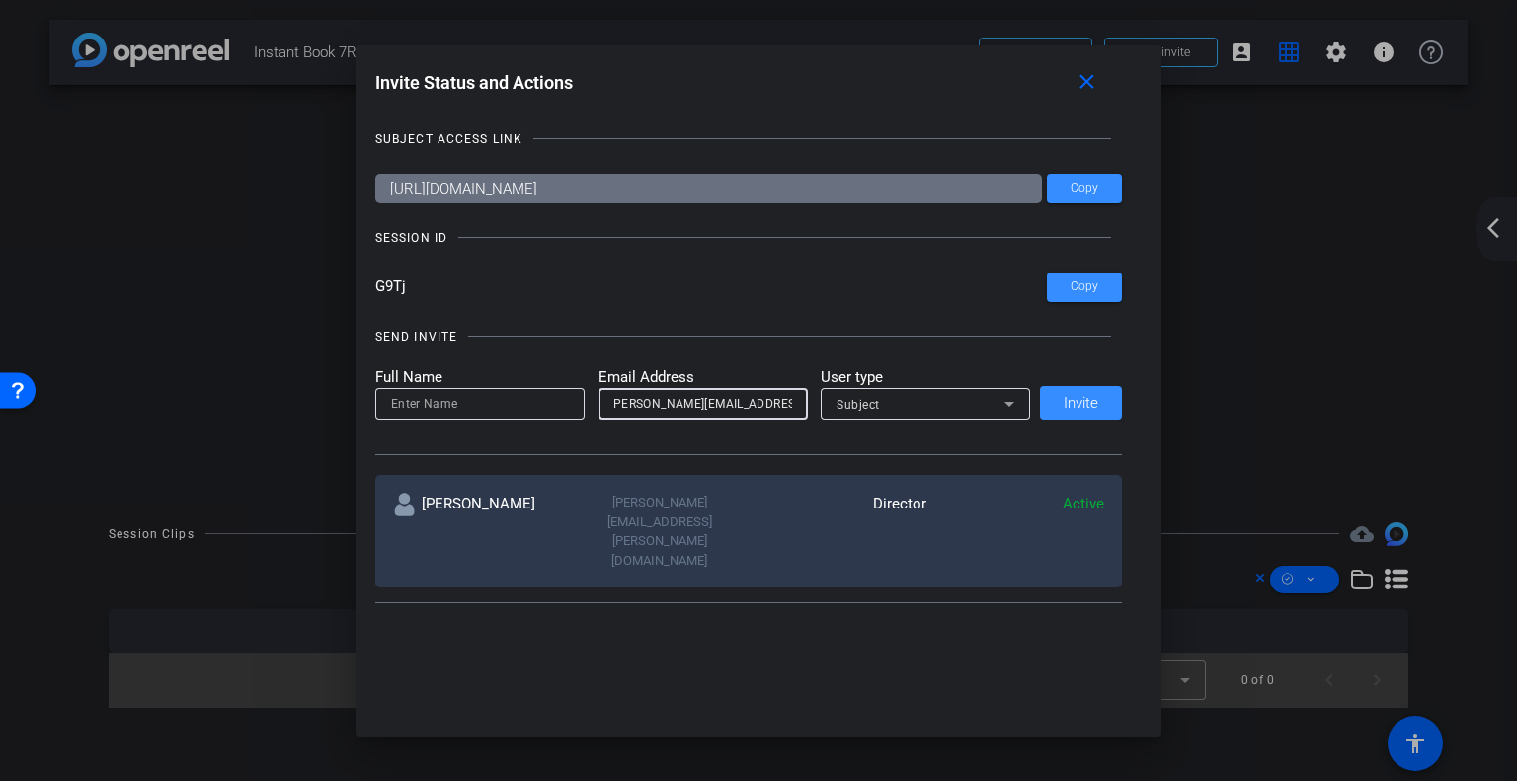
type input "[PERSON_NAME][EMAIL_ADDRESS][PERSON_NAME][DOMAIN_NAME]"
click at [927, 393] on div "Subject" at bounding box center [921, 404] width 168 height 25
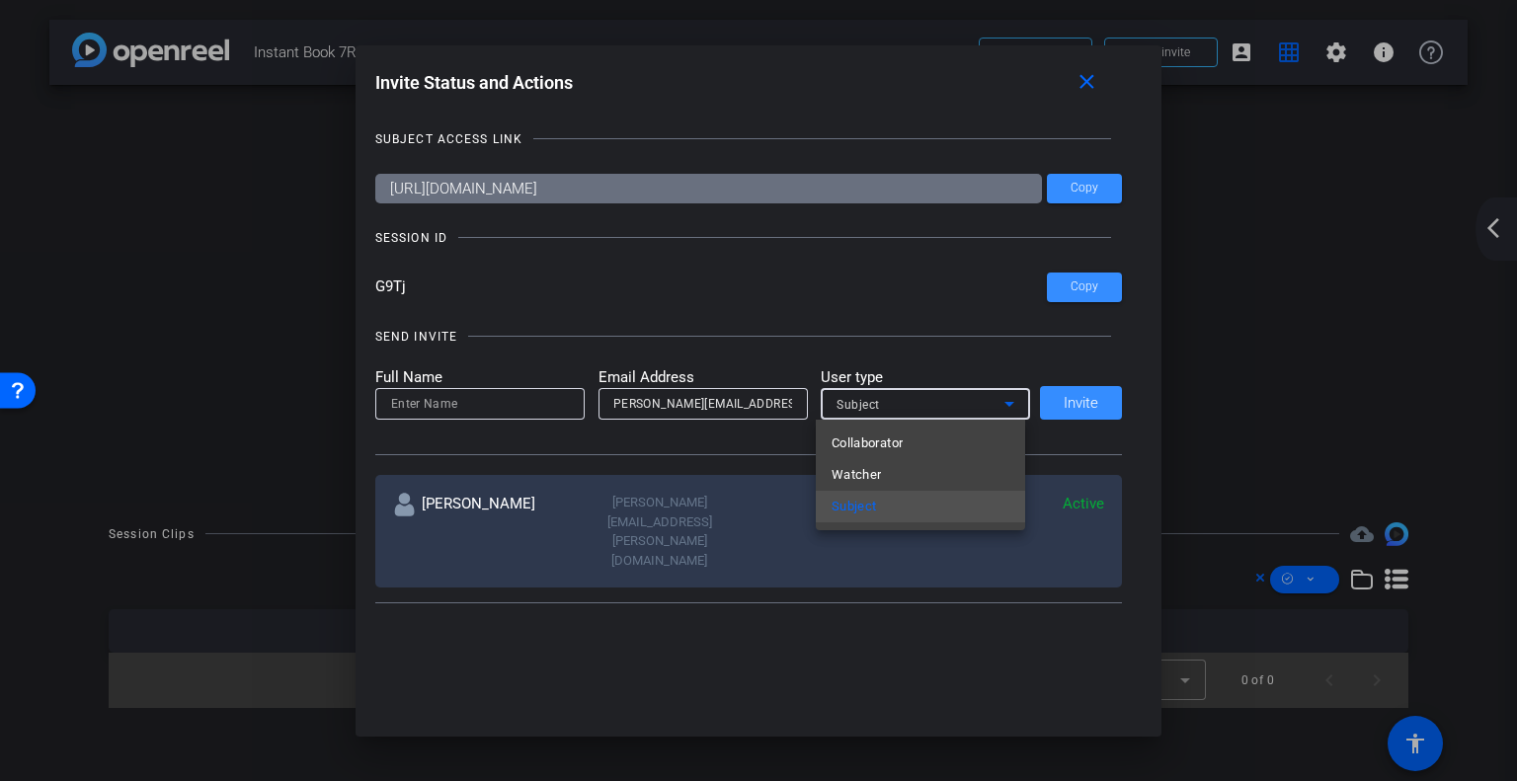
scroll to position [0, 0]
click at [927, 393] on div at bounding box center [758, 390] width 1517 height 781
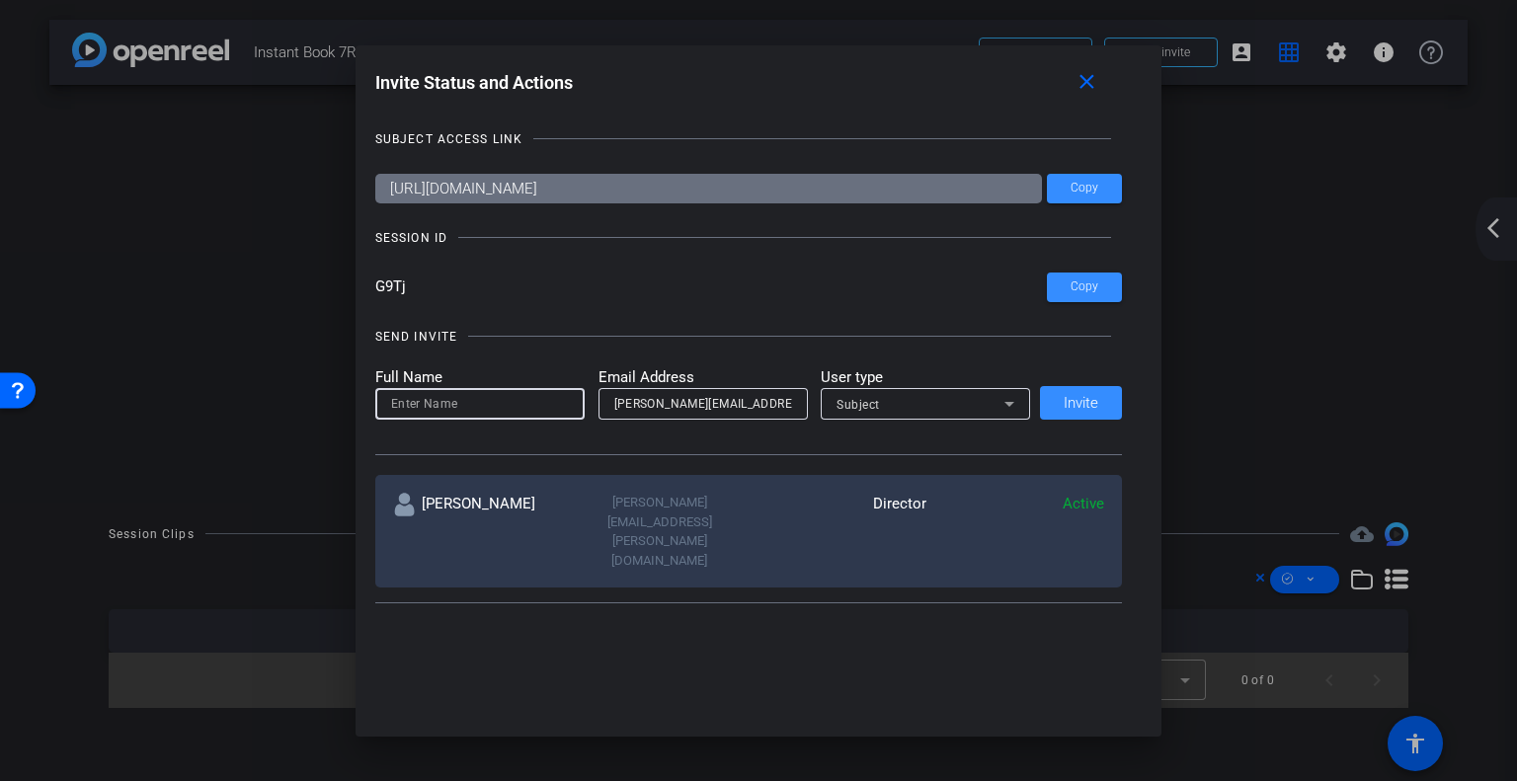
click at [505, 394] on input at bounding box center [480, 404] width 178 height 24
type input "[PERSON_NAME]"
click at [1064, 396] on span "Invite" at bounding box center [1081, 403] width 35 height 15
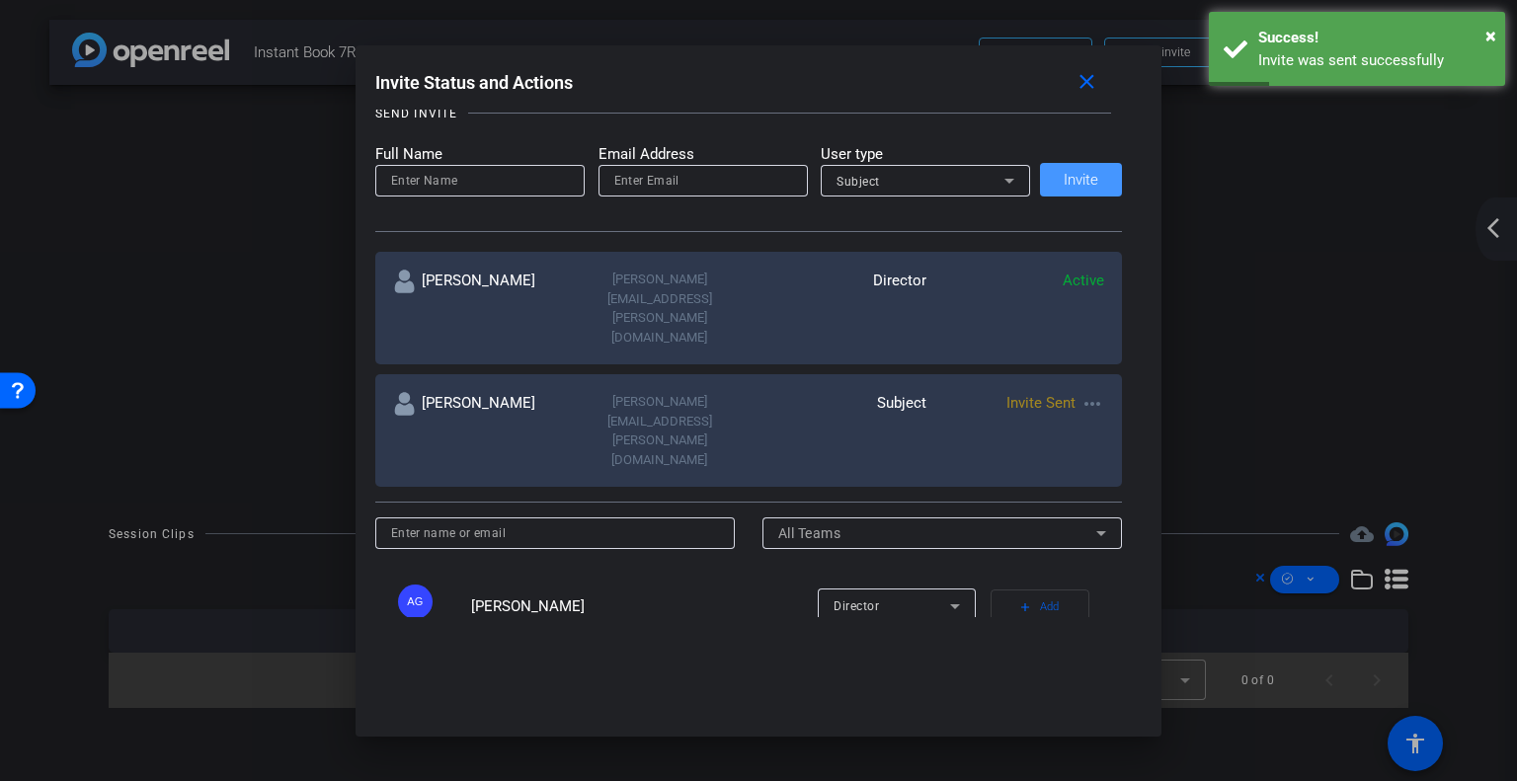
scroll to position [219, 0]
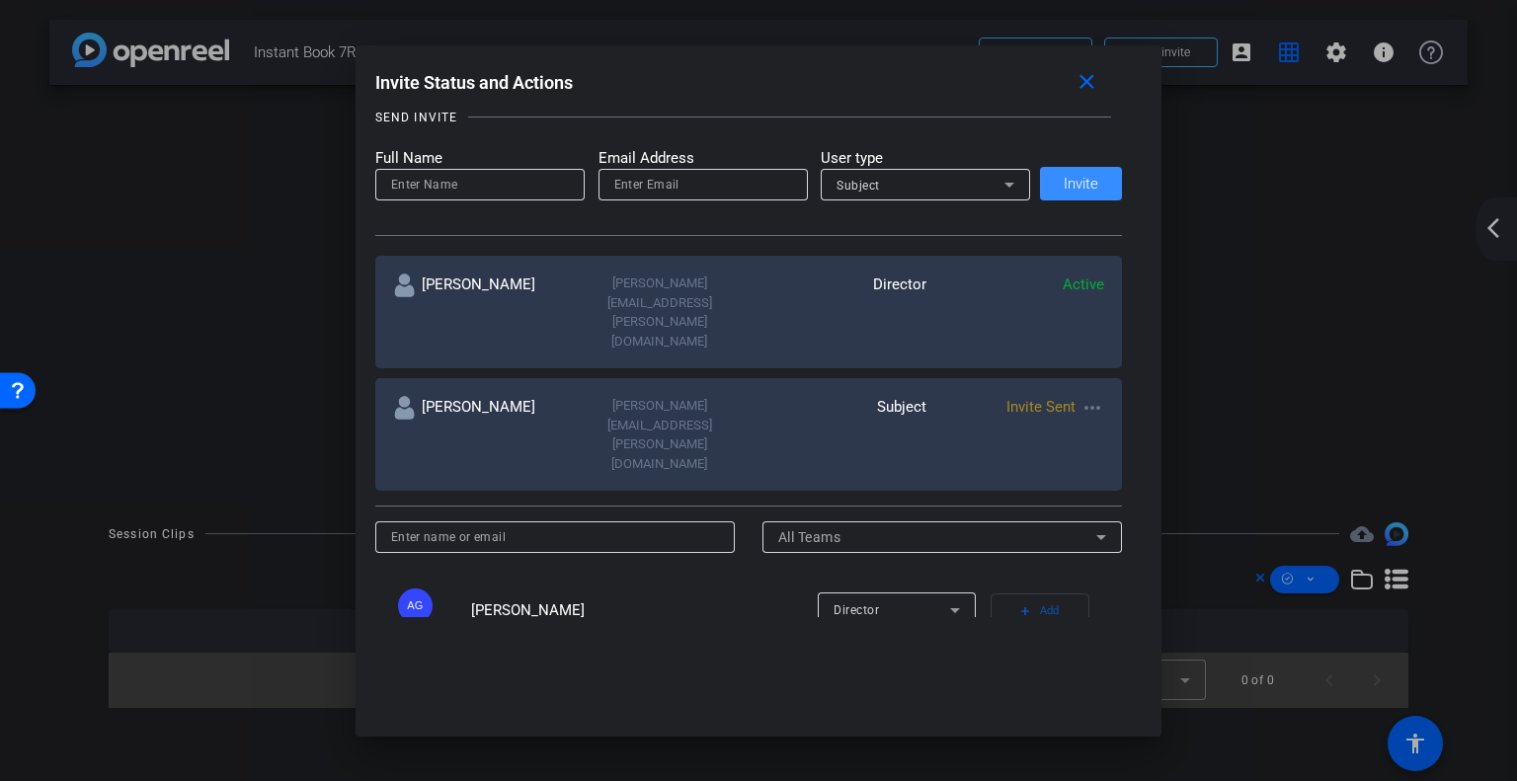
click at [1092, 396] on mat-icon "more_horiz" at bounding box center [1093, 408] width 24 height 24
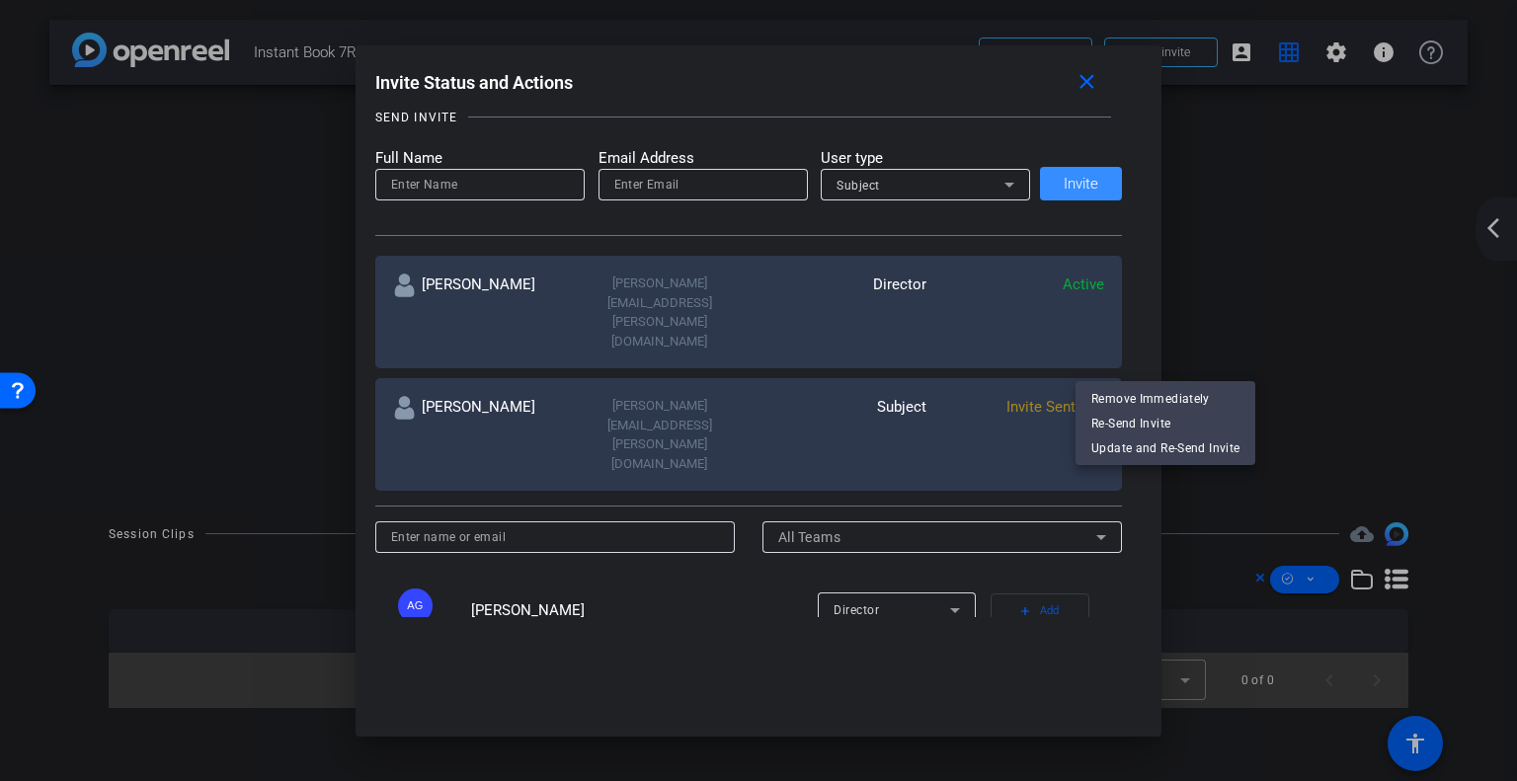
click at [1090, 80] on div at bounding box center [758, 390] width 1517 height 781
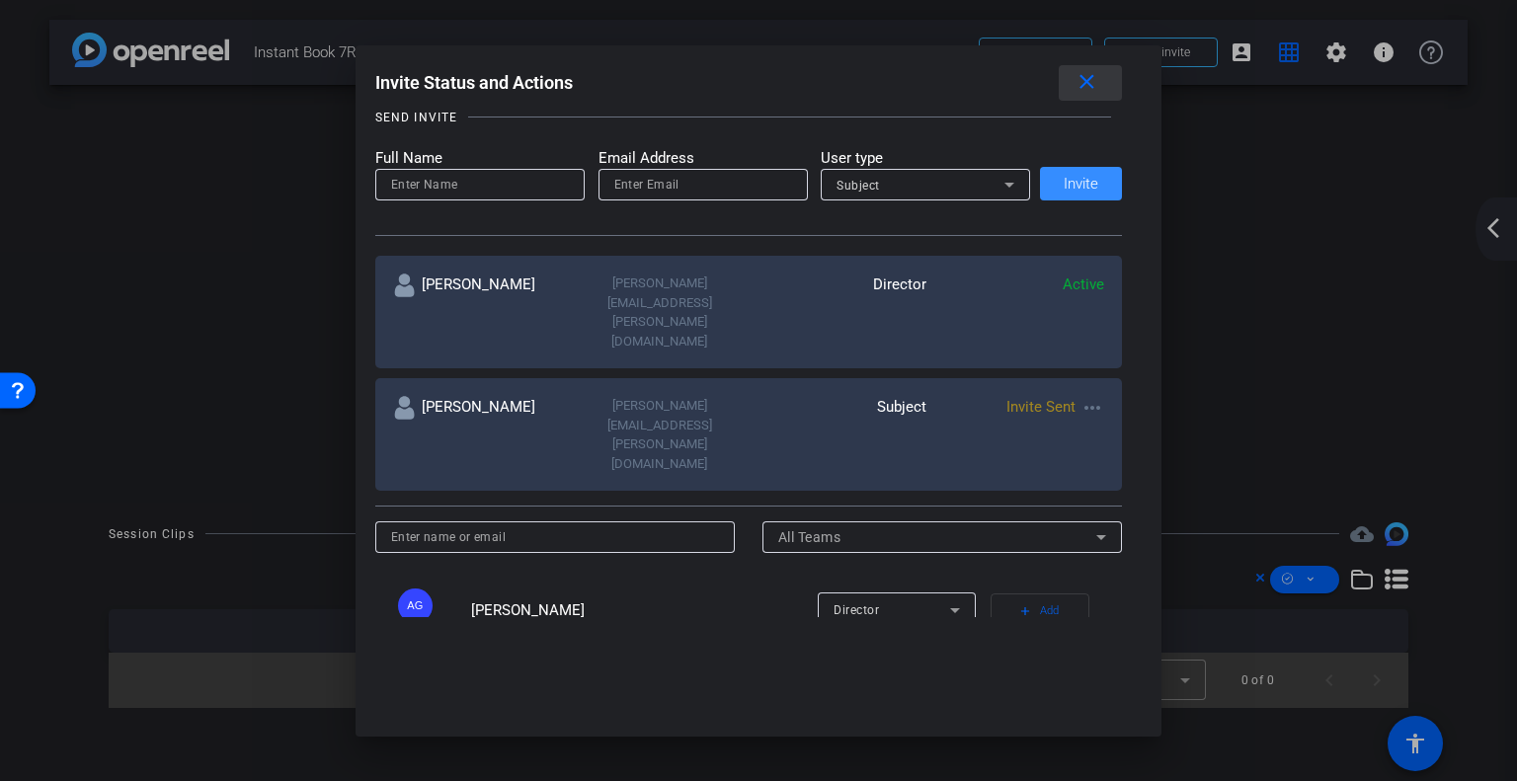
click at [1090, 80] on mat-icon "close" at bounding box center [1087, 82] width 25 height 25
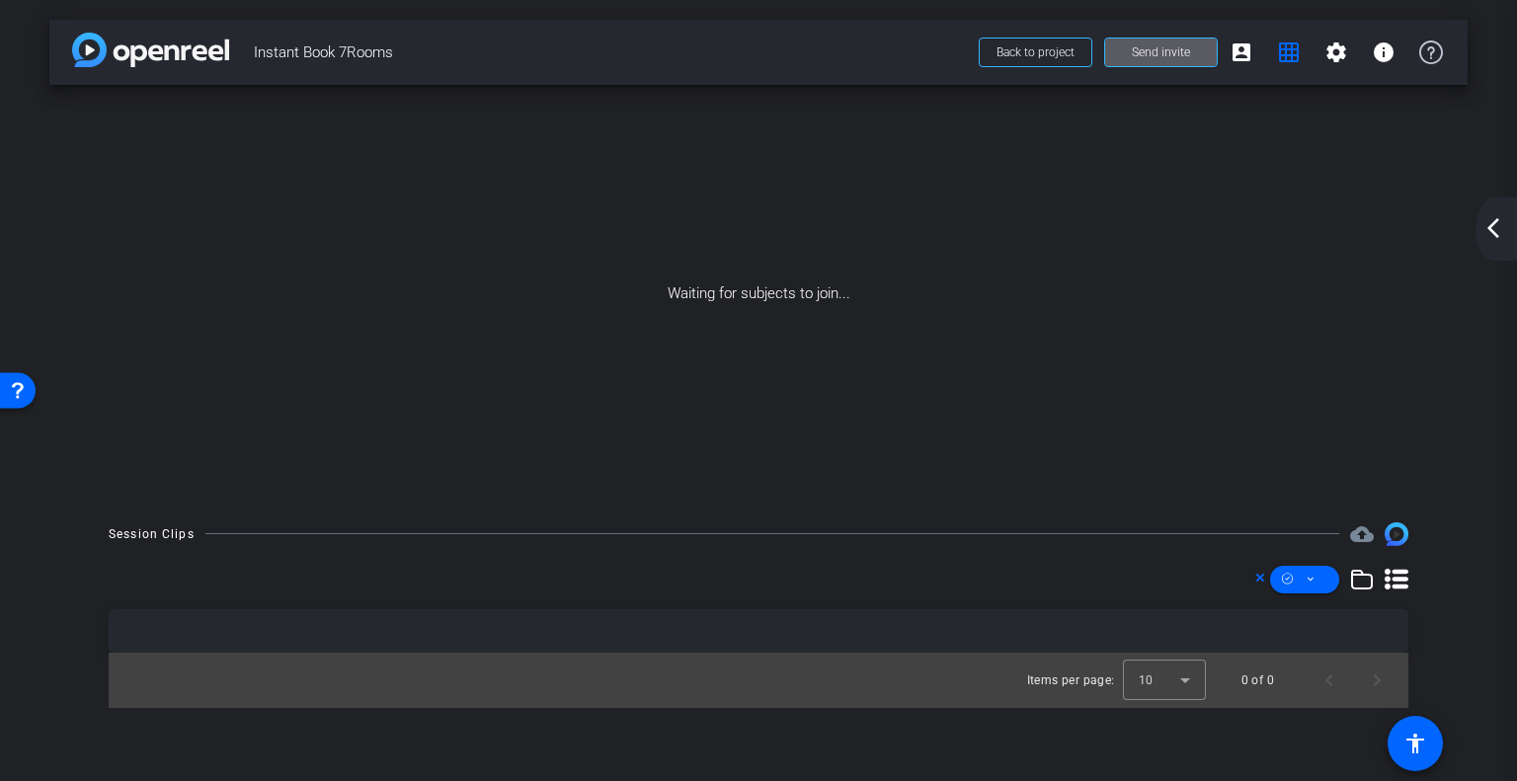
click at [765, 299] on div "Waiting for subjects to join..." at bounding box center [758, 294] width 1418 height 418
click at [1044, 54] on span "Back to project" at bounding box center [1036, 52] width 78 height 14
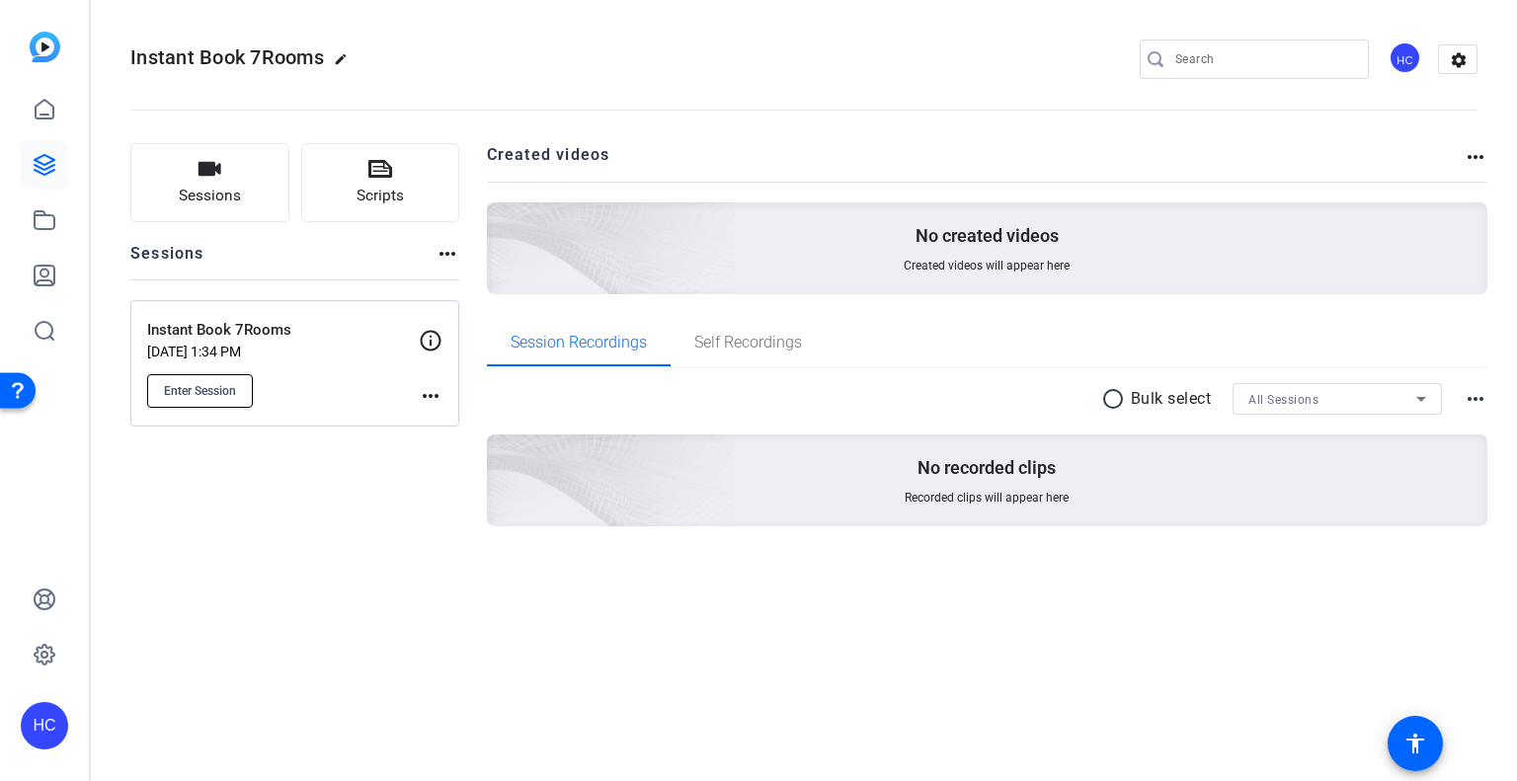
click at [210, 390] on span "Enter Session" at bounding box center [200, 391] width 72 height 16
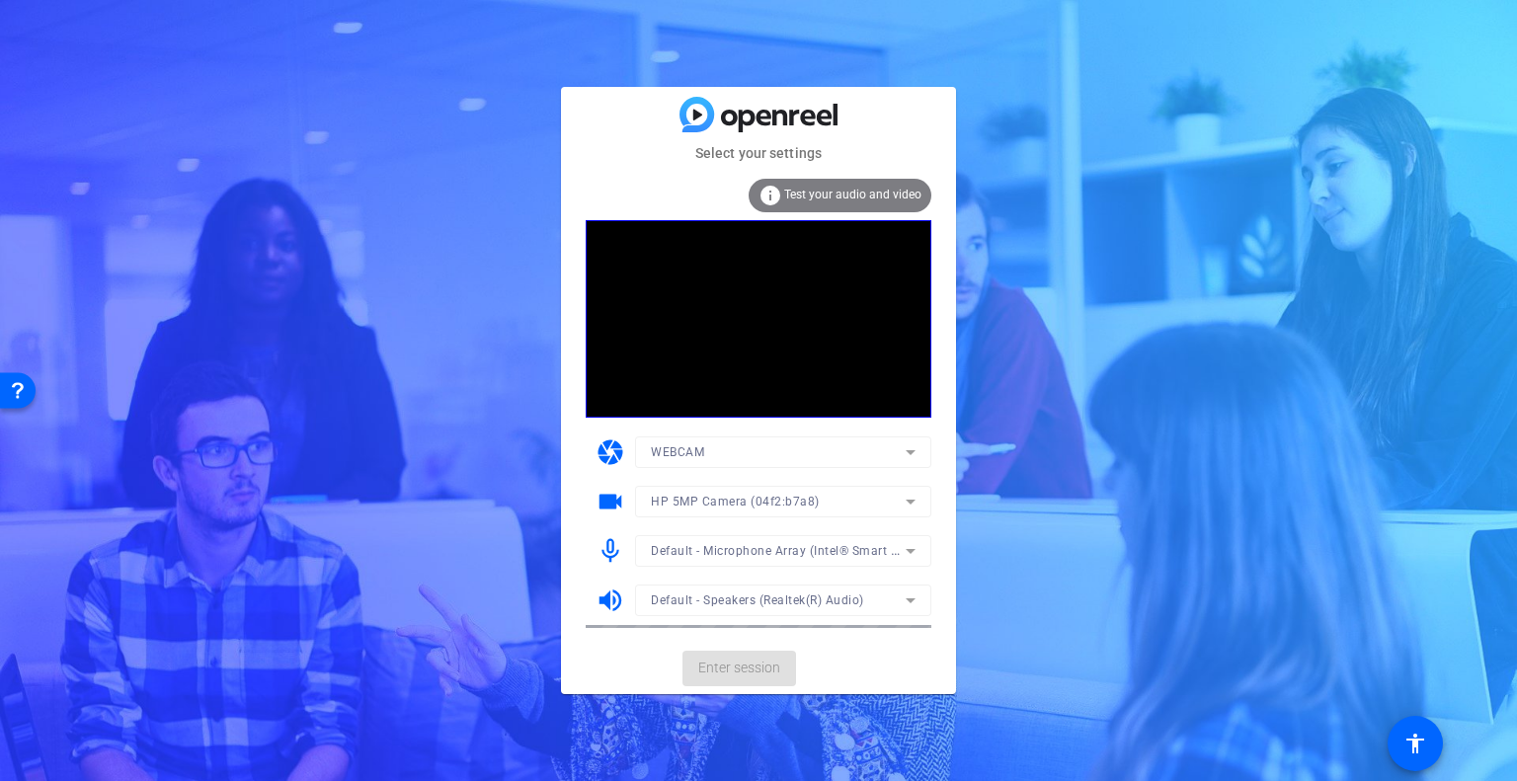
click at [758, 671] on mat-card-actions "Enter session" at bounding box center [758, 668] width 395 height 51
click at [756, 672] on span "Enter session" at bounding box center [739, 668] width 82 height 21
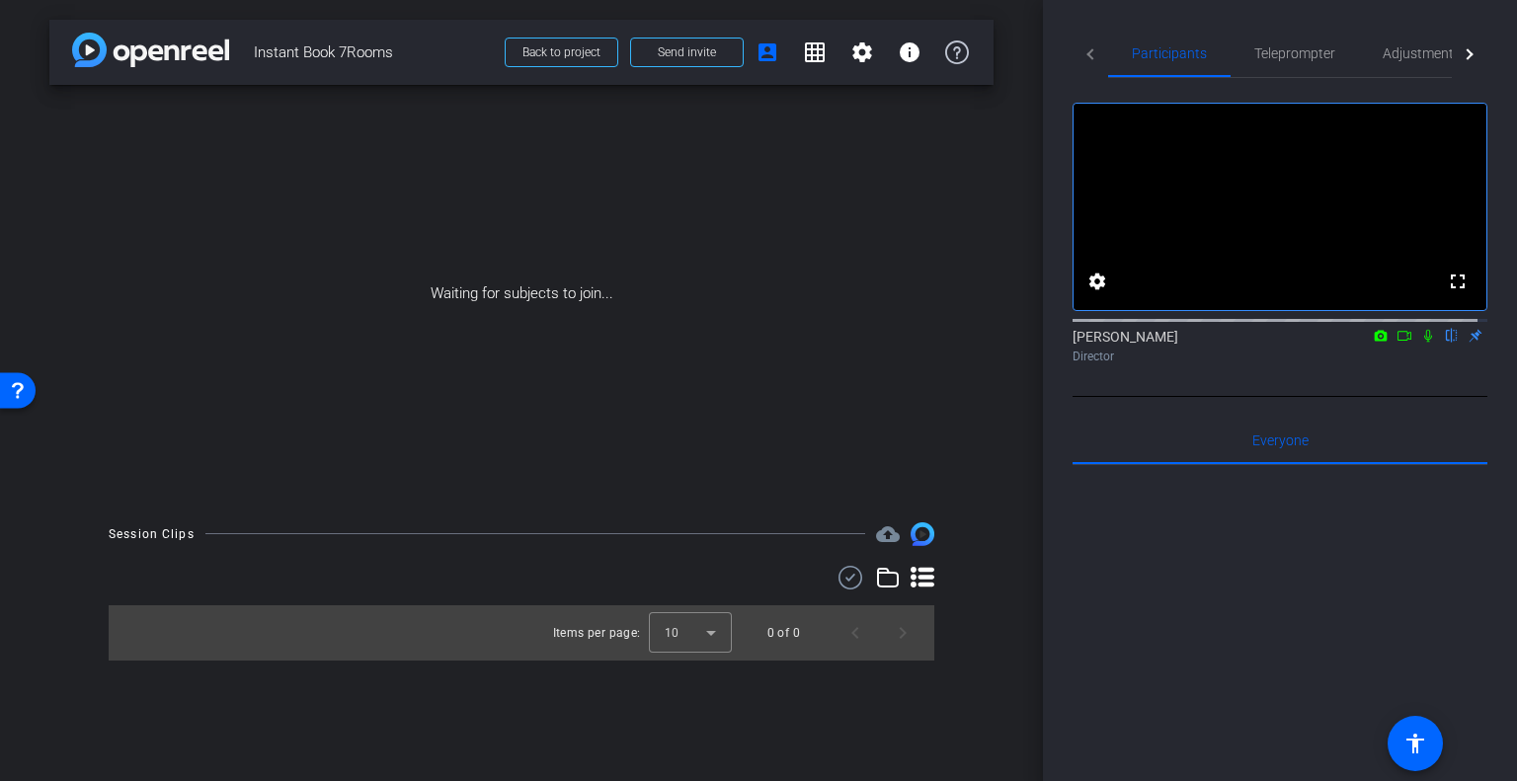
click at [1388, 564] on div at bounding box center [1280, 709] width 415 height 489
click at [710, 627] on div at bounding box center [690, 632] width 83 height 47
click at [710, 627] on div at bounding box center [758, 390] width 1517 height 781
click at [921, 573] on icon at bounding box center [923, 578] width 24 height 24
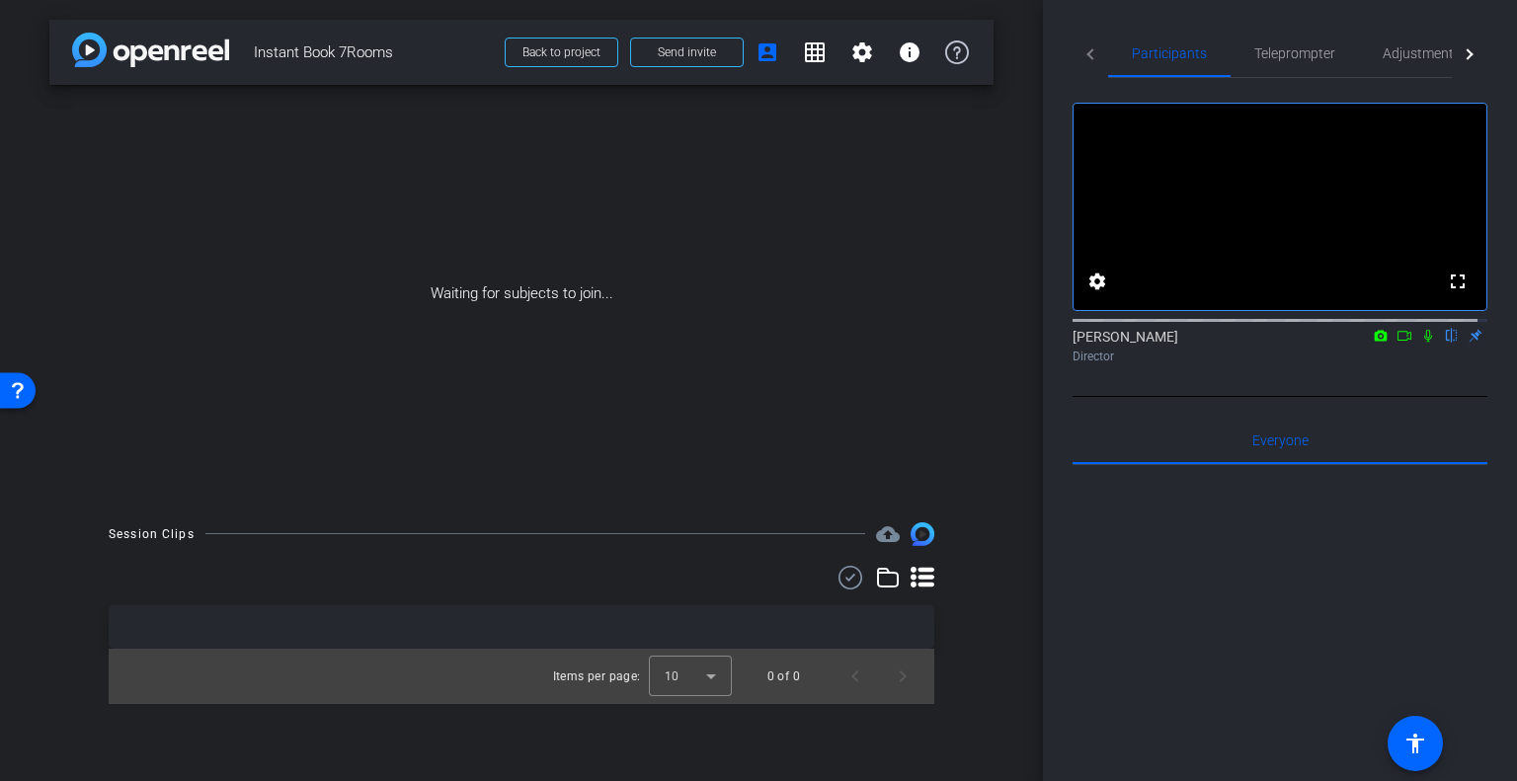
click at [921, 573] on icon at bounding box center [923, 578] width 24 height 24
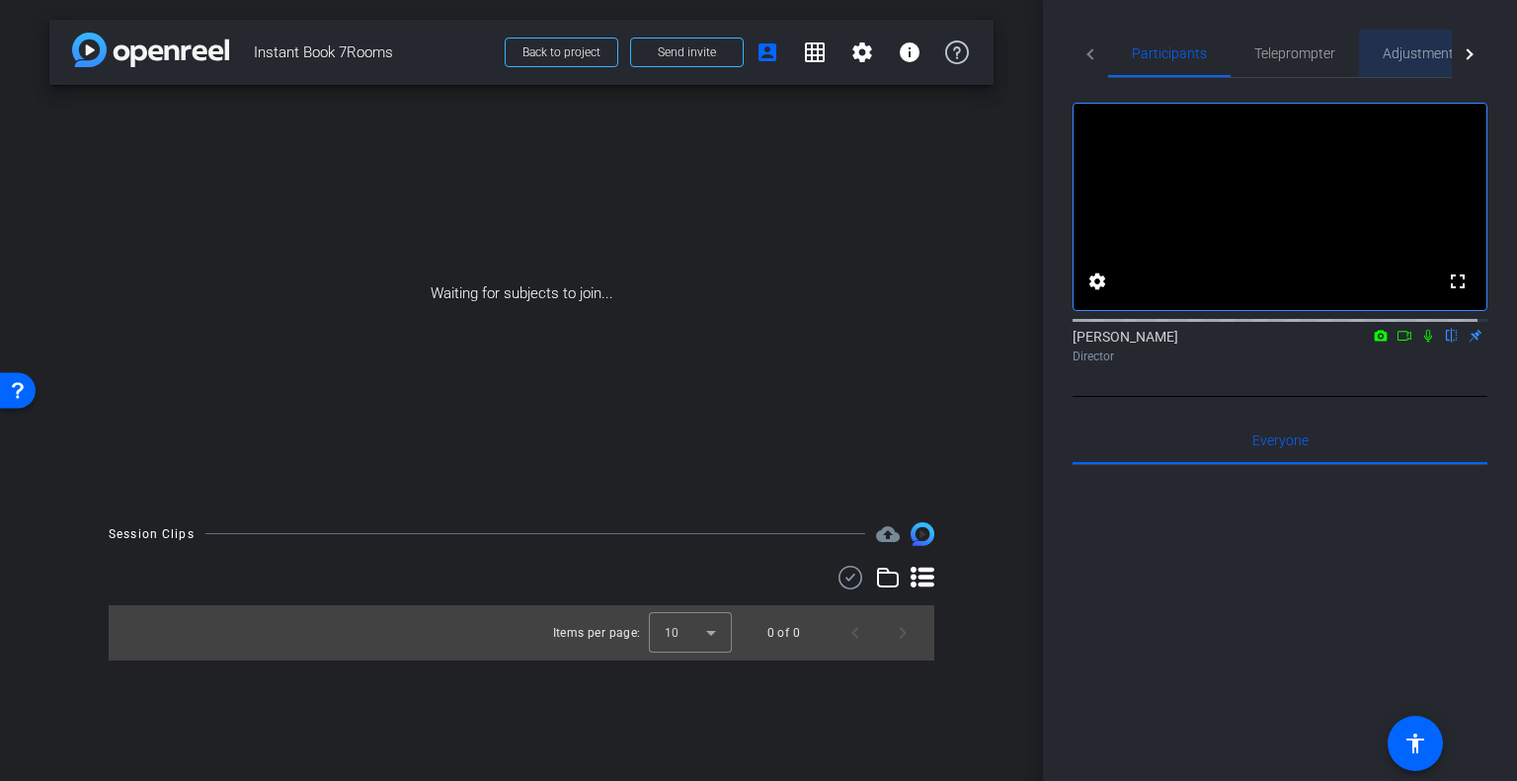
click at [1422, 42] on span "Adjustments" at bounding box center [1422, 53] width 78 height 47
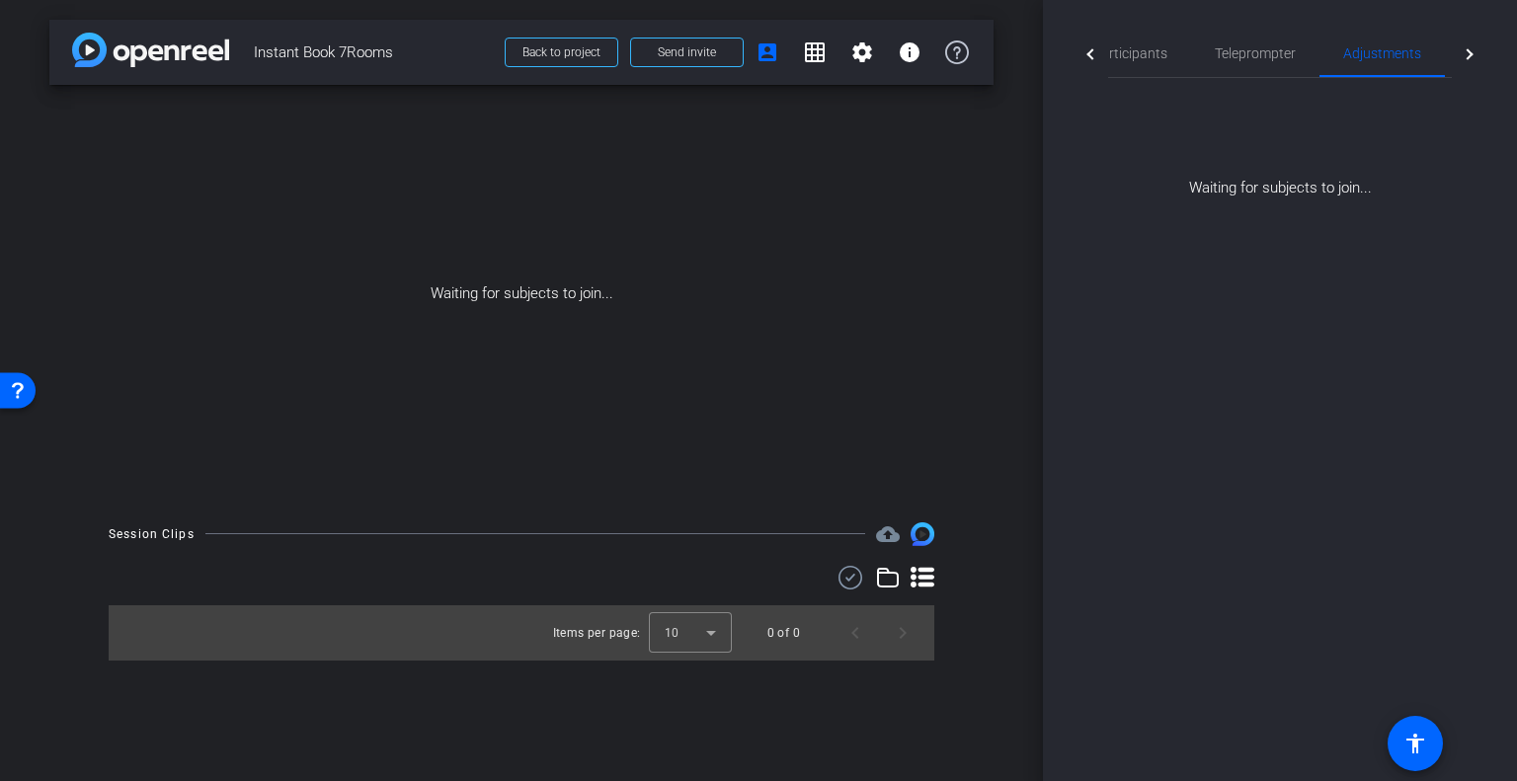
click at [1470, 49] on div at bounding box center [1470, 54] width 36 height 48
click at [1465, 42] on mat-tab-header "Participants Teleprompter Adjustments Live" at bounding box center [1280, 54] width 415 height 48
click at [1466, 58] on mat-tab-header "Participants Teleprompter Adjustments Live" at bounding box center [1280, 54] width 415 height 48
click at [1081, 44] on div at bounding box center [1091, 54] width 36 height 48
click at [863, 39] on span at bounding box center [862, 52] width 47 height 47
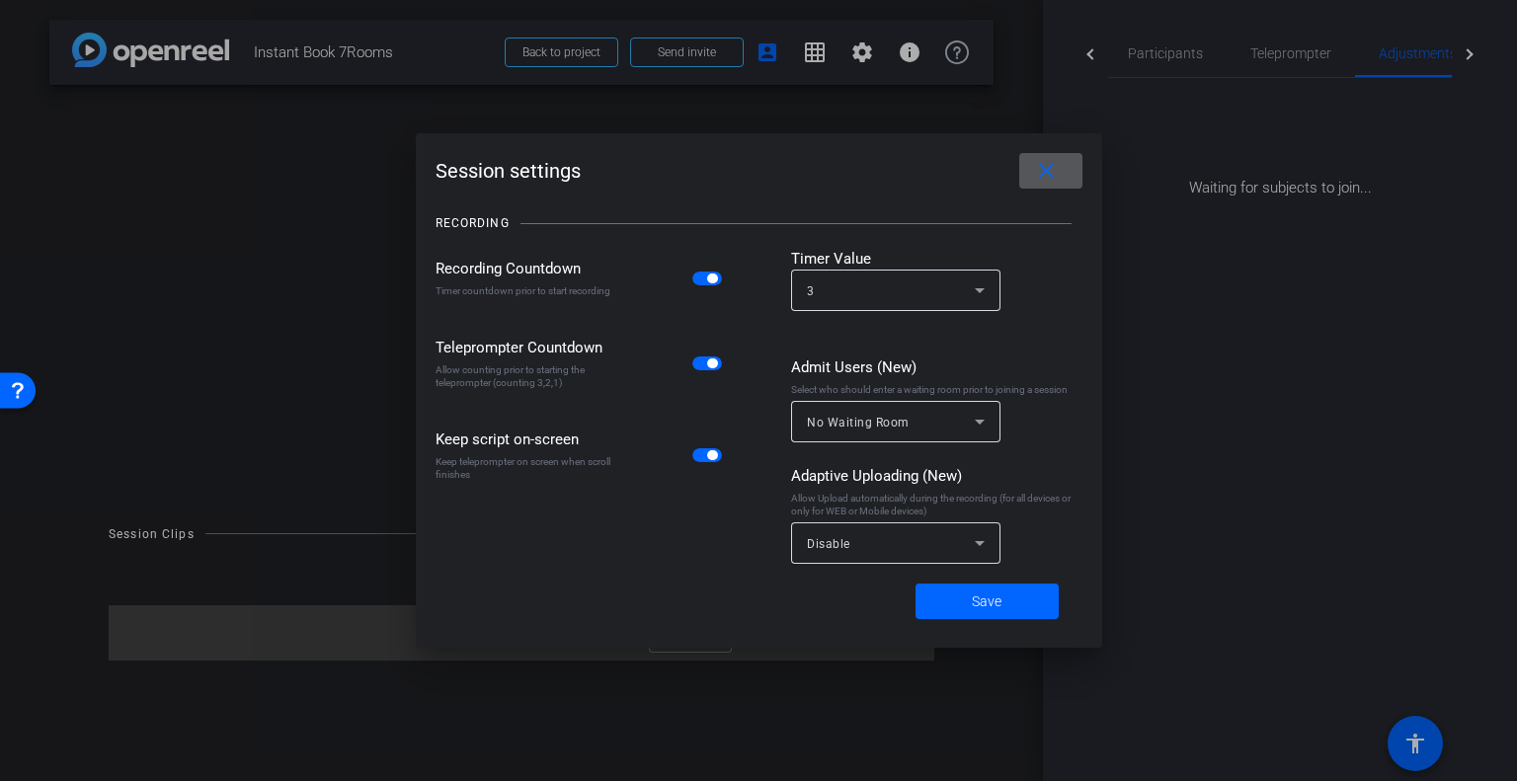
click at [989, 418] on icon at bounding box center [980, 422] width 24 height 24
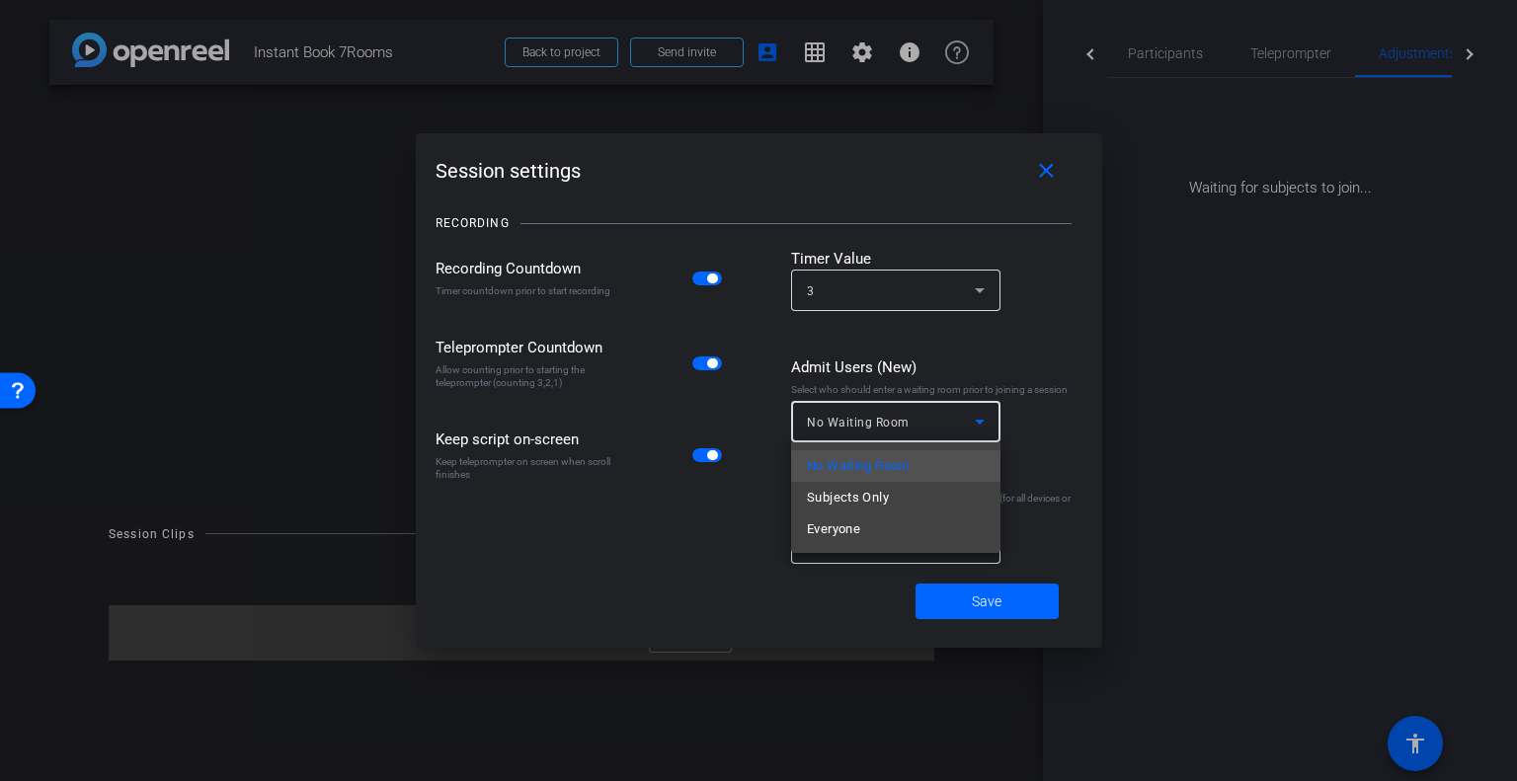
click at [1051, 369] on div at bounding box center [758, 390] width 1517 height 781
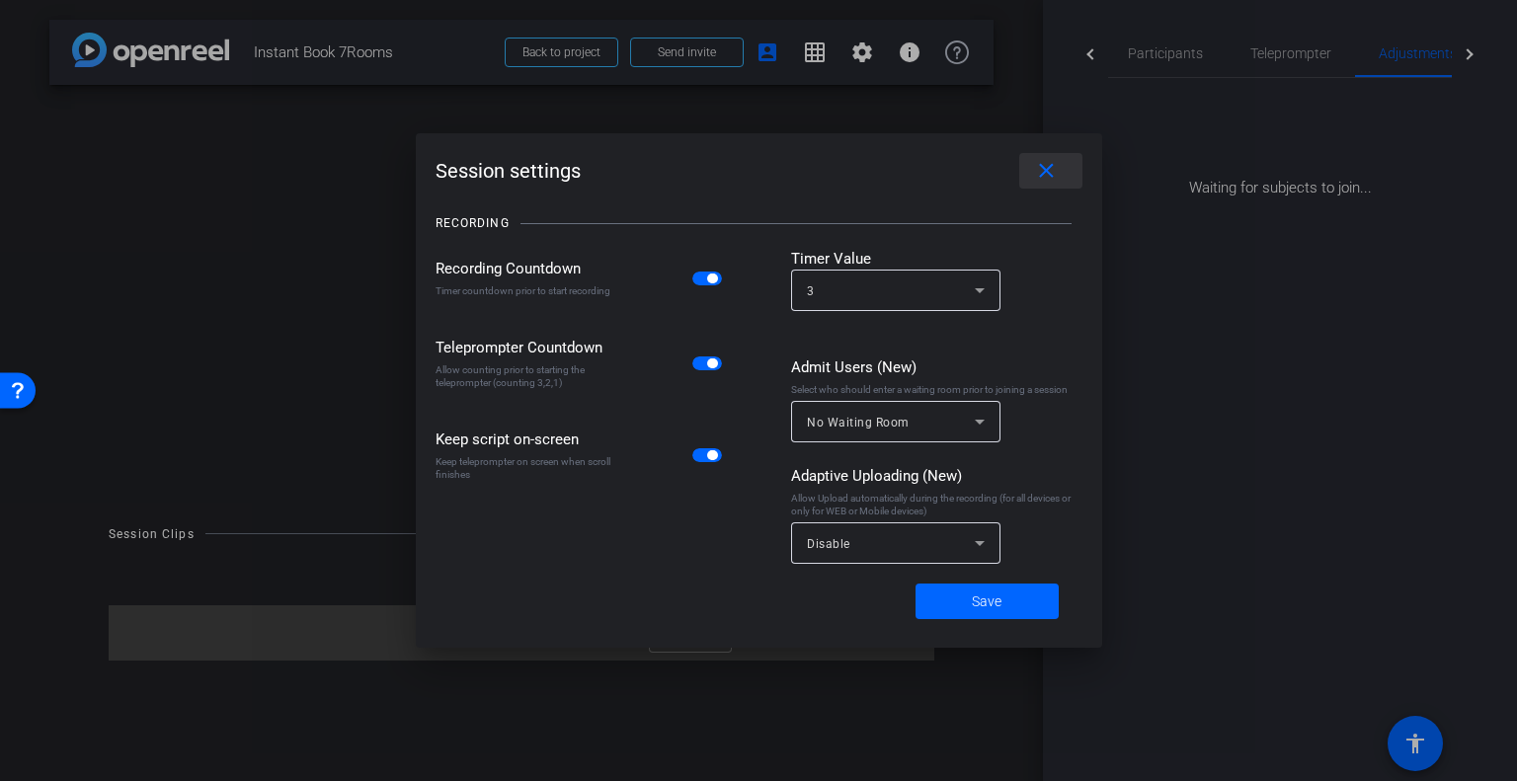
click at [1039, 164] on mat-icon "close" at bounding box center [1046, 171] width 25 height 25
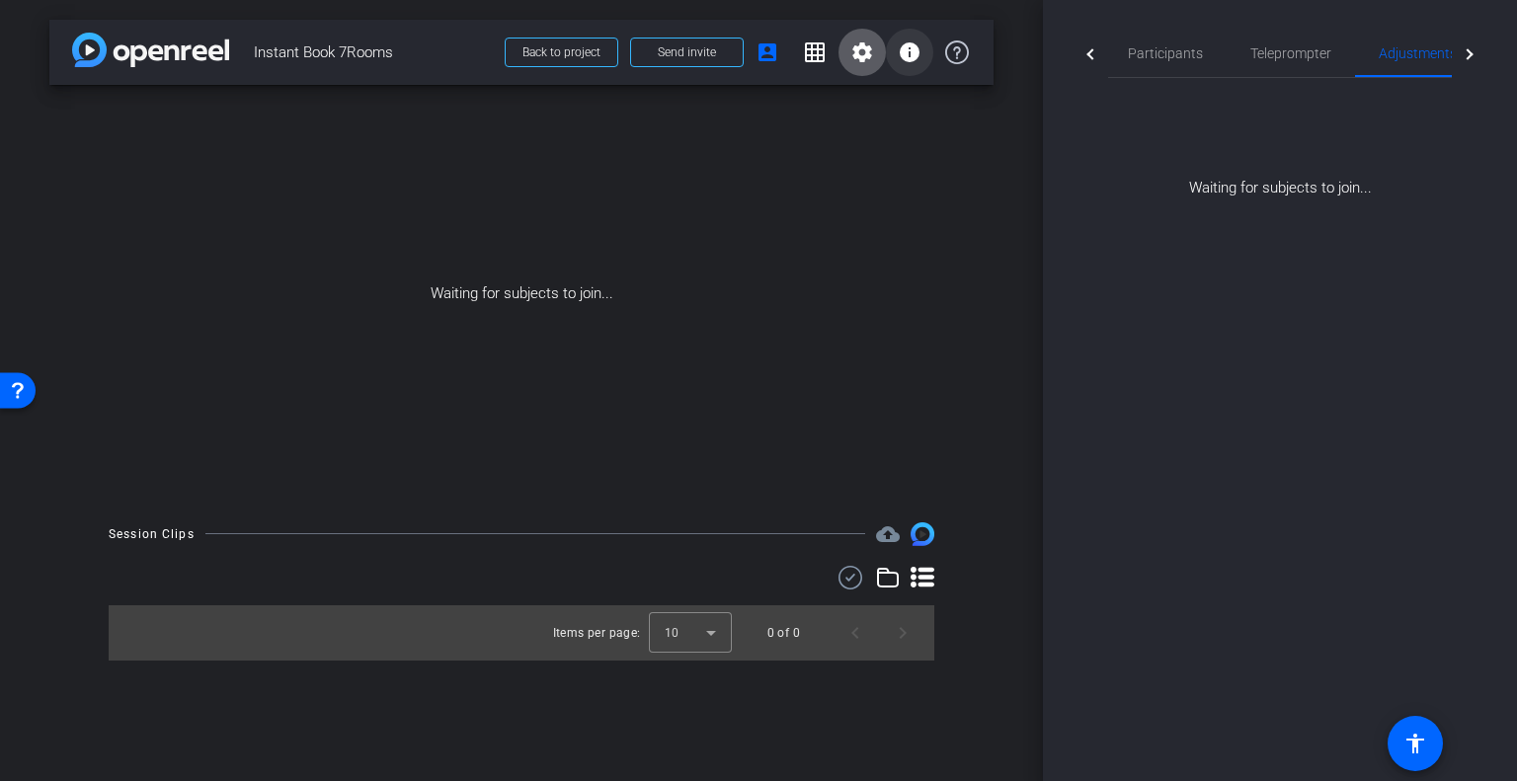
click at [915, 44] on mat-icon "info" at bounding box center [910, 52] width 24 height 24
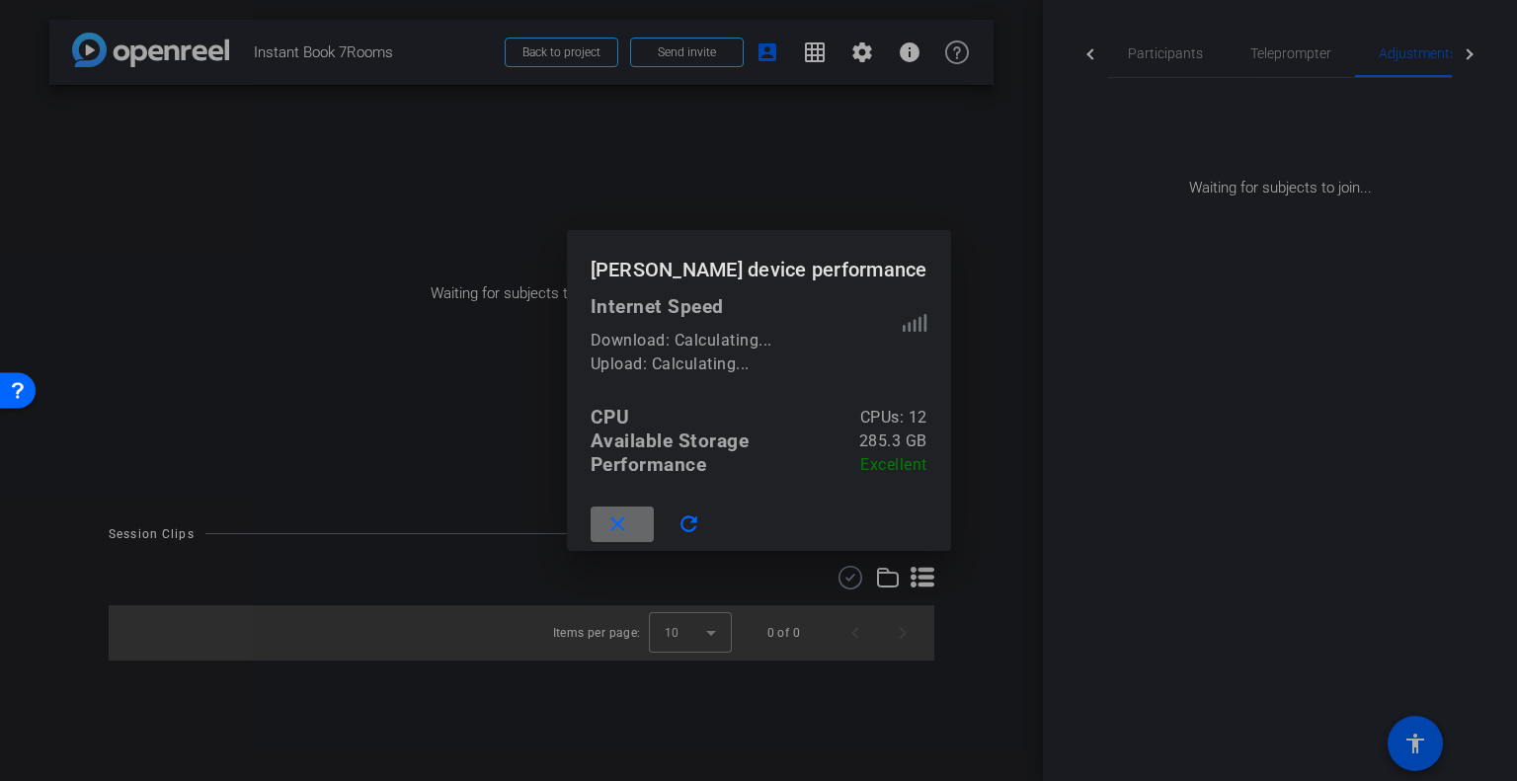
click at [591, 503] on span at bounding box center [622, 524] width 63 height 47
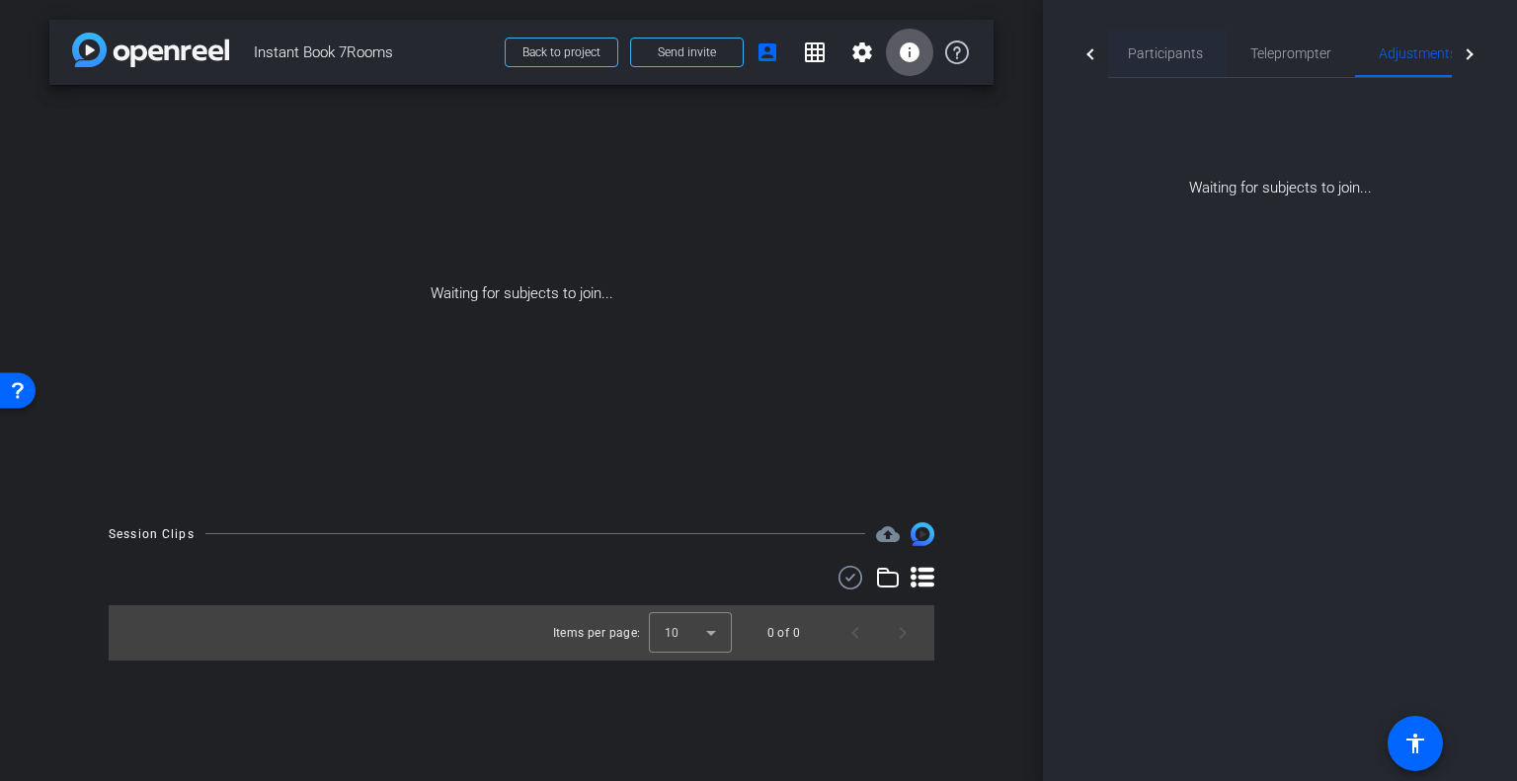
click at [1160, 50] on span "Participants" at bounding box center [1165, 53] width 75 height 14
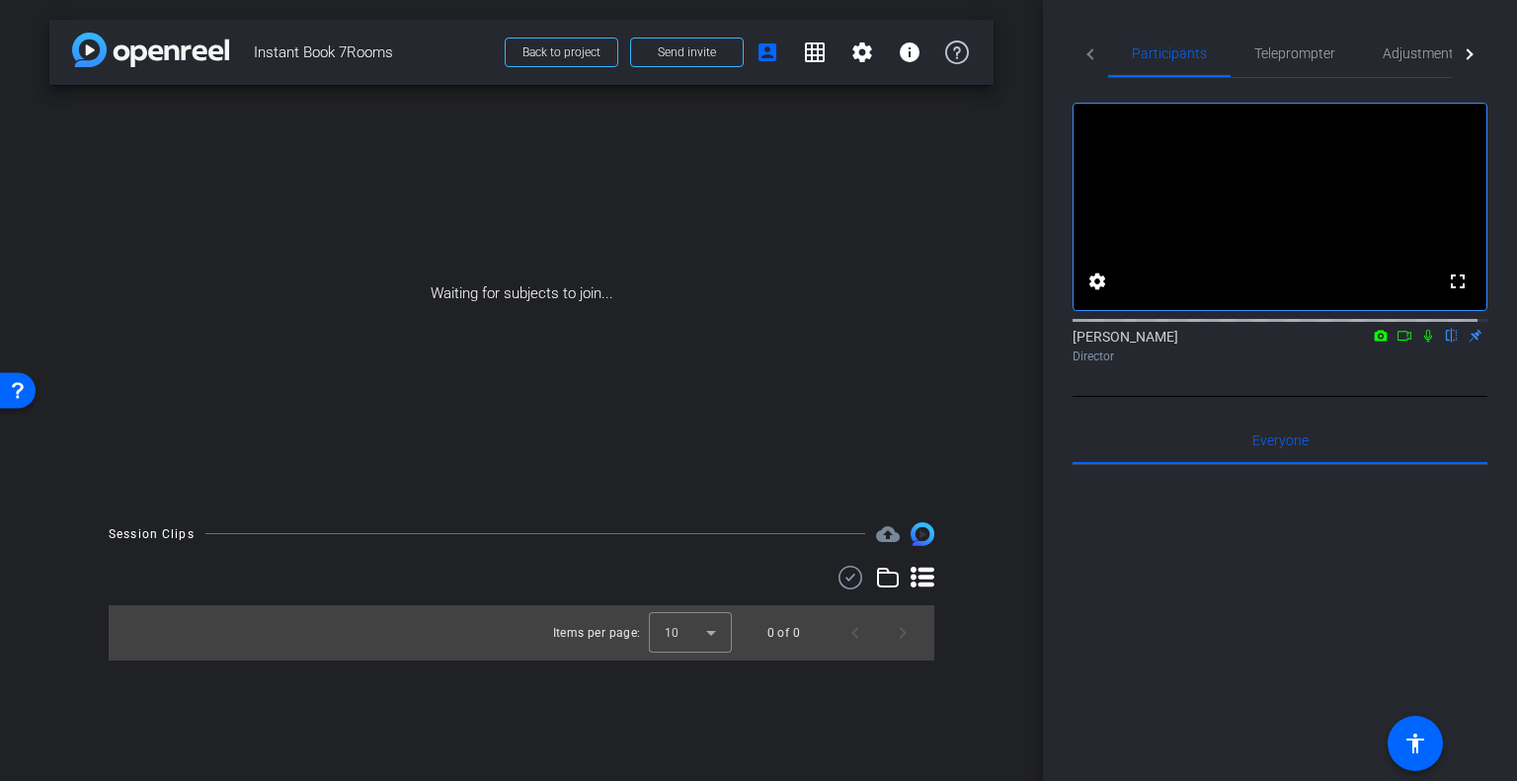
click at [1414, 583] on div at bounding box center [1280, 709] width 415 height 489
click at [924, 535] on img at bounding box center [923, 535] width 24 height 24
click at [922, 596] on div "Items per page: 10 0 of 0" at bounding box center [522, 613] width 826 height 95
click at [921, 564] on div "Session Clips cloud_upload Items per page: 10 0 of 0" at bounding box center [521, 592] width 944 height 138
drag, startPoint x: 1169, startPoint y: 66, endPoint x: 1196, endPoint y: 74, distance: 27.8
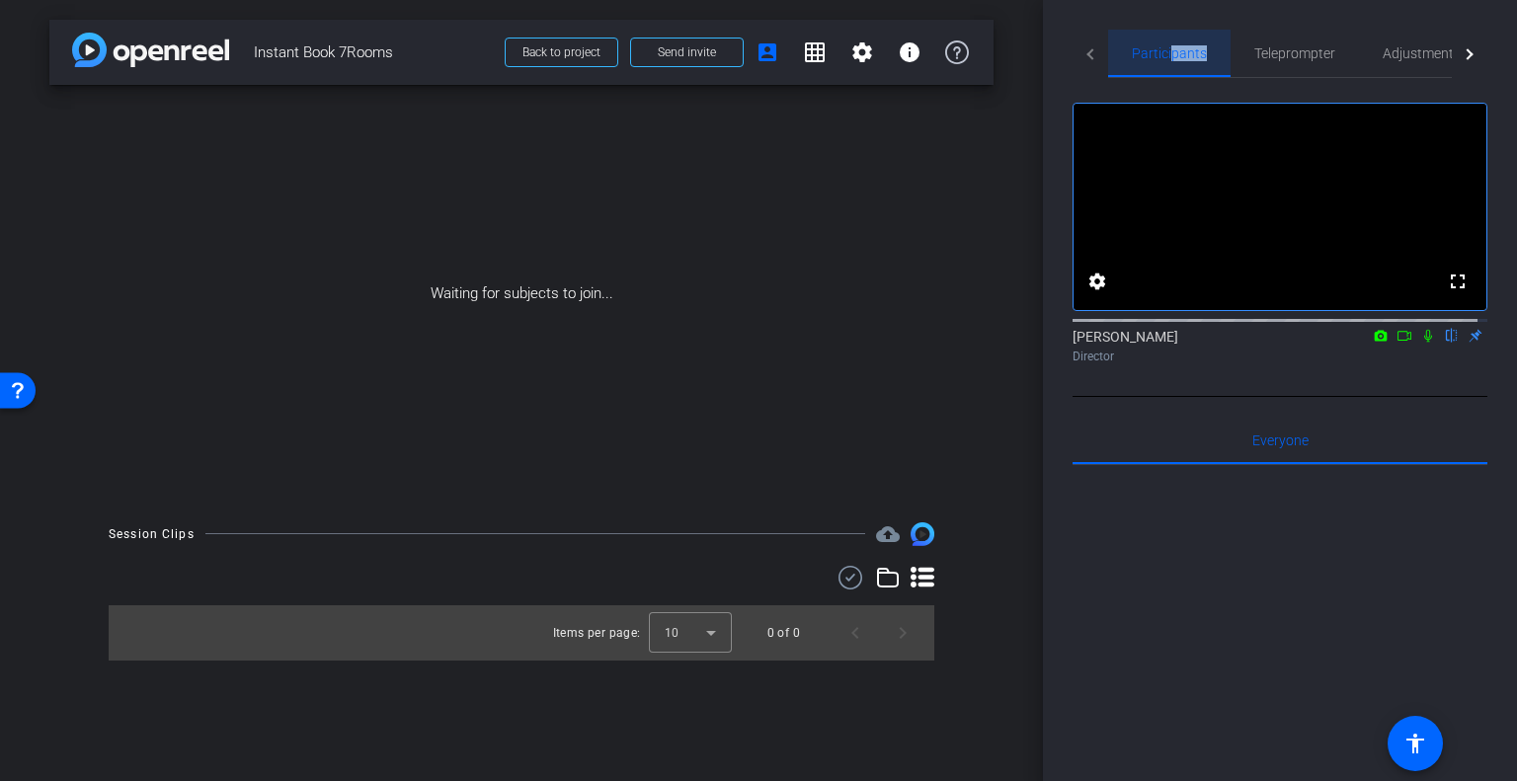
click at [1196, 74] on span "Participants" at bounding box center [1169, 53] width 75 height 47
click at [1280, 464] on span "Everyone 0" at bounding box center [1280, 440] width 56 height 47
click at [1442, 344] on mat-icon "flip" at bounding box center [1452, 335] width 24 height 18
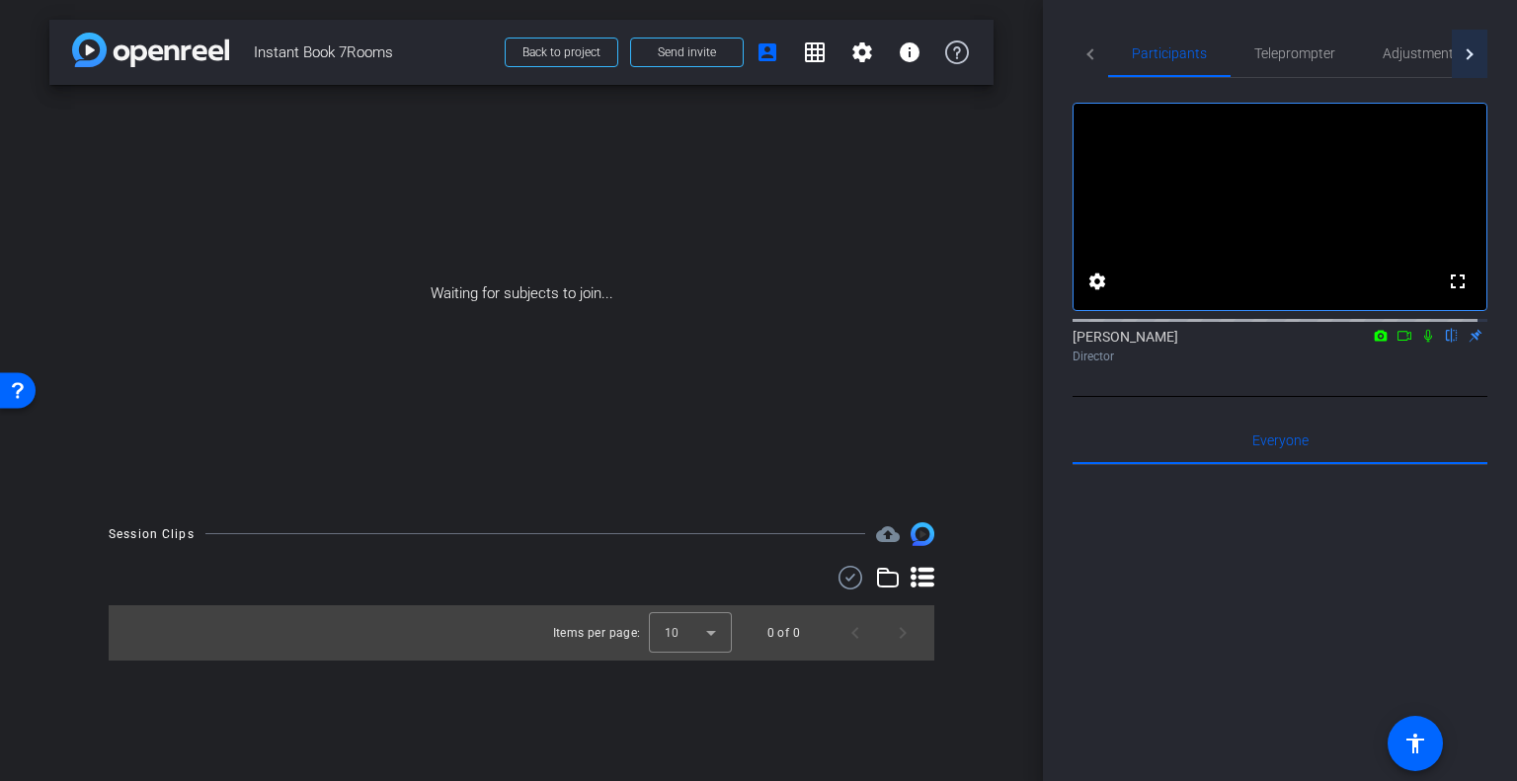
click at [1466, 54] on div at bounding box center [1470, 54] width 36 height 48
click at [161, 33] on img at bounding box center [150, 50] width 157 height 35
click at [911, 46] on mat-icon "info" at bounding box center [910, 52] width 24 height 24
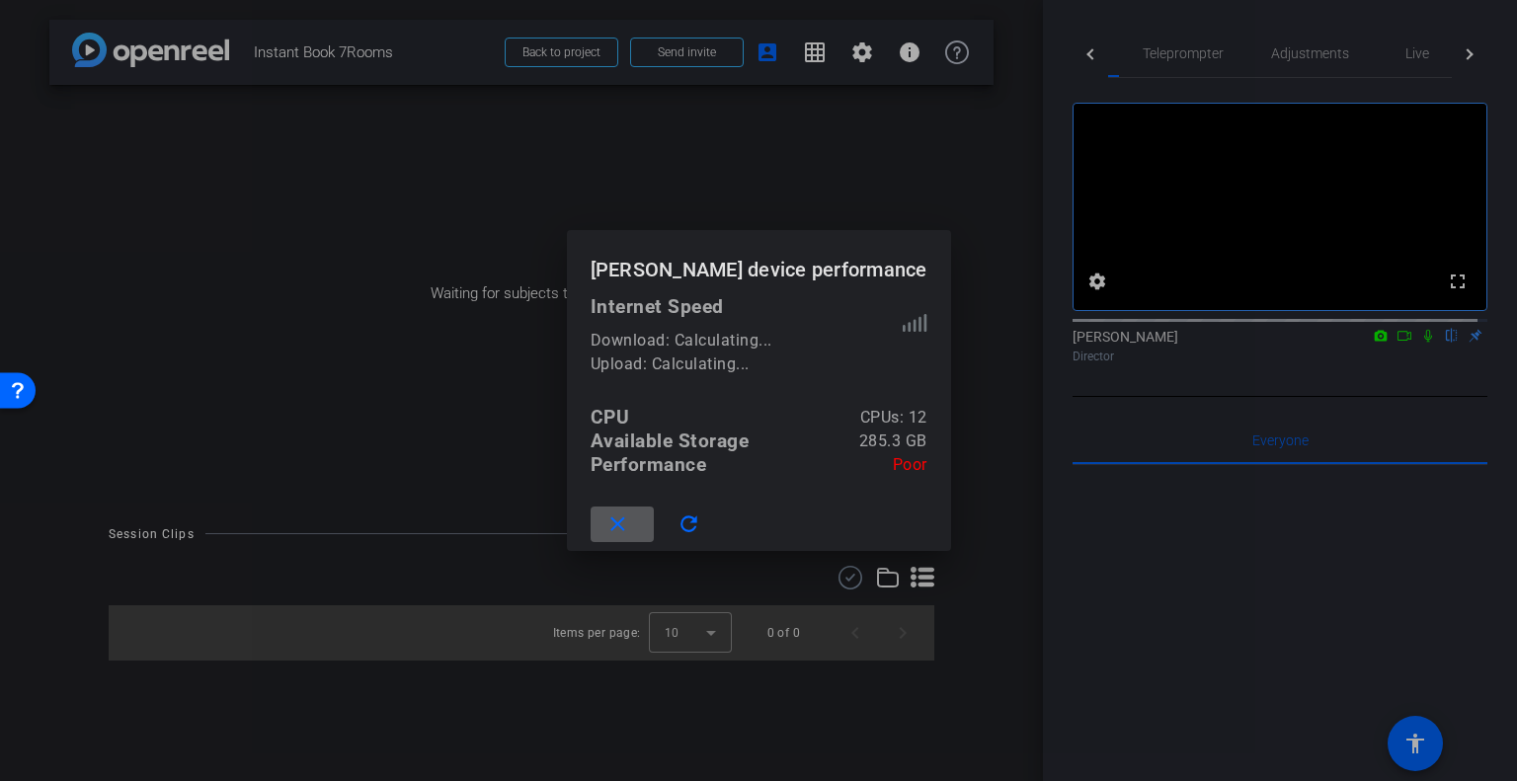
click at [873, 56] on div at bounding box center [758, 390] width 1517 height 781
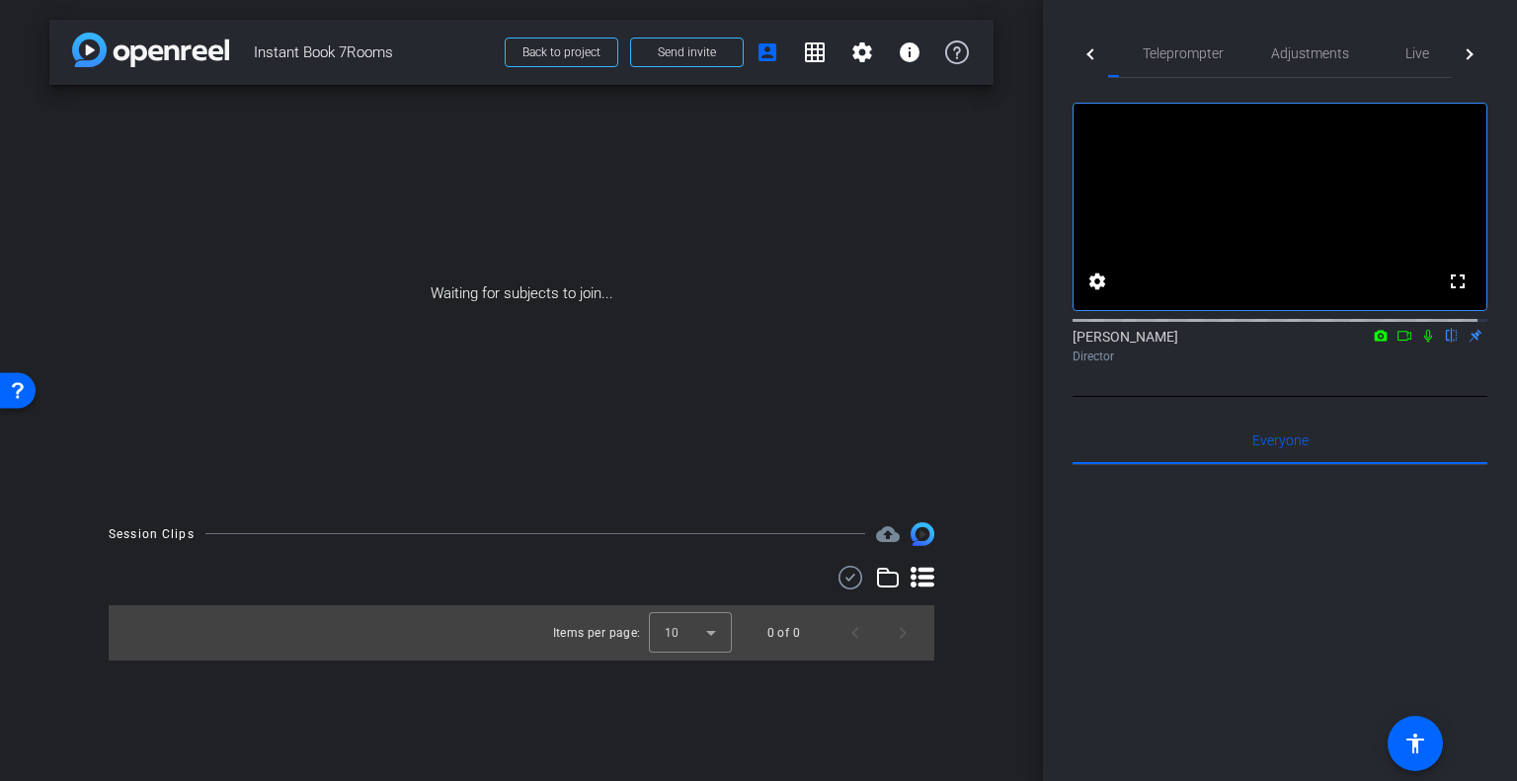
click at [873, 56] on mat-icon "settings" at bounding box center [862, 52] width 24 height 24
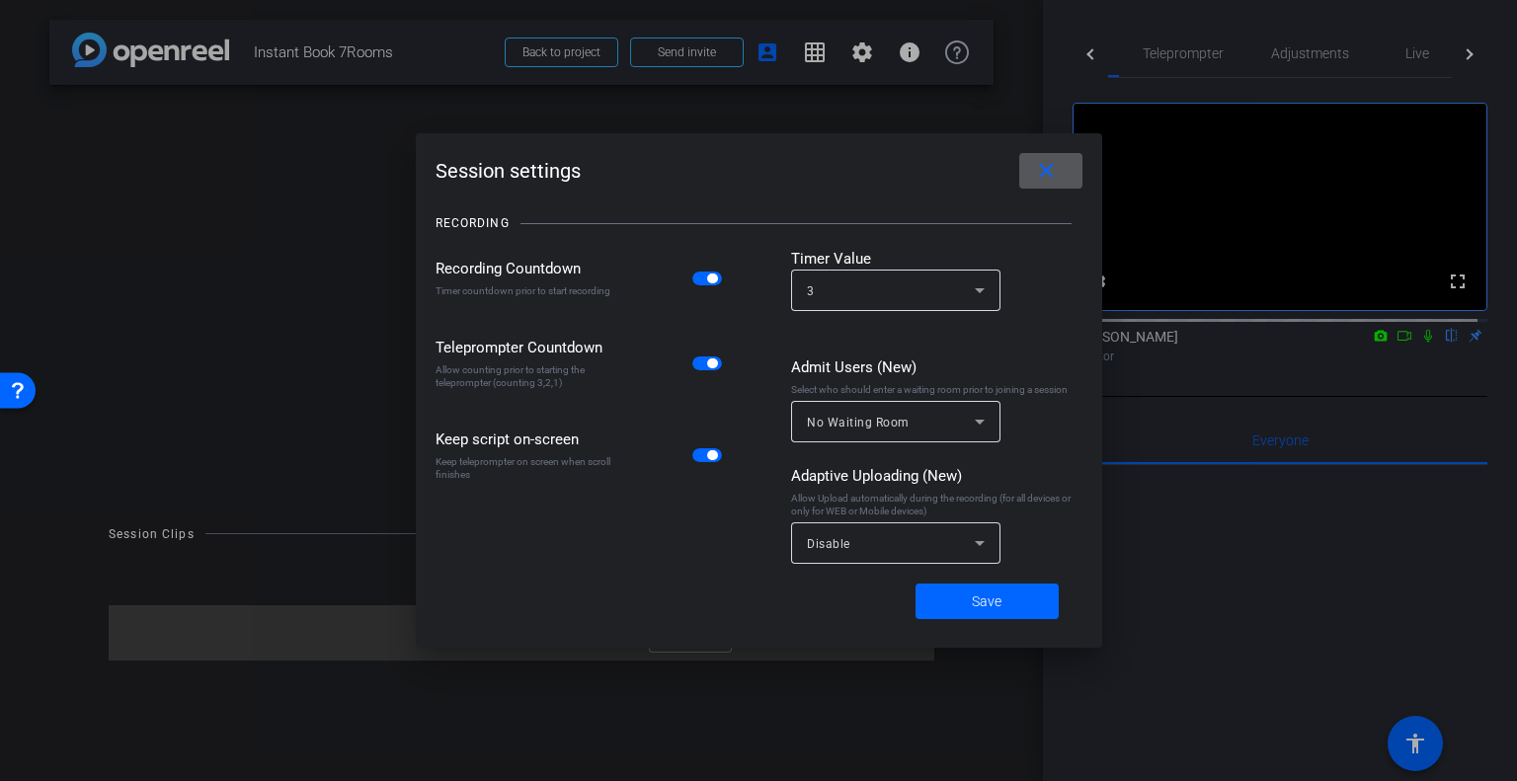
click at [1039, 177] on mat-icon "close" at bounding box center [1046, 171] width 25 height 25
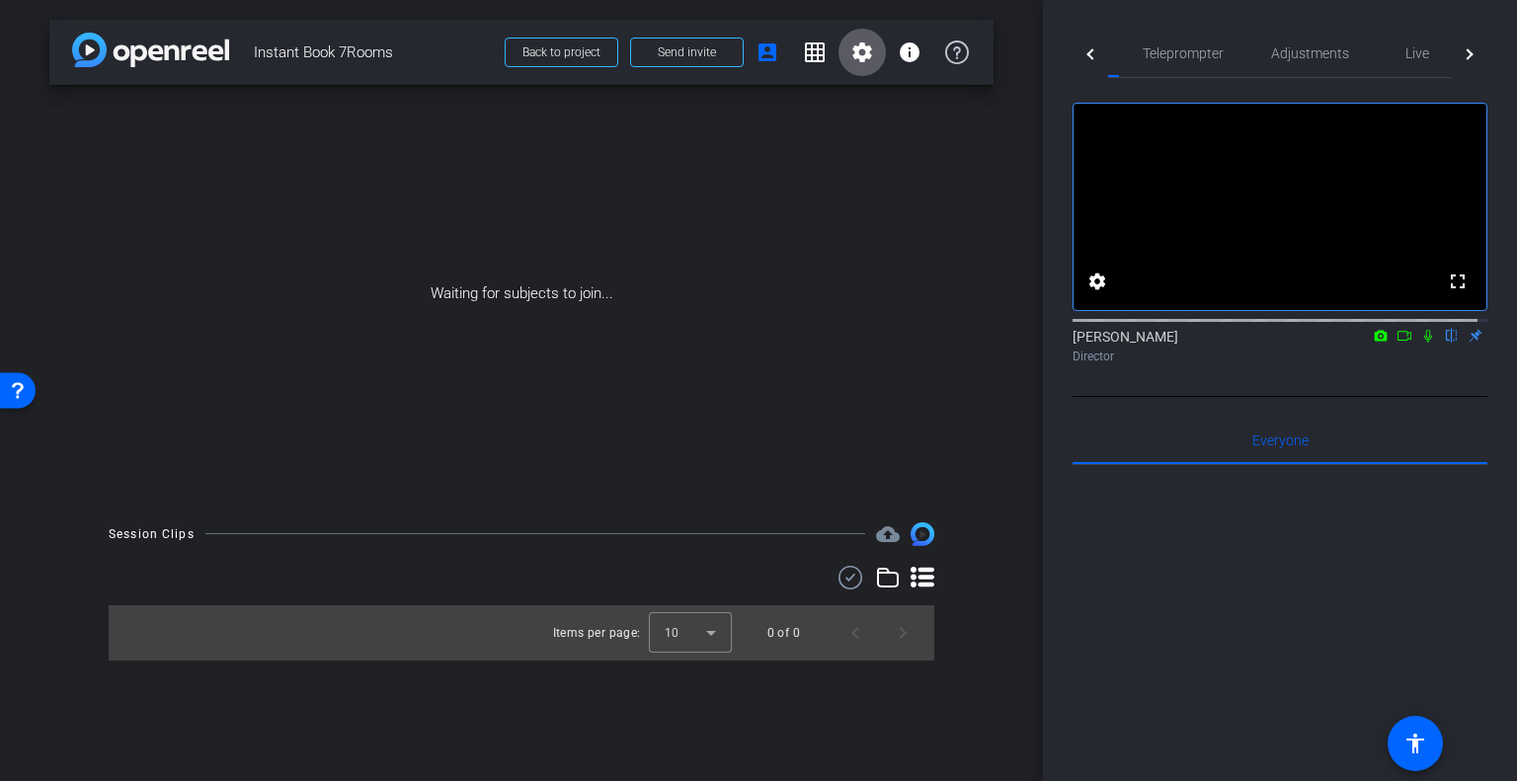
click at [29, 377] on div "Open Resource Center" at bounding box center [18, 389] width 36 height 36
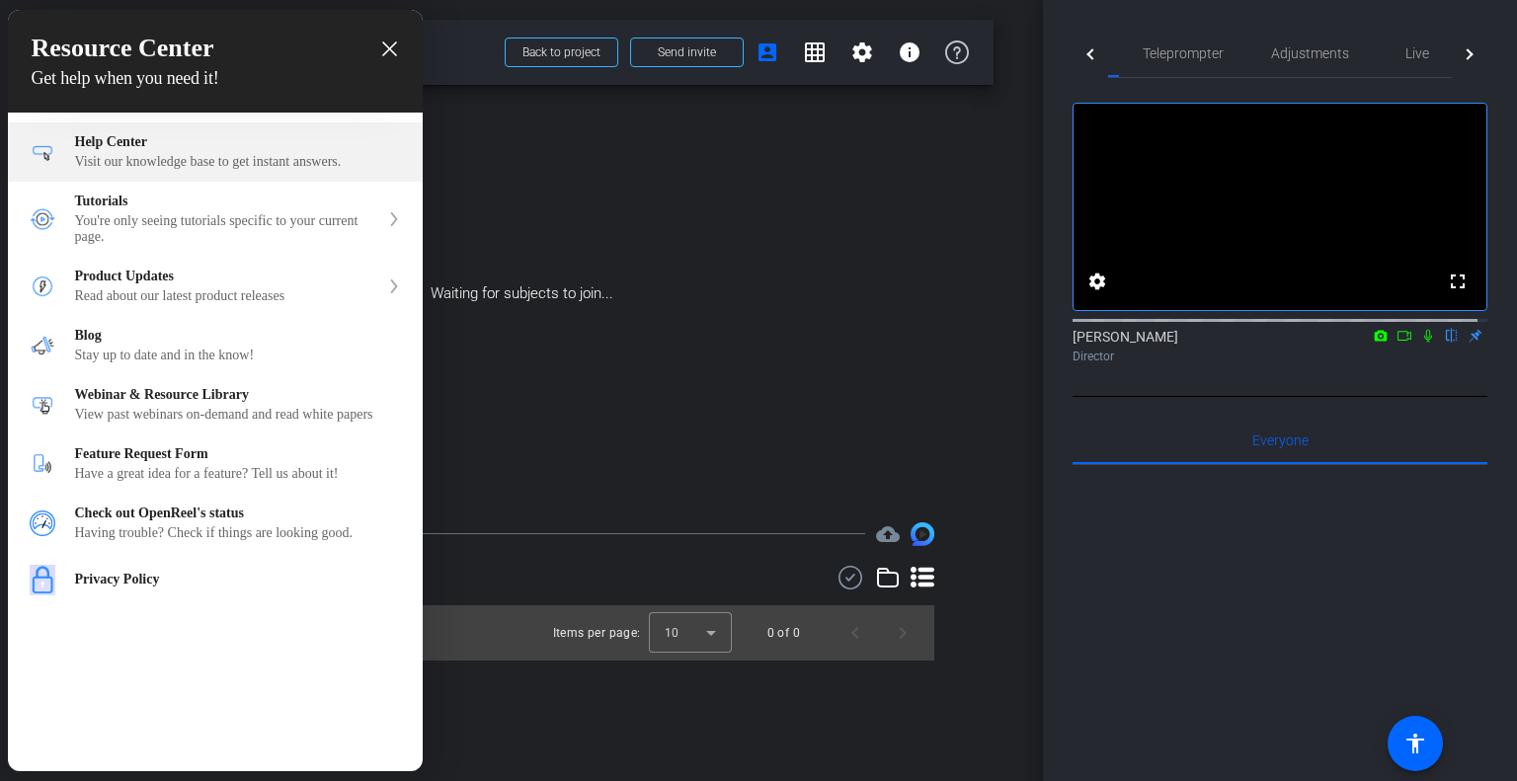
click at [227, 144] on div "Help Center" at bounding box center [238, 142] width 326 height 16
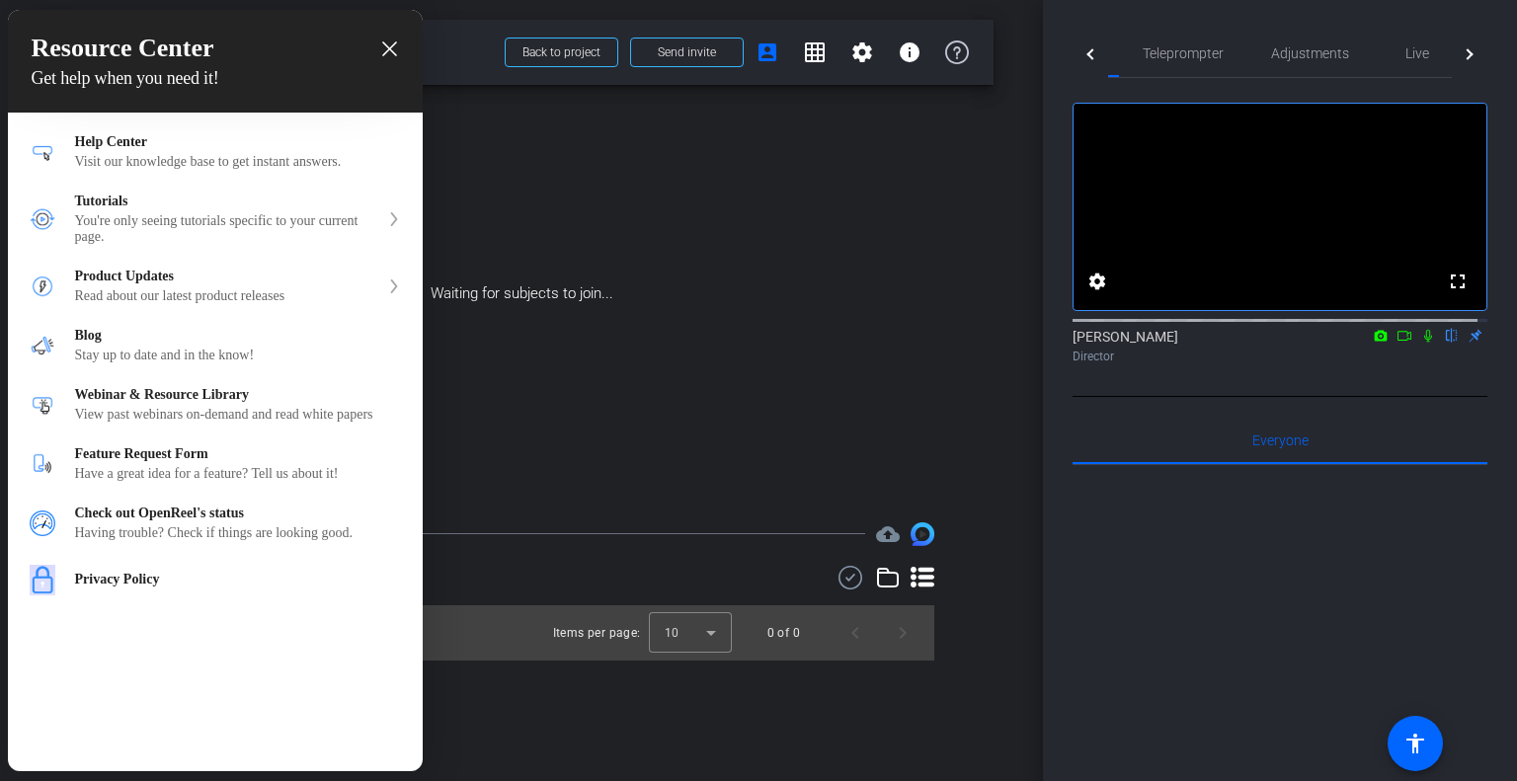
click at [858, 49] on div at bounding box center [758, 390] width 1517 height 781
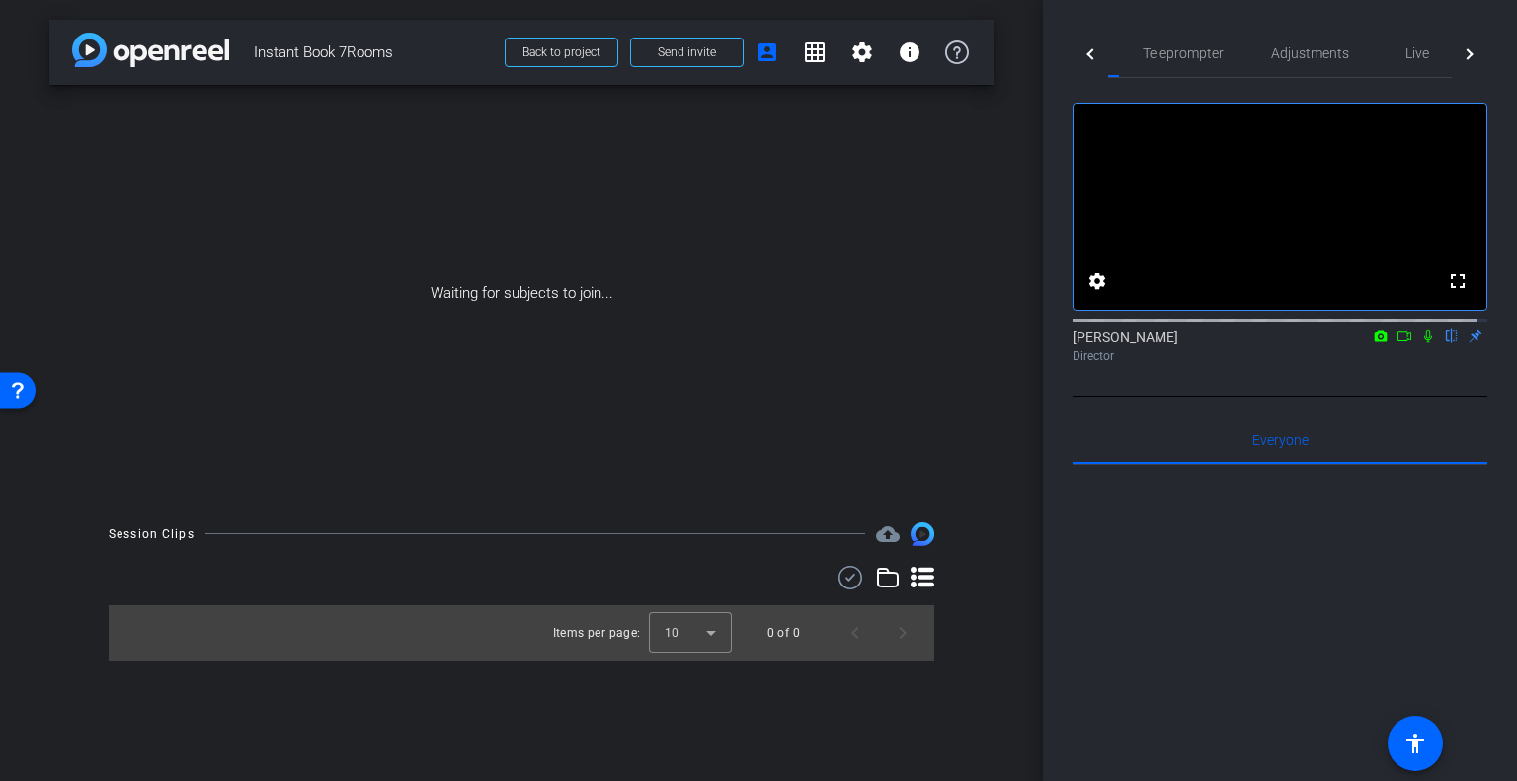
click at [858, 49] on mat-icon "settings" at bounding box center [862, 52] width 24 height 24
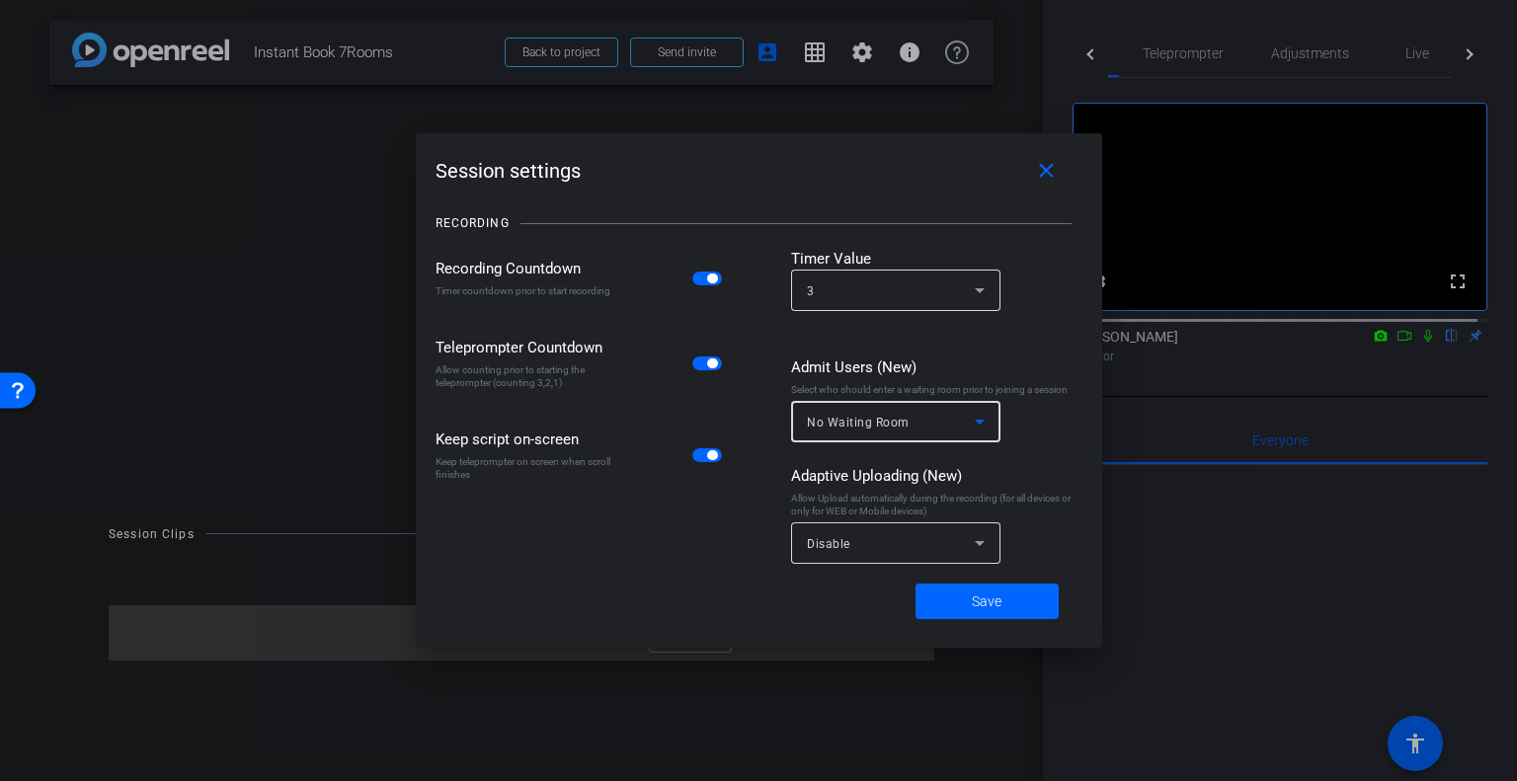
click at [936, 425] on div "No Waiting Room" at bounding box center [891, 422] width 168 height 25
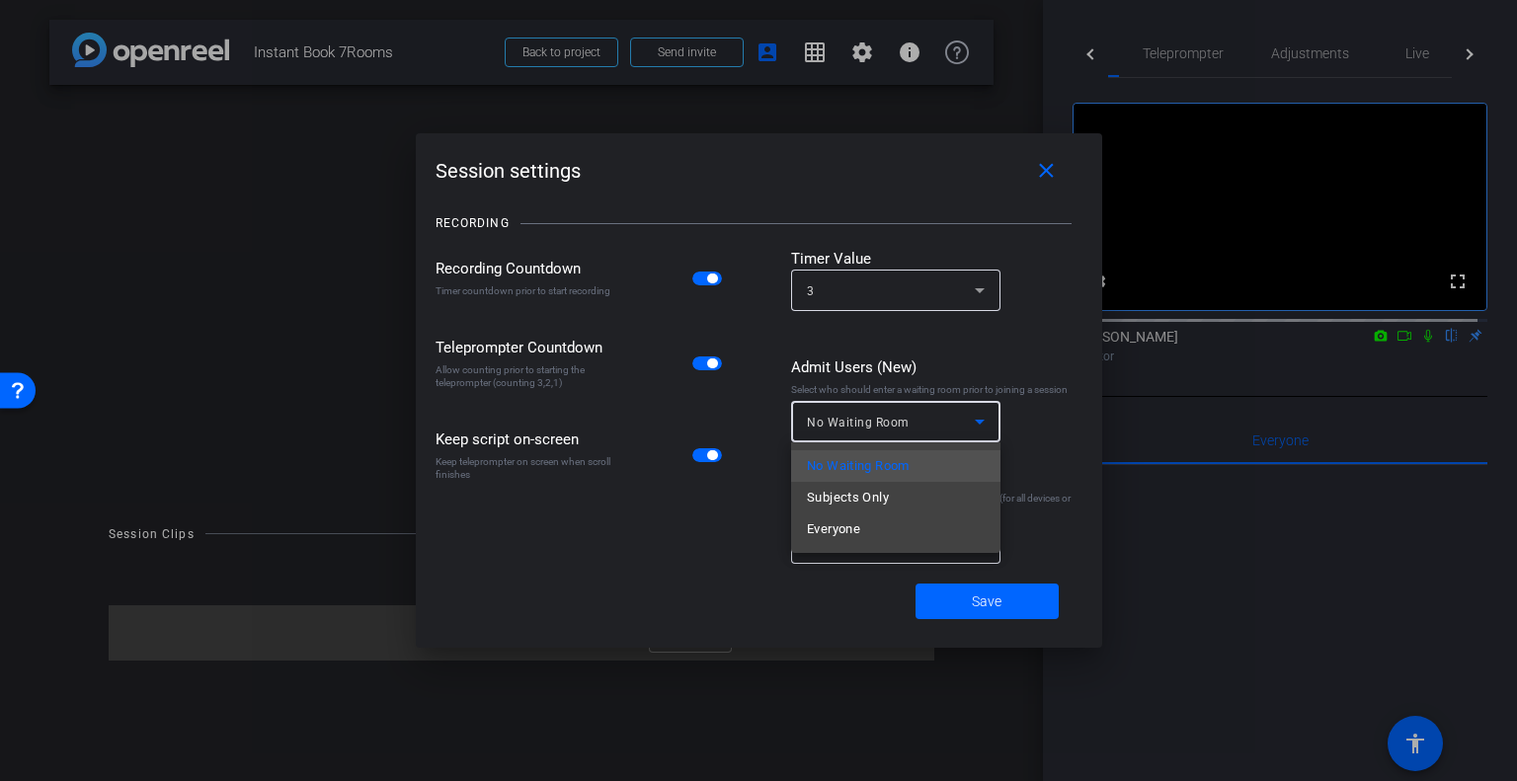
click at [1029, 354] on div at bounding box center [758, 390] width 1517 height 781
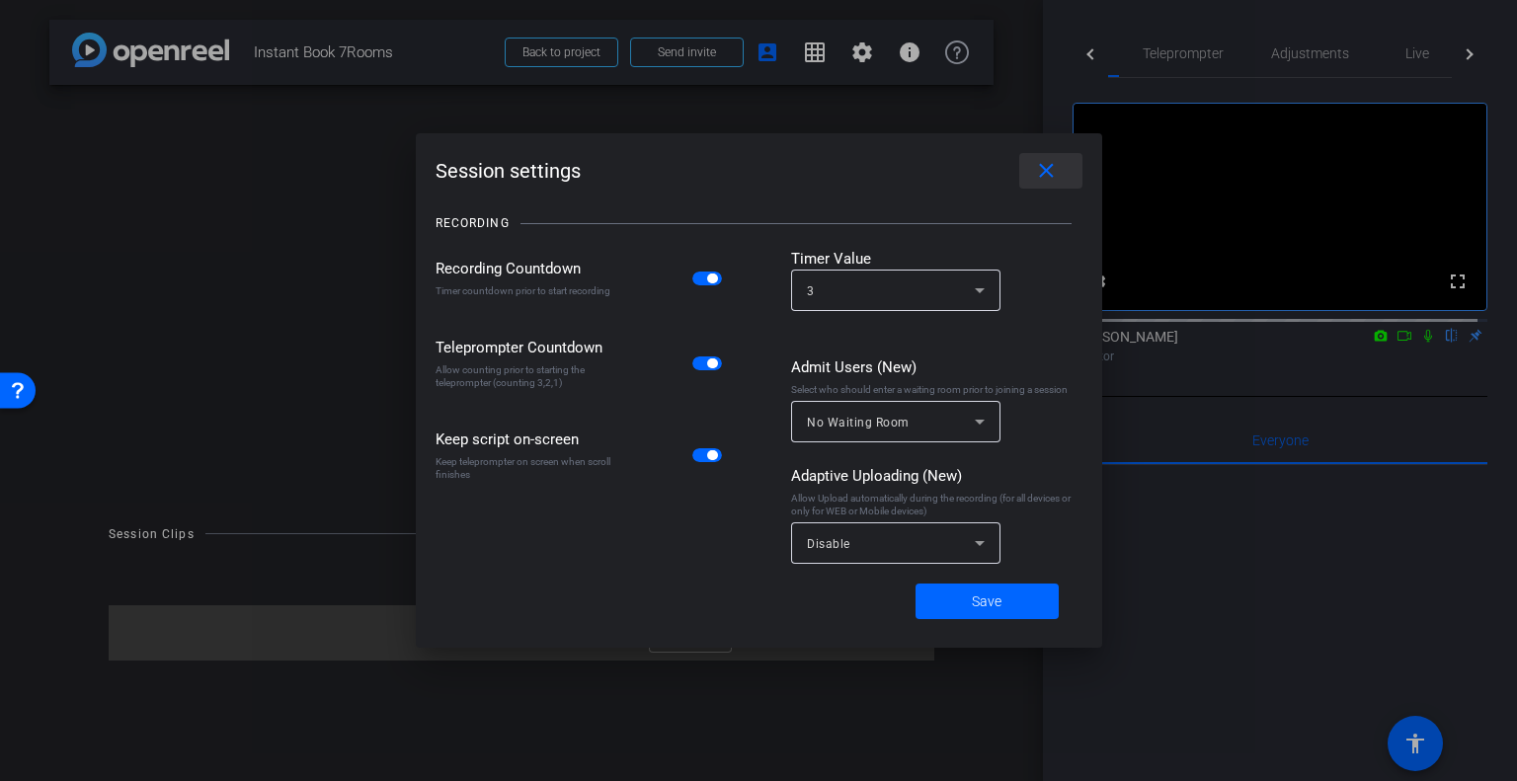
click at [1055, 165] on mat-icon "close" at bounding box center [1046, 171] width 25 height 25
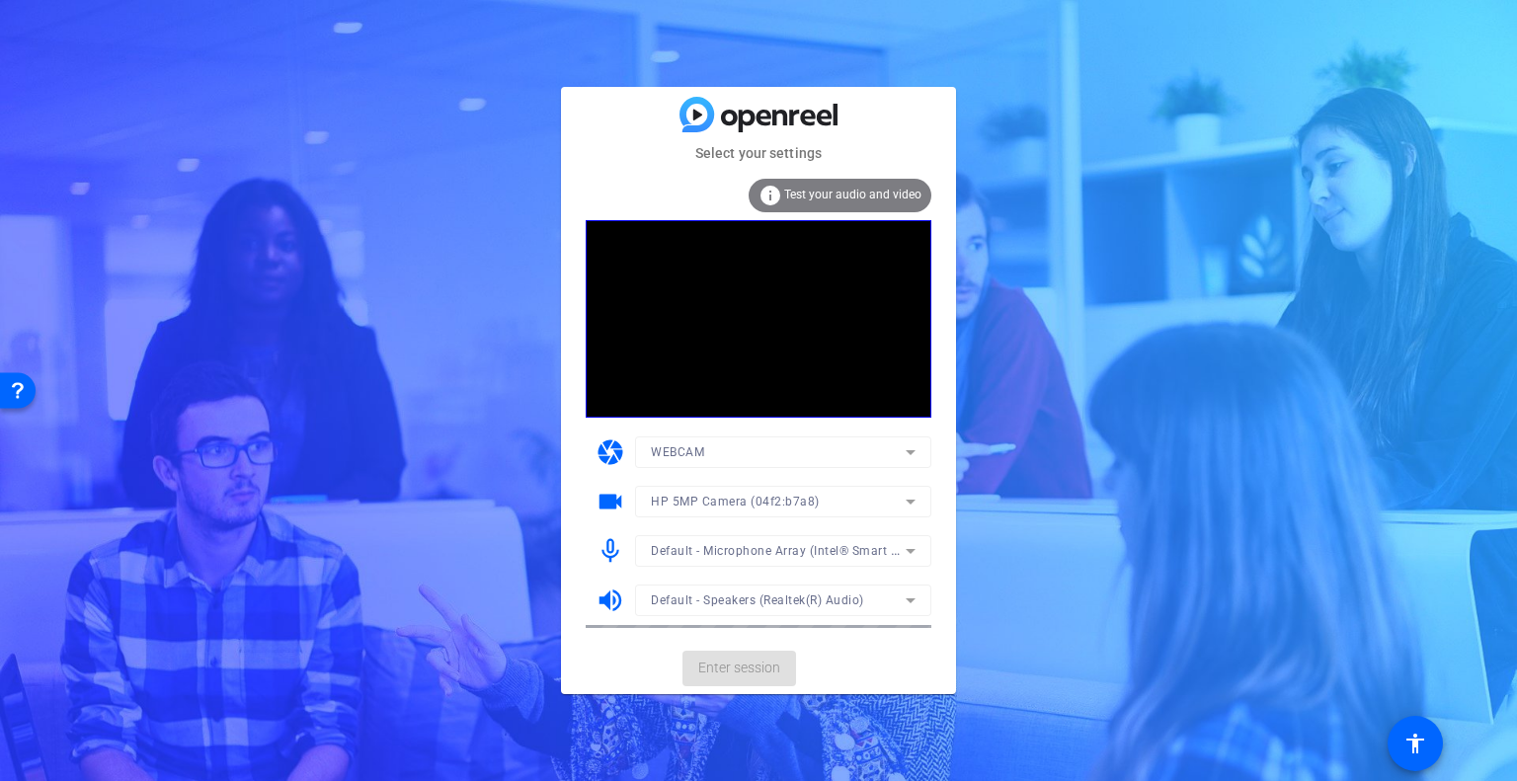
click at [757, 665] on mat-card-actions "Enter session" at bounding box center [758, 668] width 395 height 51
click at [756, 655] on span at bounding box center [740, 668] width 114 height 47
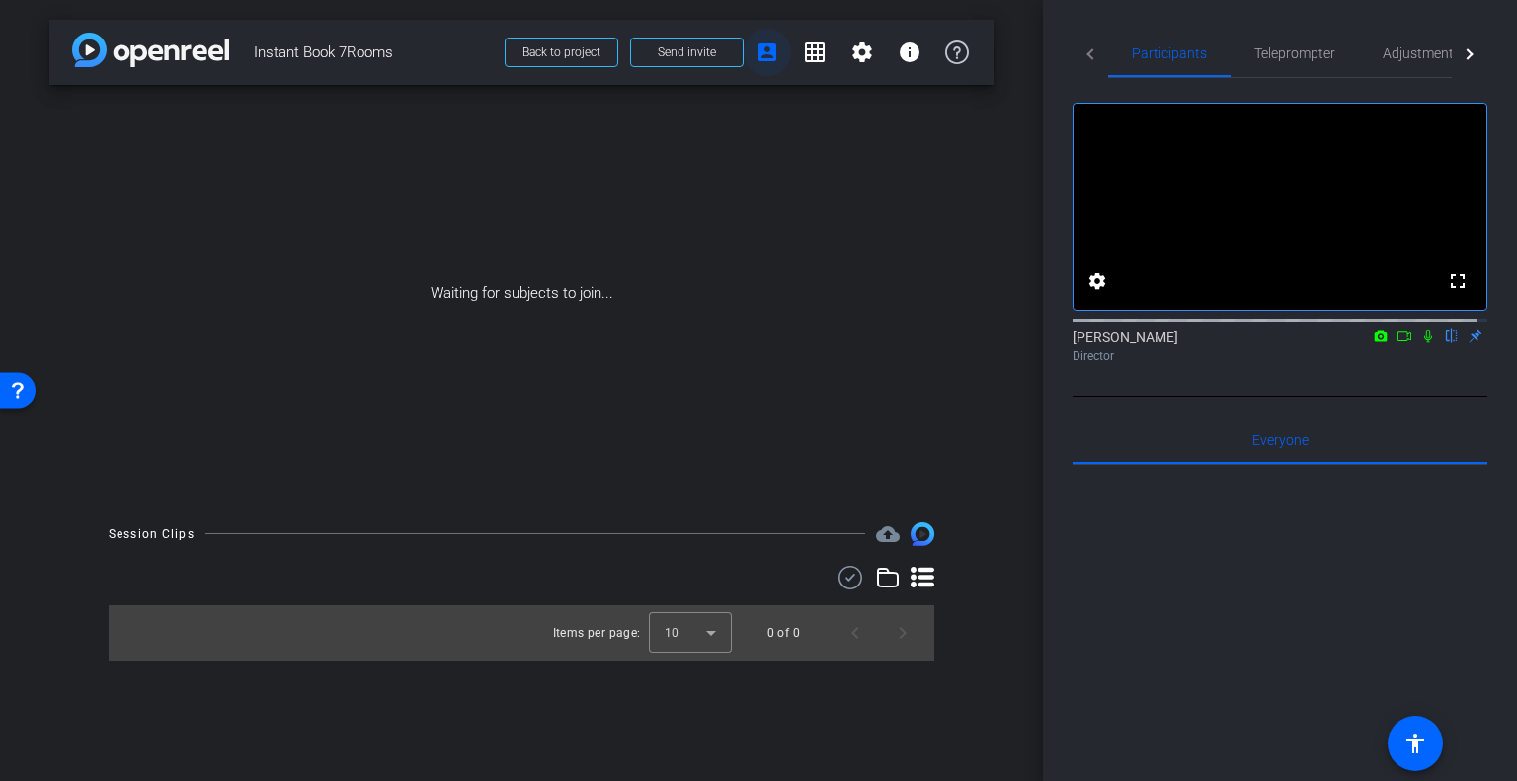
click at [774, 46] on mat-icon "account_box" at bounding box center [768, 52] width 24 height 24
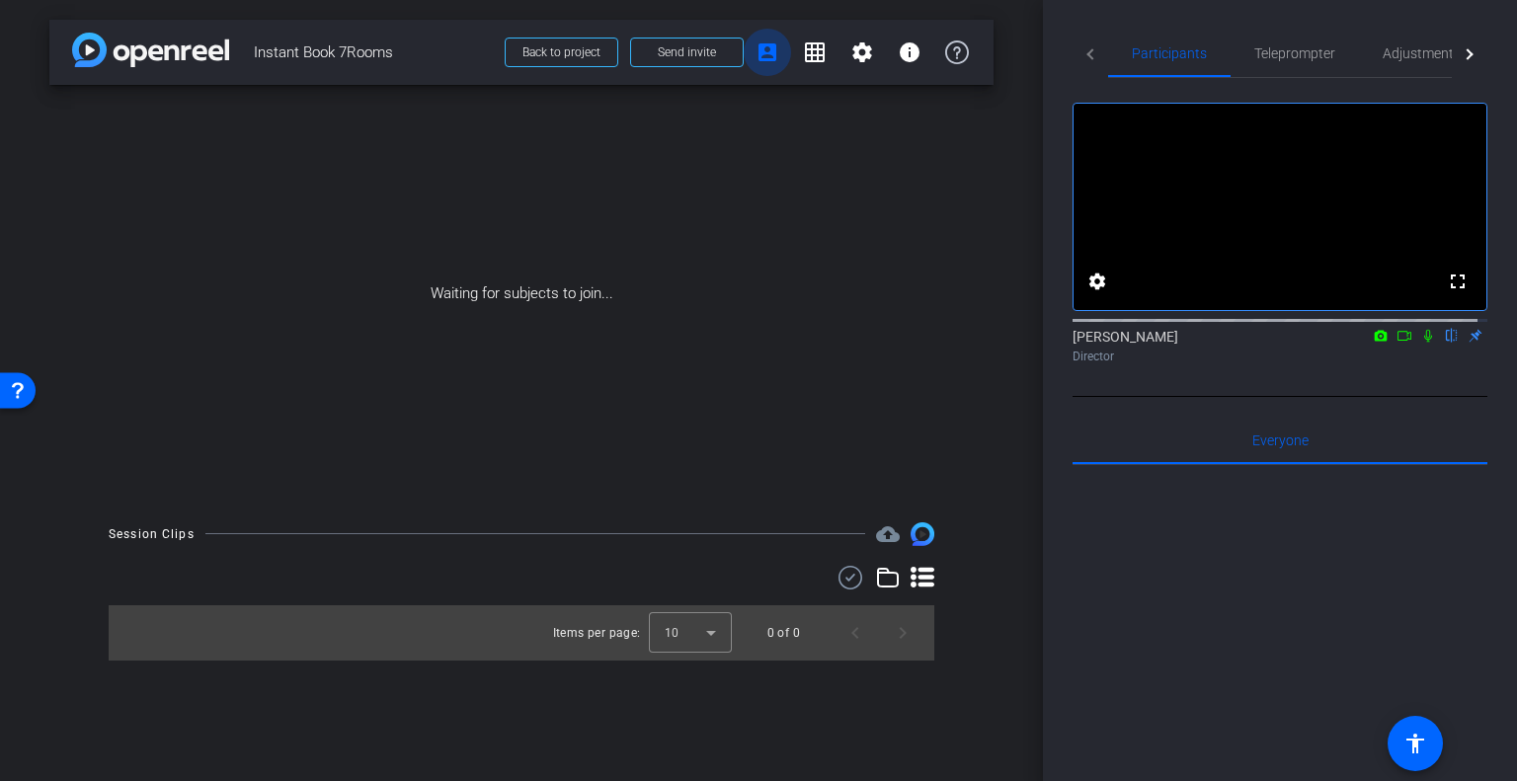
click at [774, 46] on mat-icon "account_box" at bounding box center [768, 52] width 24 height 24
click at [1467, 57] on div at bounding box center [1470, 54] width 36 height 48
click at [1094, 42] on div at bounding box center [1091, 54] width 36 height 48
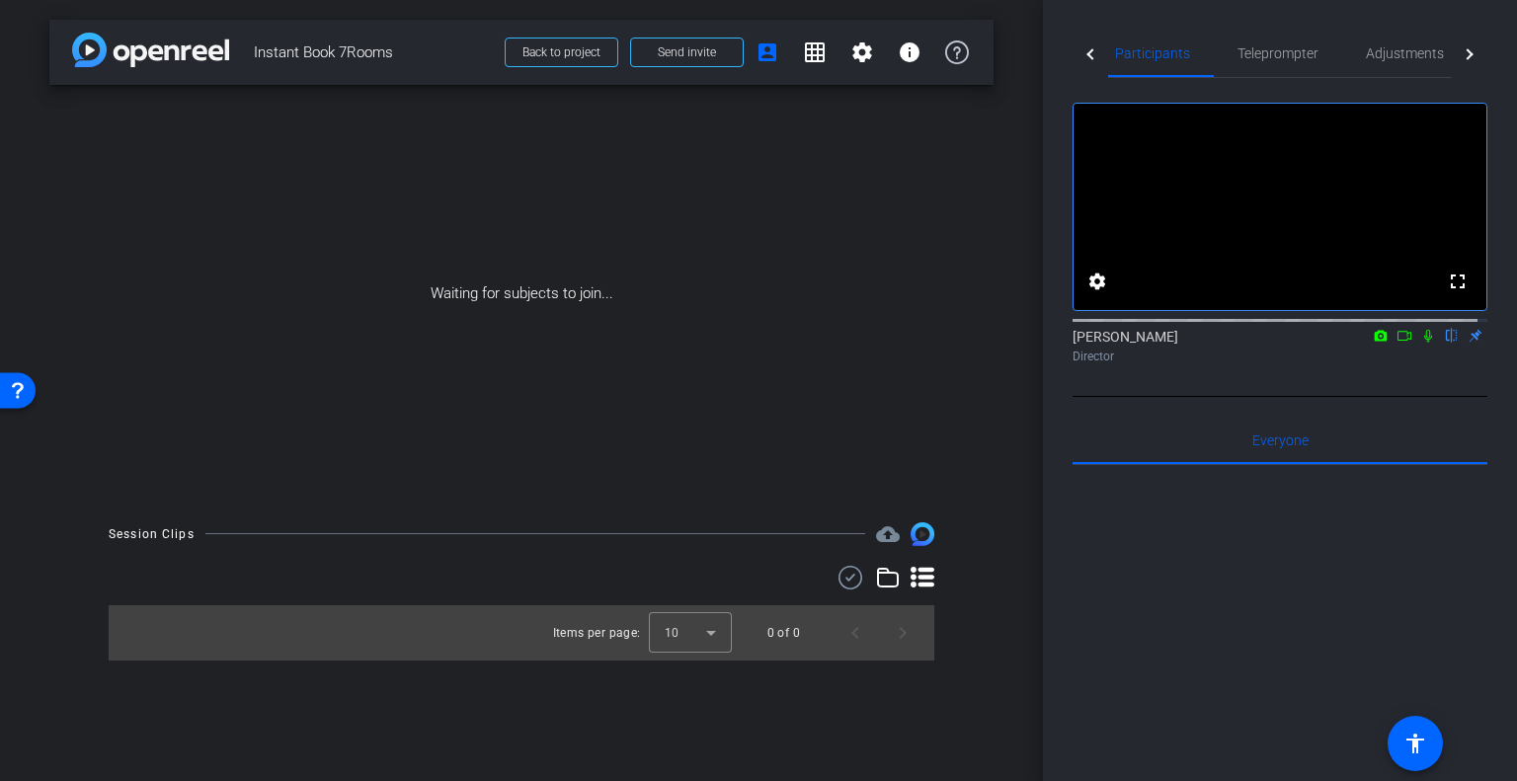
click at [1178, 362] on div "Heather Carlson-Jaquez flip Director" at bounding box center [1280, 346] width 415 height 39
click at [1380, 345] on mat-icon at bounding box center [1381, 336] width 24 height 18
click at [1396, 353] on div at bounding box center [758, 390] width 1517 height 781
click at [1470, 351] on div "Heather Carlson-Jaquez flip Director" at bounding box center [1280, 346] width 415 height 39
click at [1454, 356] on div "Heather Carlson-Jaquez flip Director" at bounding box center [1280, 346] width 415 height 39
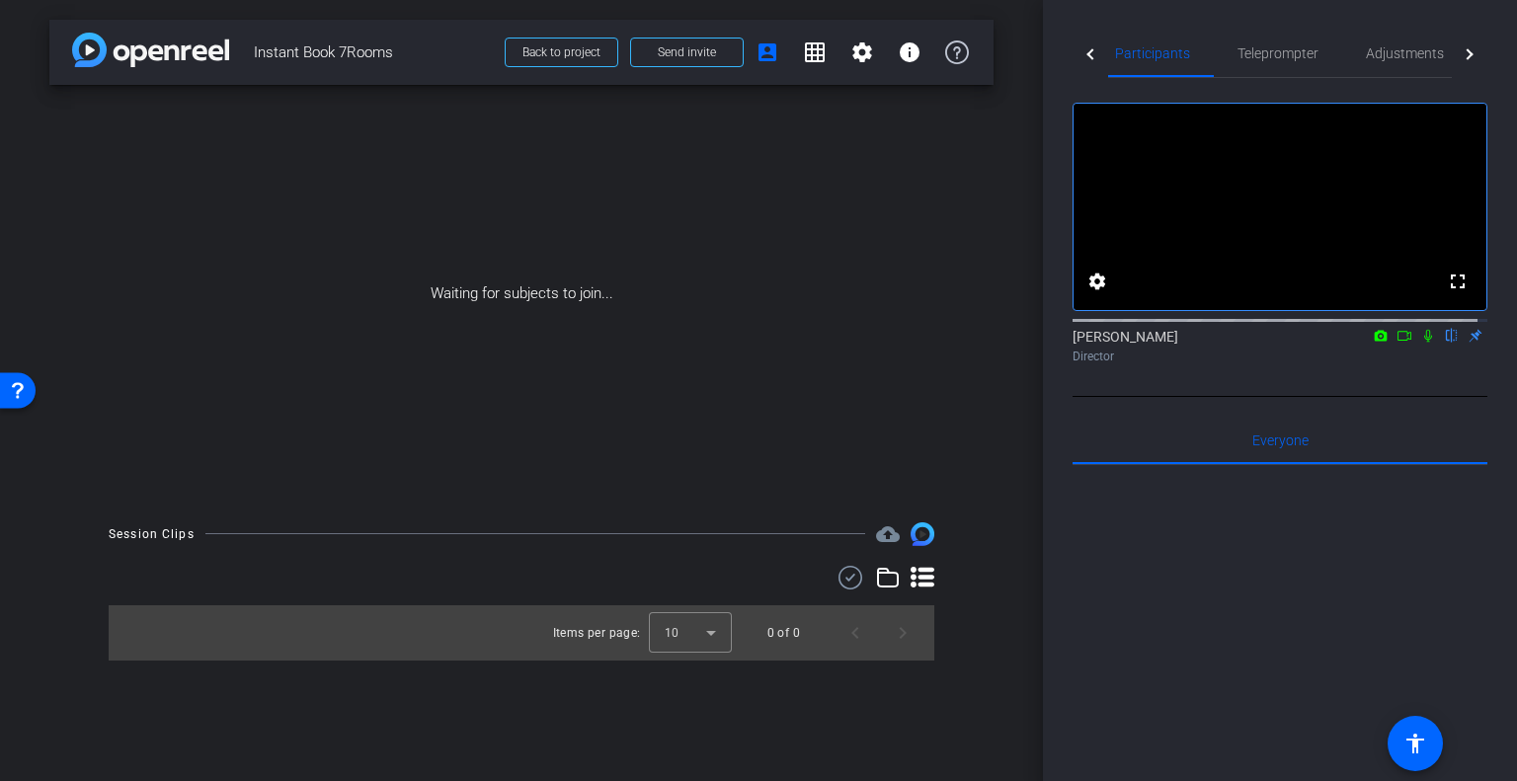
click at [23, 378] on div "Open Resource Center" at bounding box center [18, 389] width 36 height 36
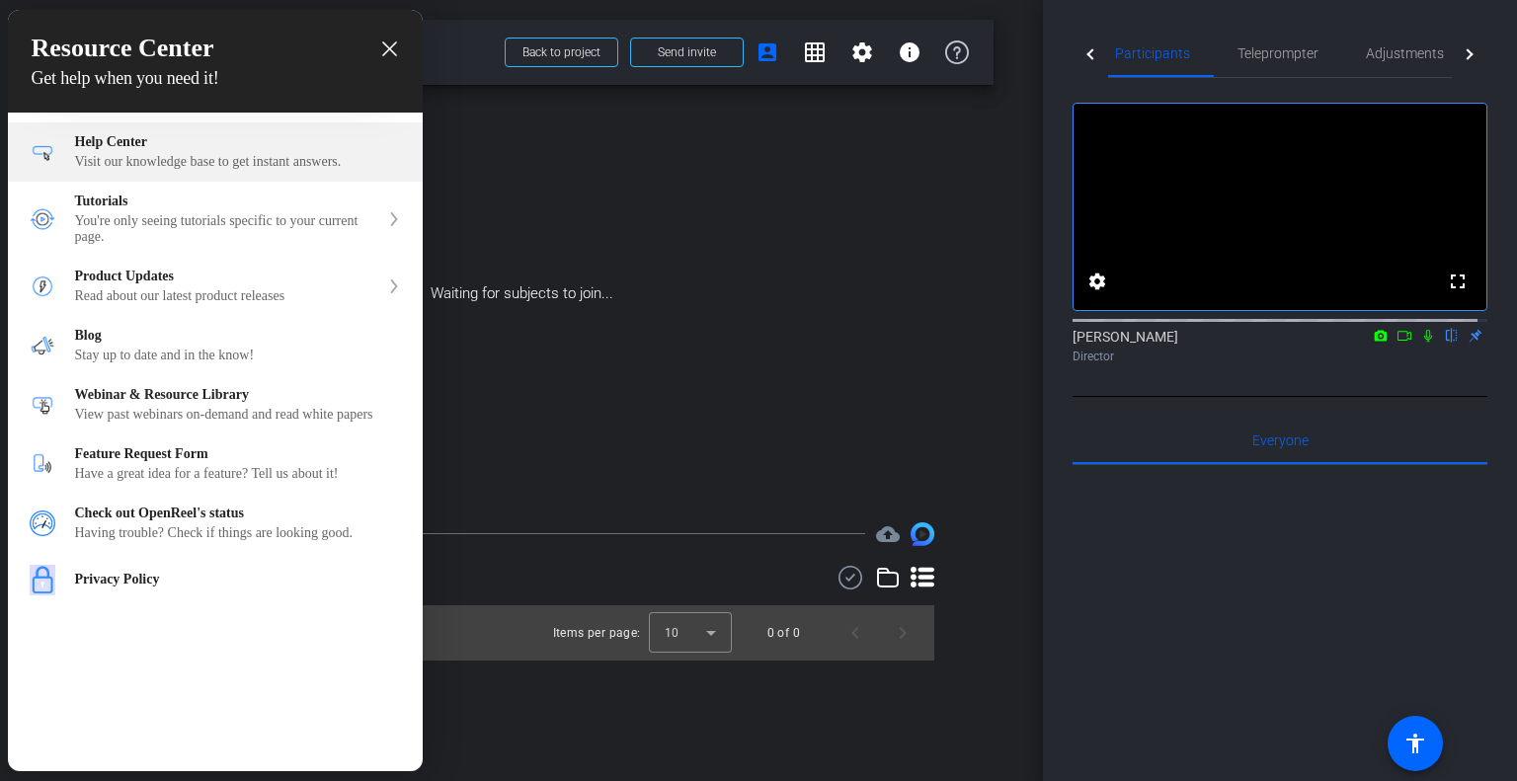
click at [173, 166] on div "Visit our knowledge base to get instant answers." at bounding box center [238, 162] width 326 height 16
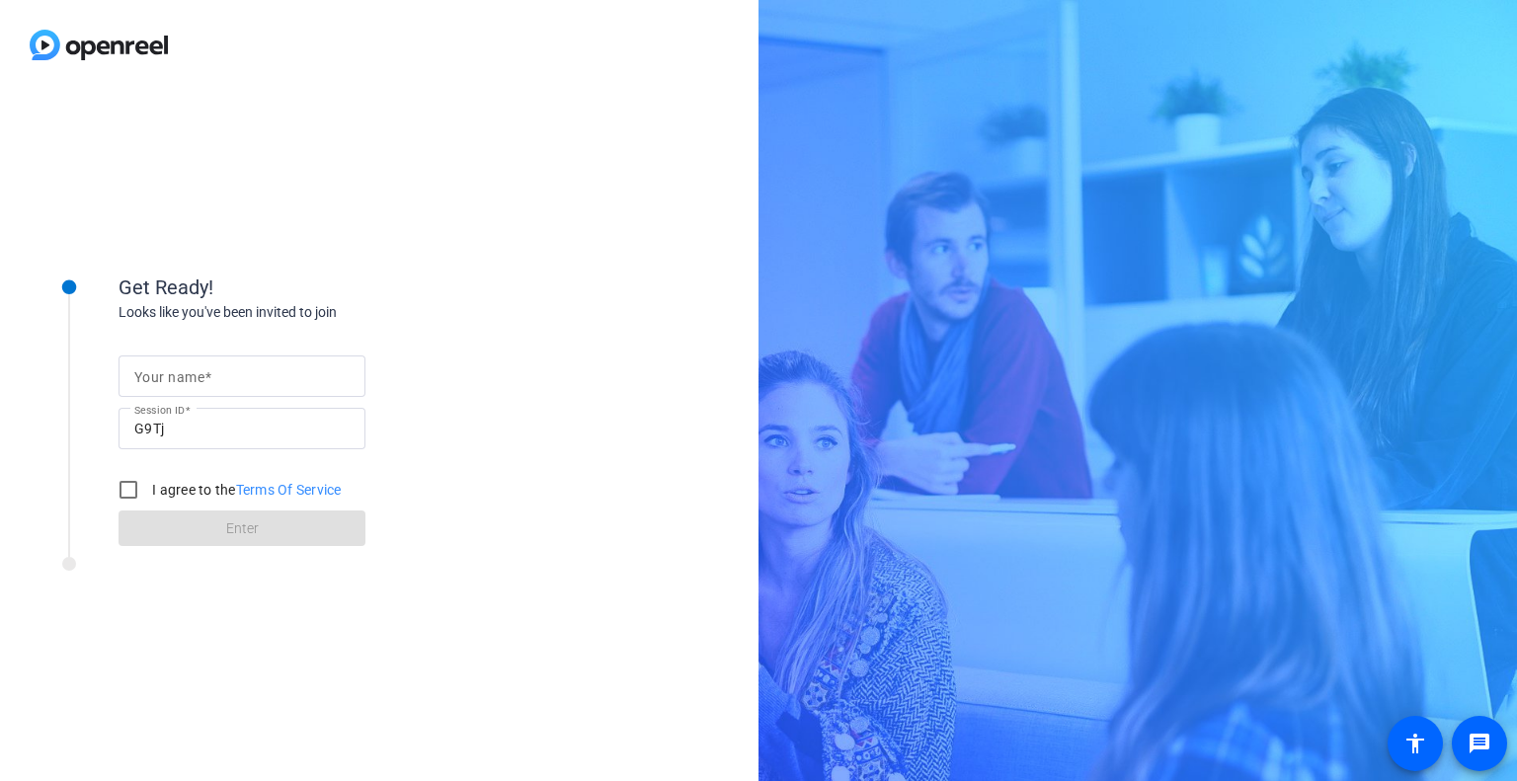
click at [249, 379] on input "Your name" at bounding box center [241, 376] width 215 height 24
type input "[PERSON_NAME]"
click at [131, 493] on input "I agree to the Terms Of Service" at bounding box center [129, 490] width 40 height 40
checkbox input "true"
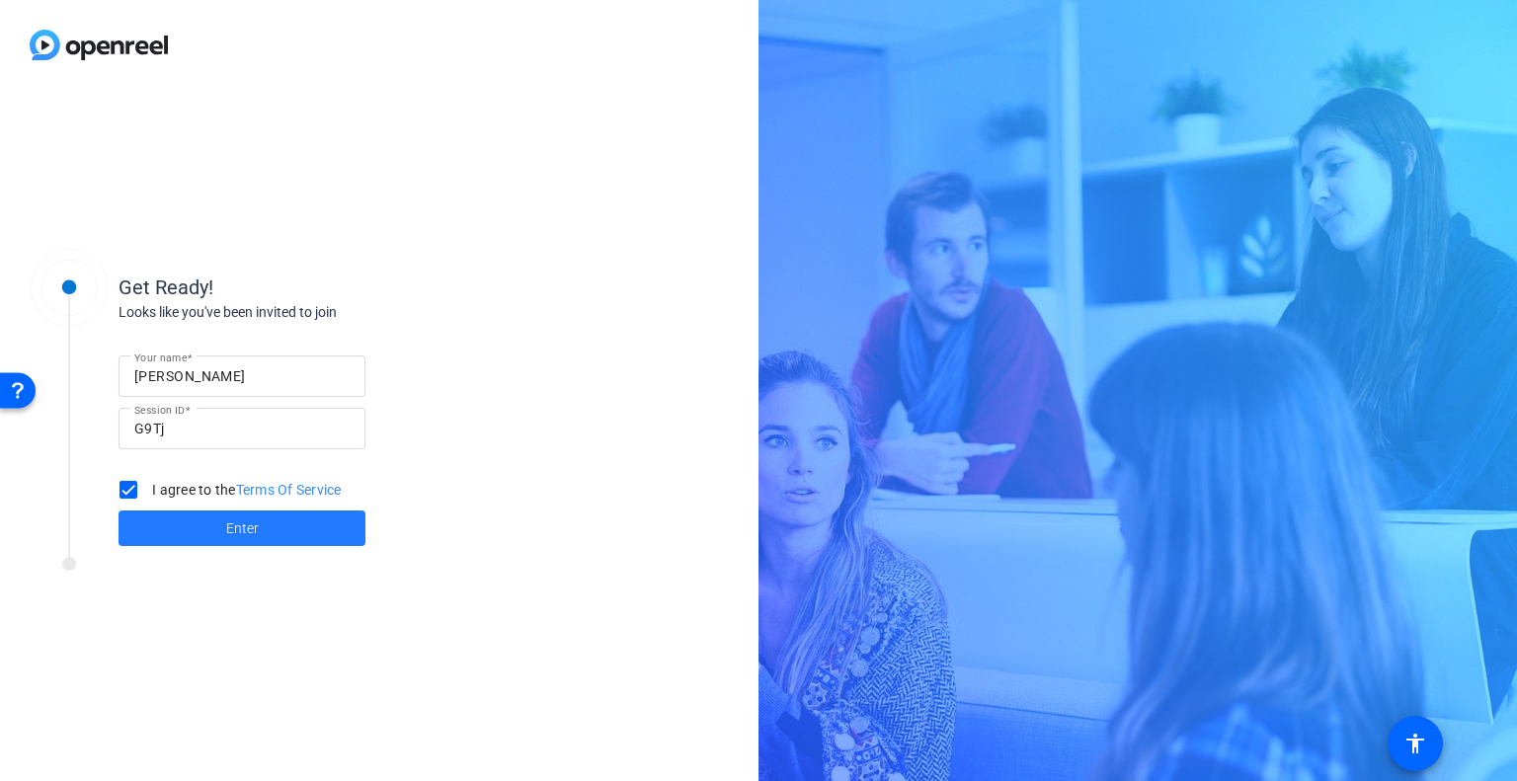
click at [162, 512] on span at bounding box center [242, 528] width 247 height 47
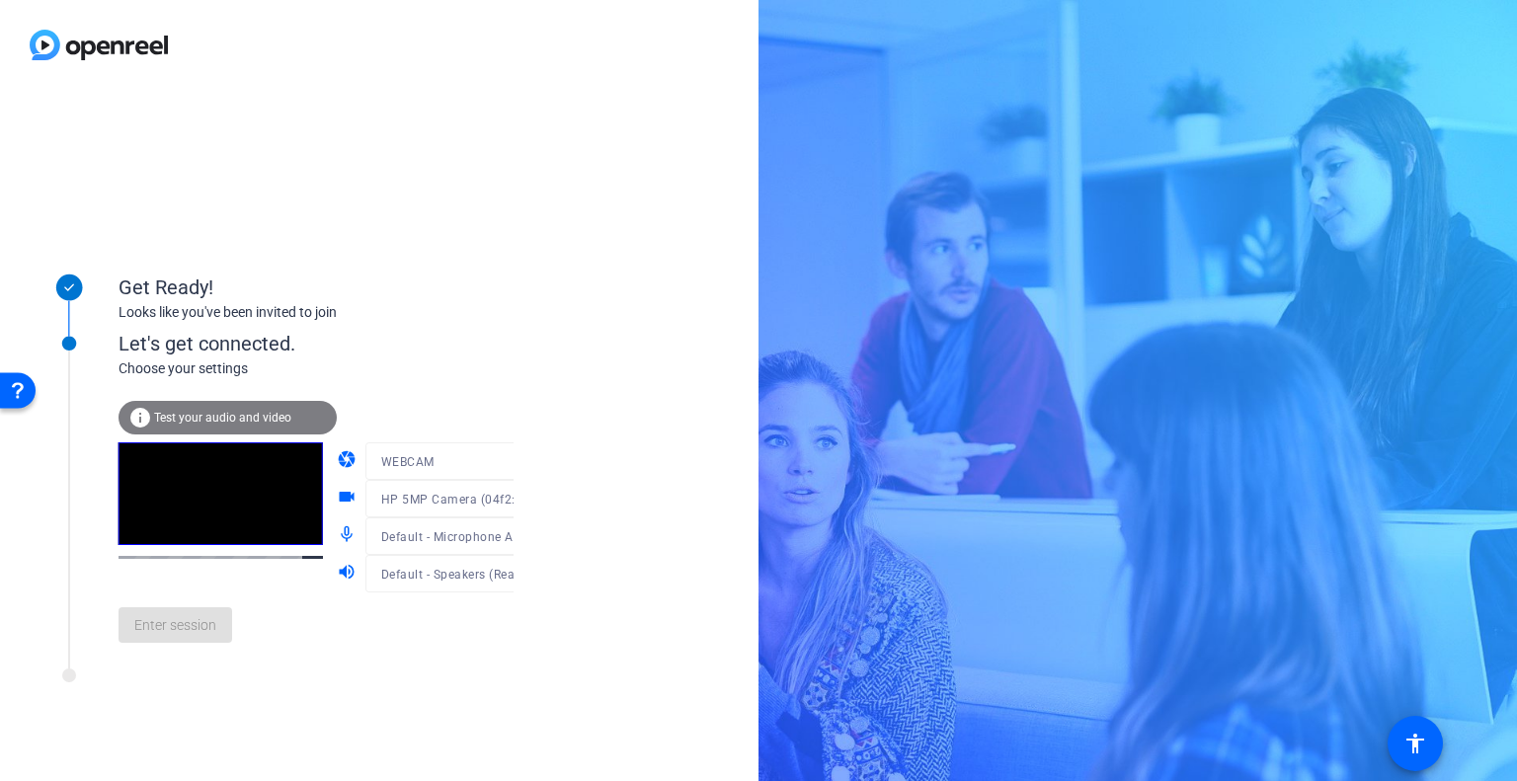
click at [198, 623] on div "Enter session" at bounding box center [337, 625] width 436 height 65
click at [214, 628] on span "Enter session" at bounding box center [175, 625] width 82 height 21
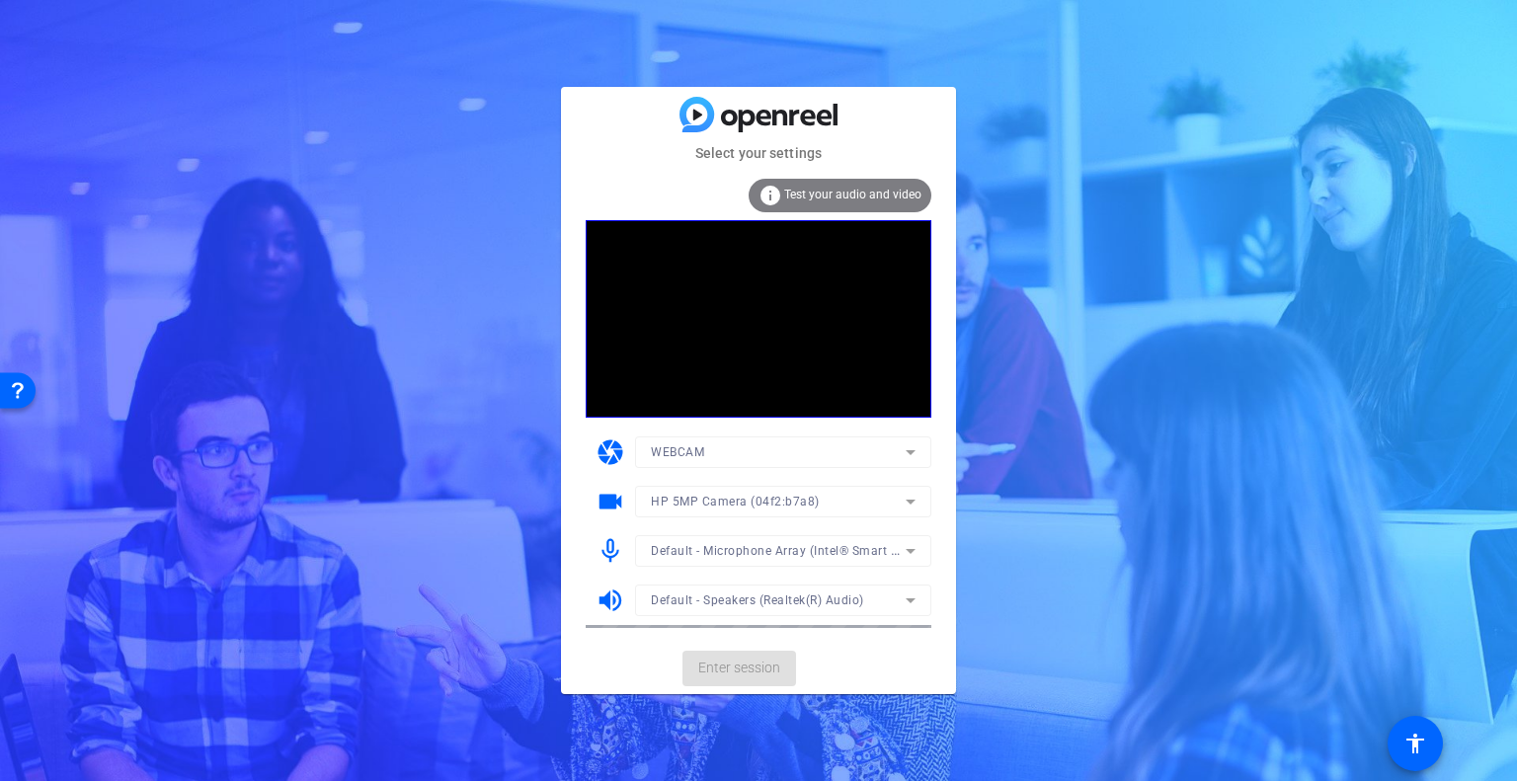
click at [752, 663] on mat-card-actions "Enter session" at bounding box center [758, 668] width 395 height 51
click at [770, 665] on span "Enter session" at bounding box center [739, 668] width 82 height 21
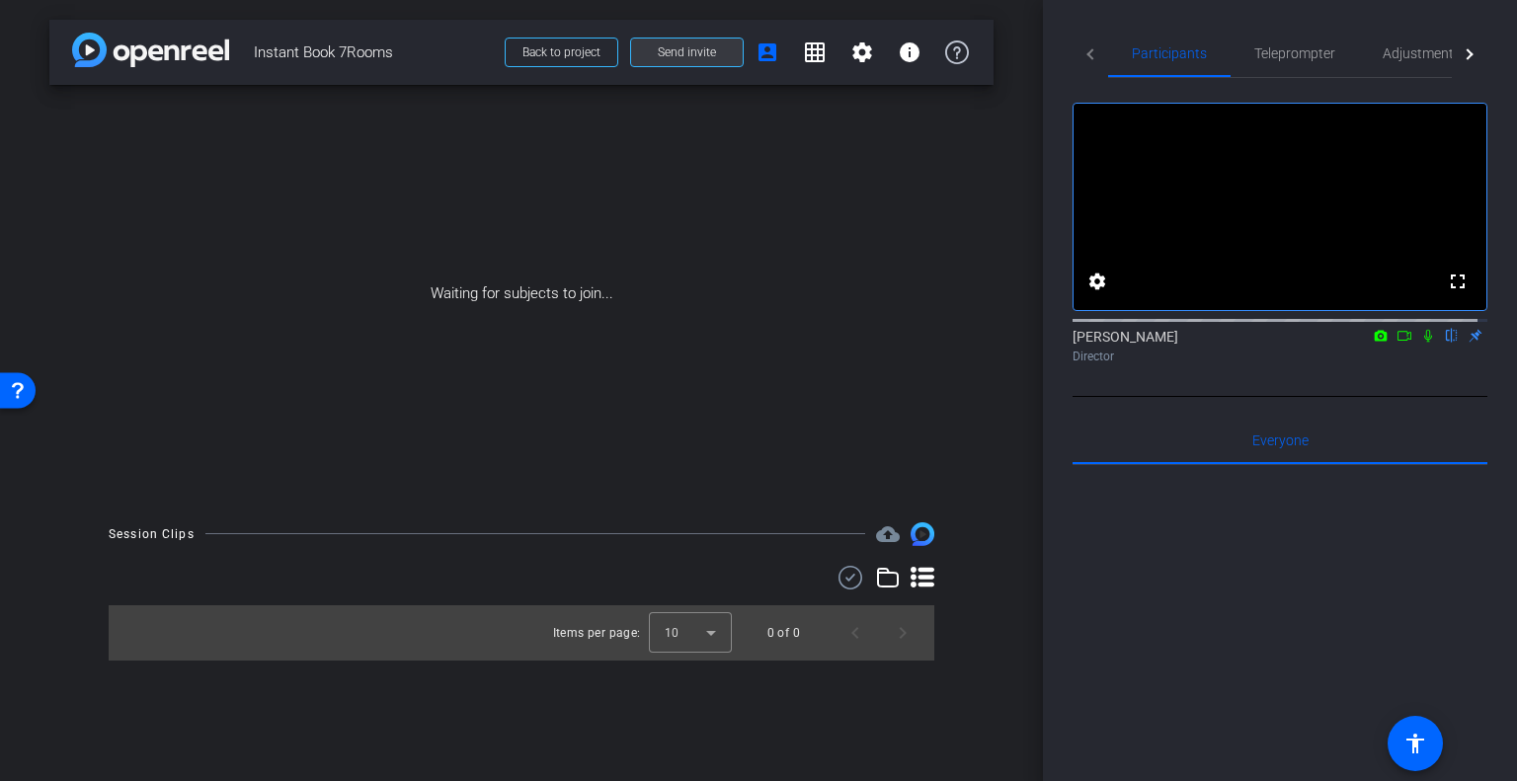
click at [700, 55] on span "Send invite" at bounding box center [687, 52] width 58 height 16
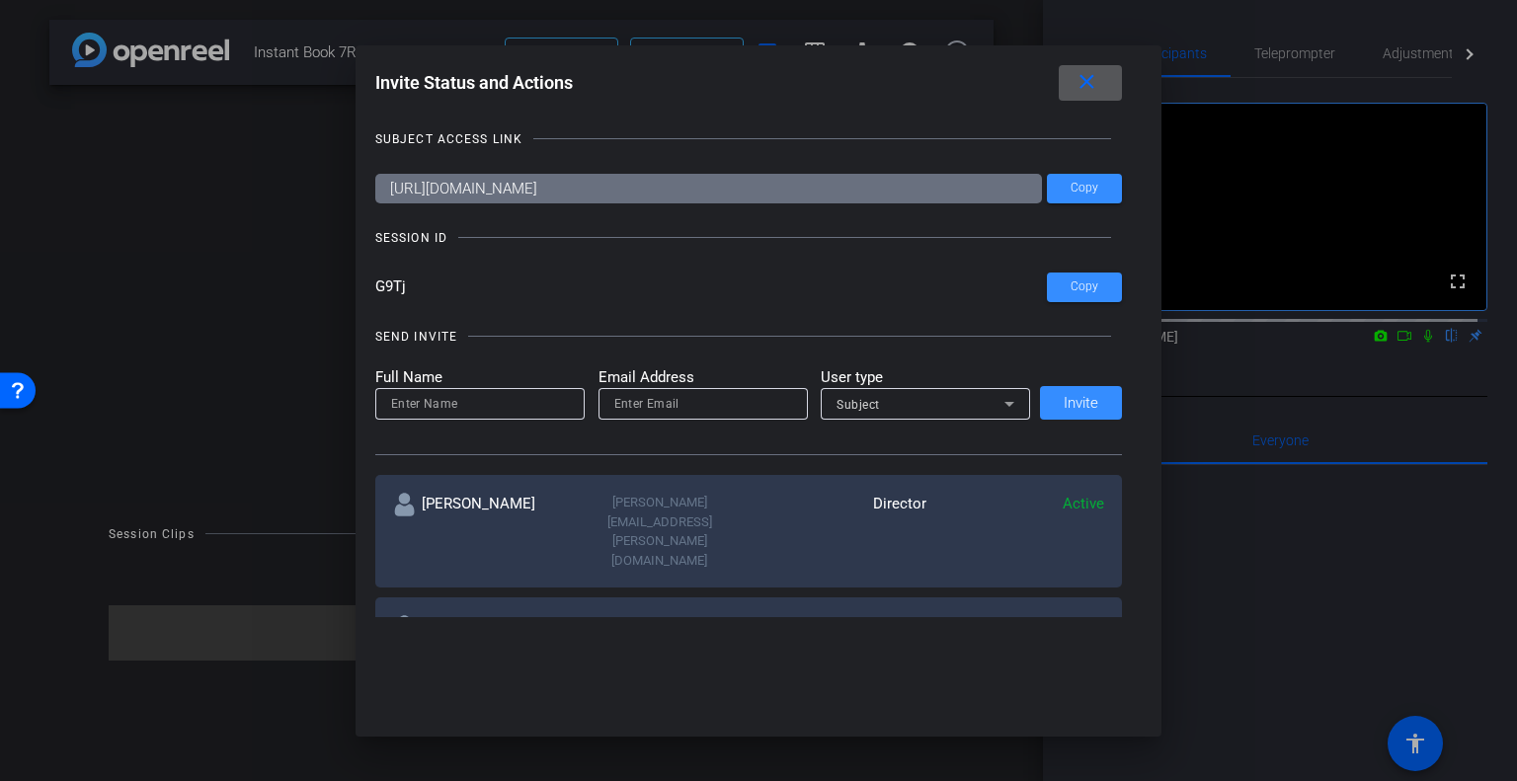
click at [1089, 615] on mat-icon "more_horiz" at bounding box center [1093, 627] width 24 height 24
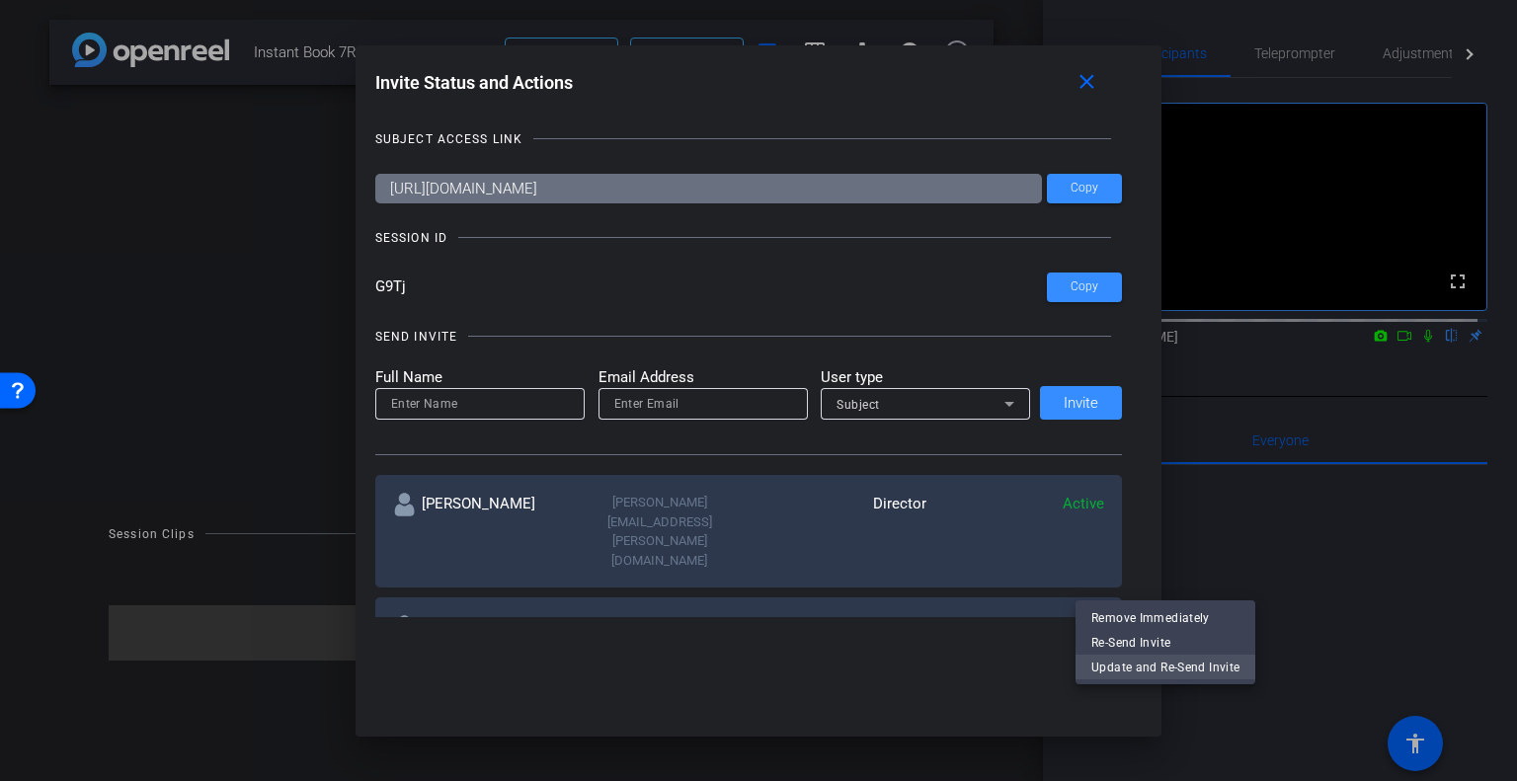
click at [1114, 660] on span "Update and Re-Send Invite" at bounding box center [1165, 667] width 148 height 24
type input "[PERSON_NAME]"
type input "[PERSON_NAME][EMAIL_ADDRESS][PERSON_NAME][DOMAIN_NAME]"
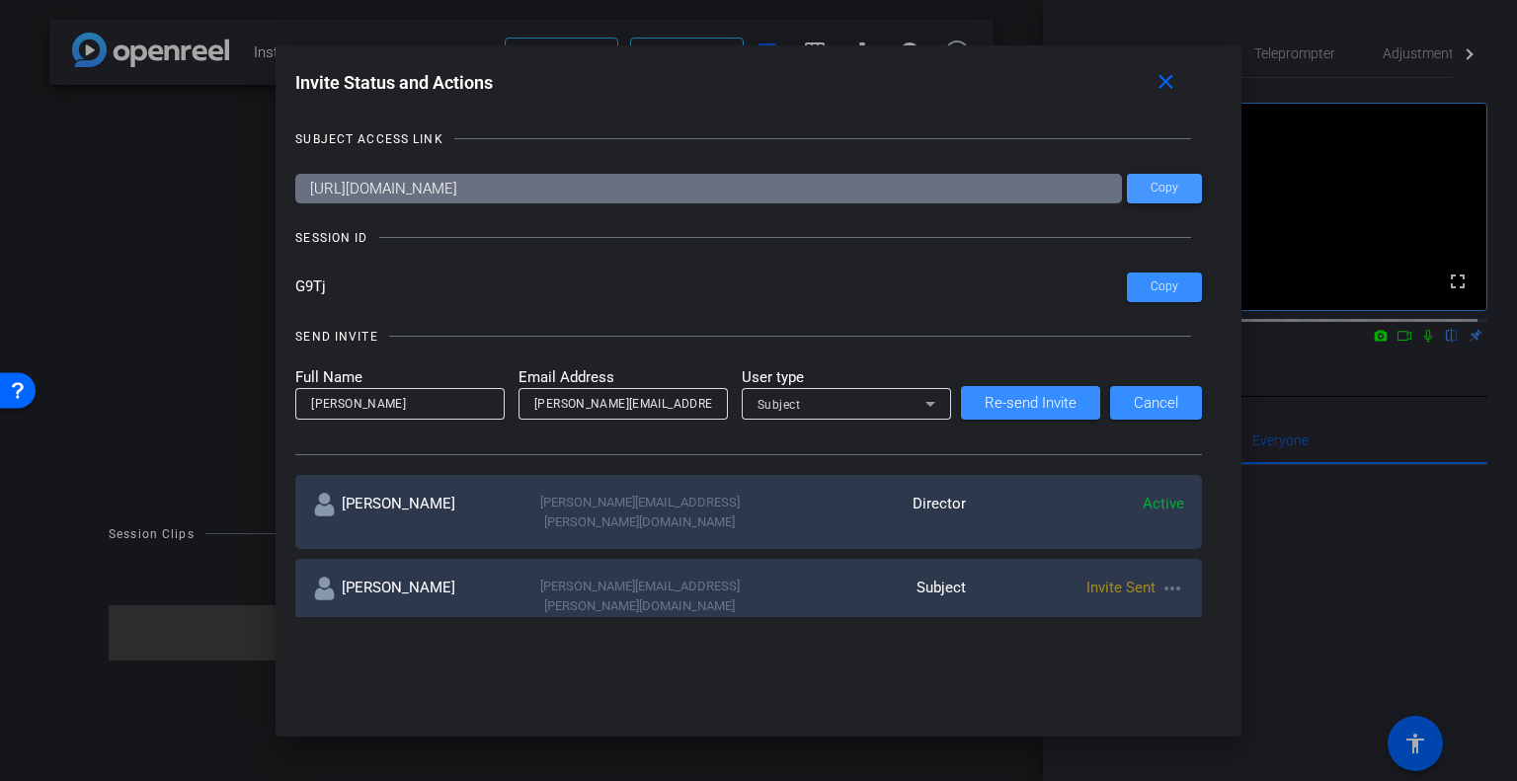
click at [1143, 181] on span at bounding box center [1164, 188] width 75 height 47
click at [47, 555] on div at bounding box center [758, 390] width 1517 height 781
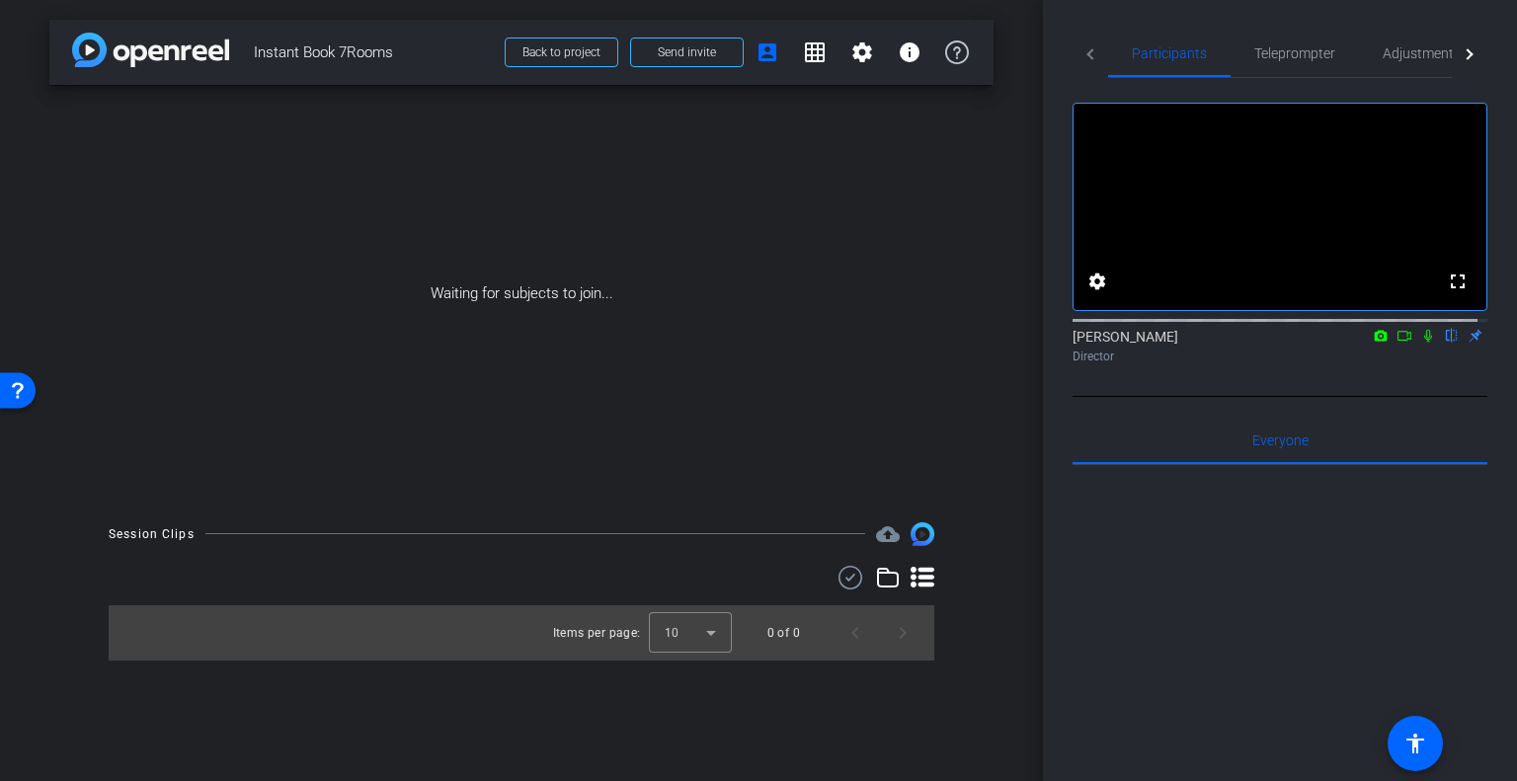
click at [75, 430] on div "Waiting for subjects to join..." at bounding box center [521, 294] width 944 height 418
